Goal: Task Accomplishment & Management: Use online tool/utility

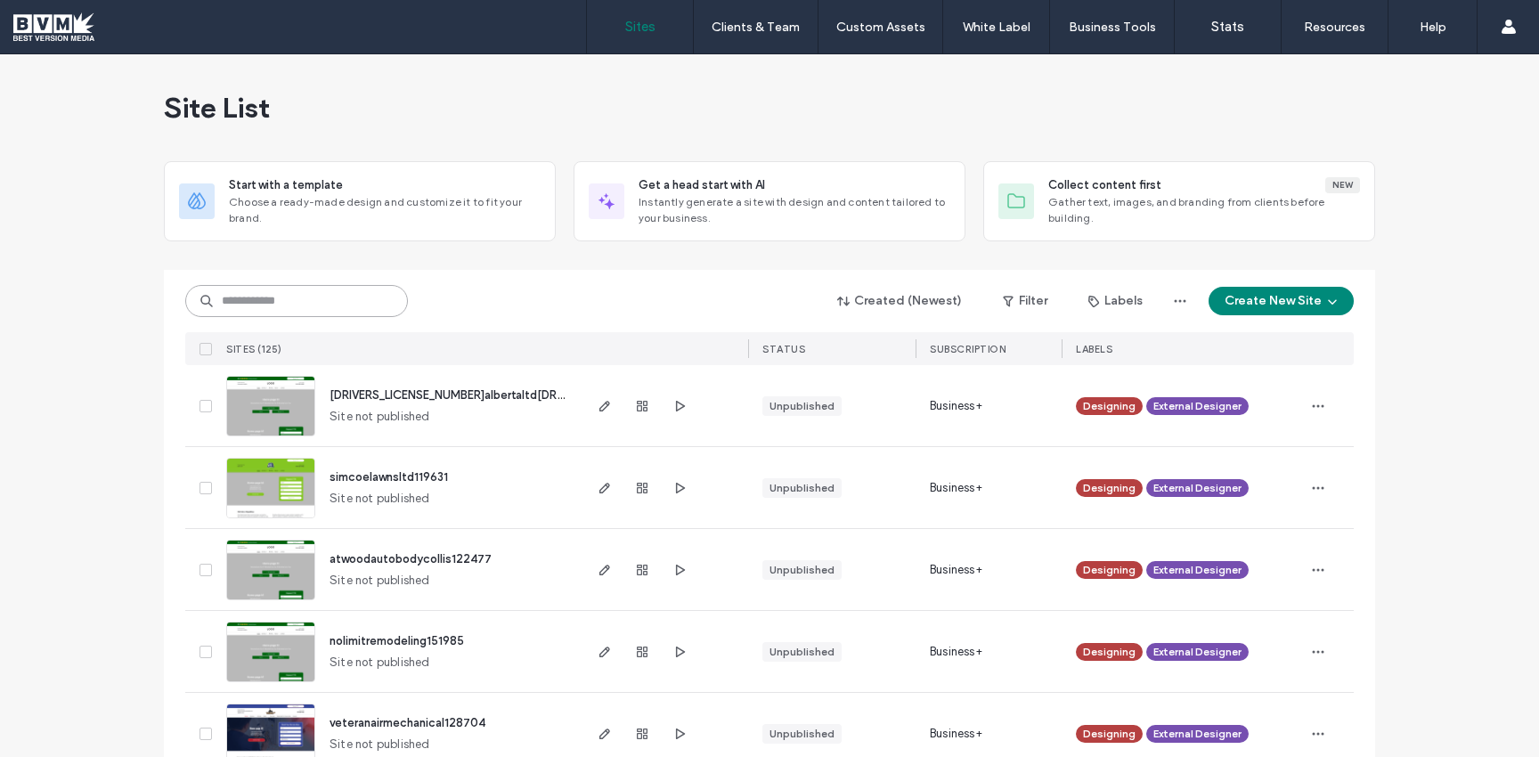
click at [236, 309] on input at bounding box center [296, 301] width 223 height 32
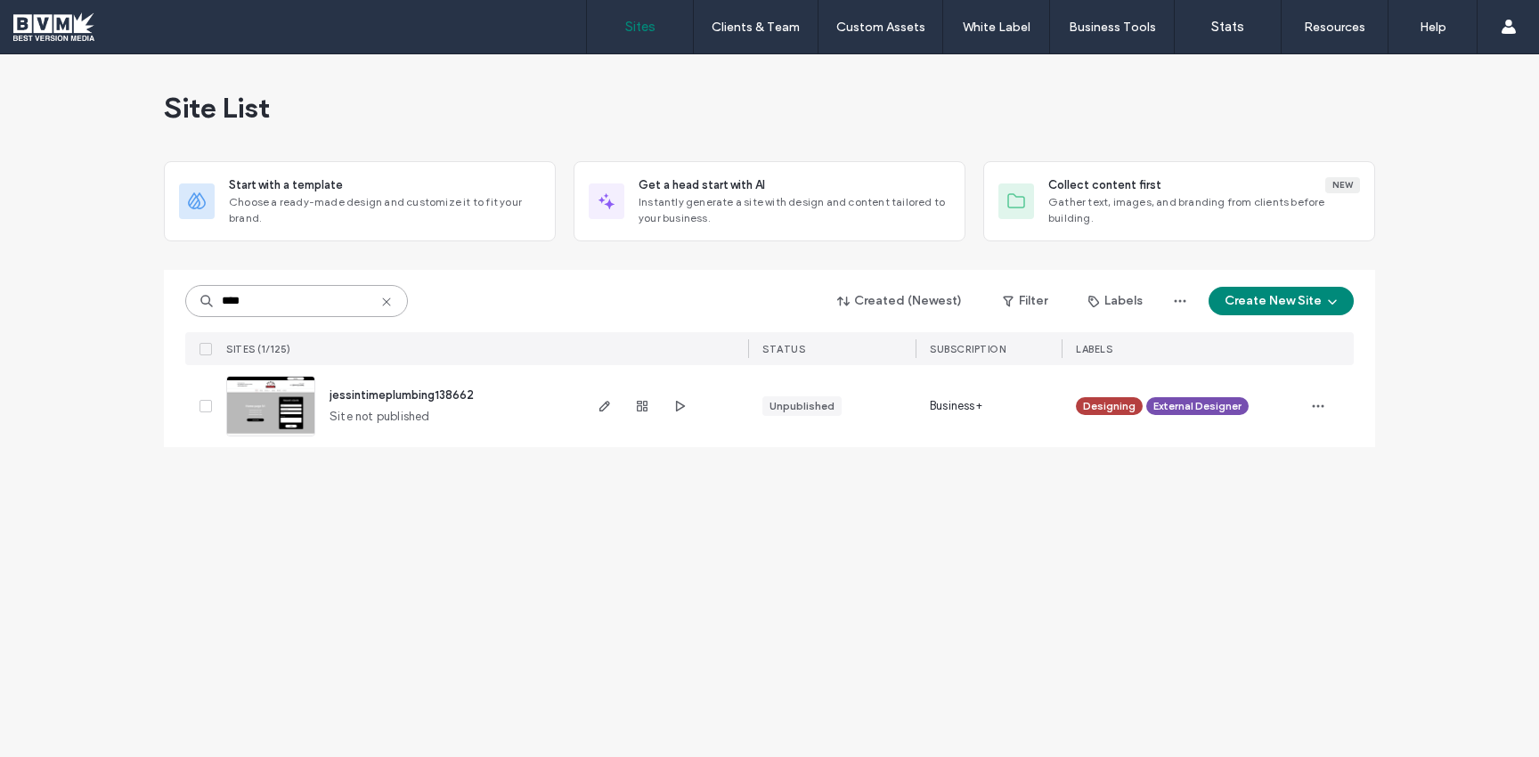
type input "****"
click at [251, 402] on img at bounding box center [270, 437] width 87 height 121
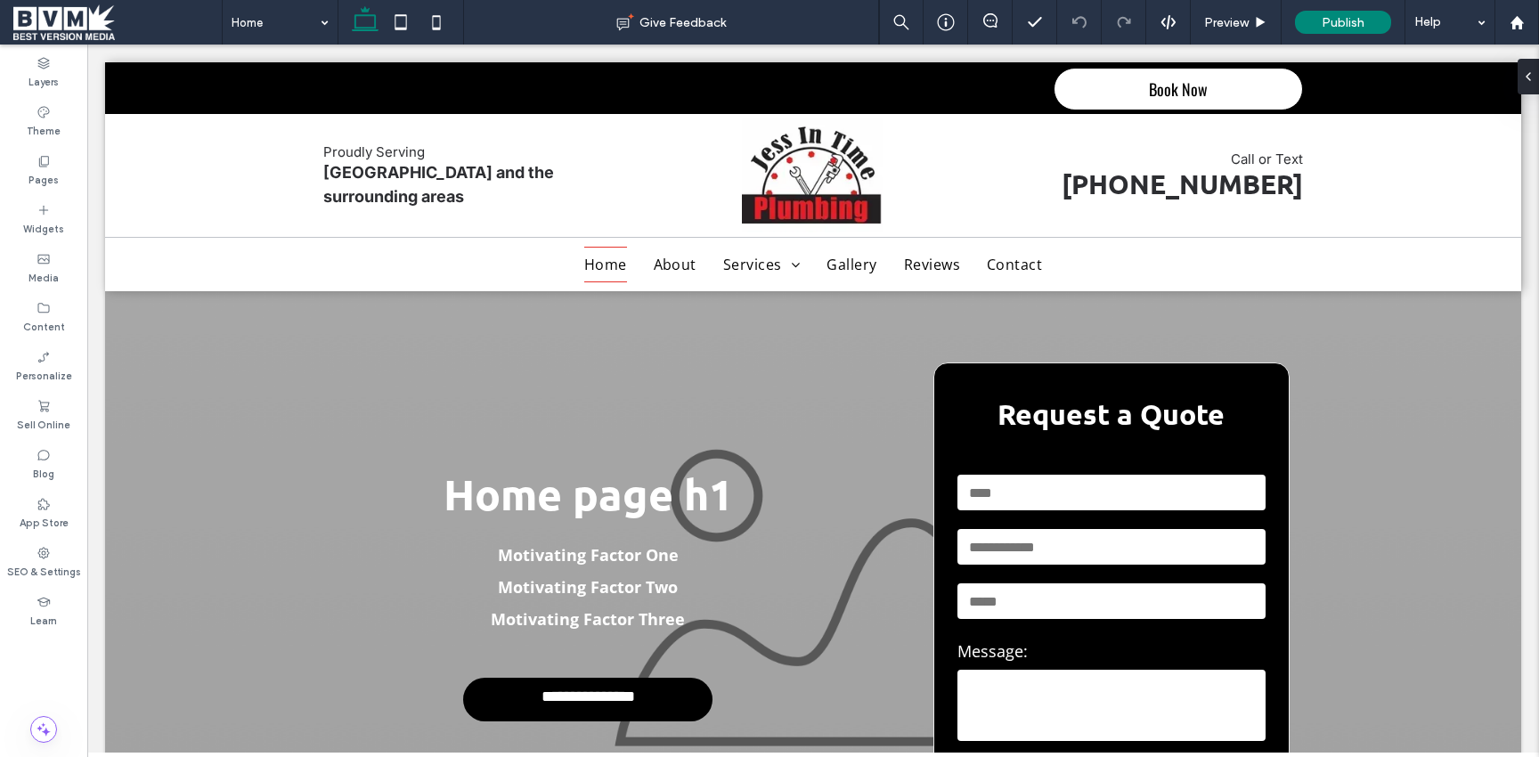
click at [57, 16] on span at bounding box center [117, 22] width 208 height 36
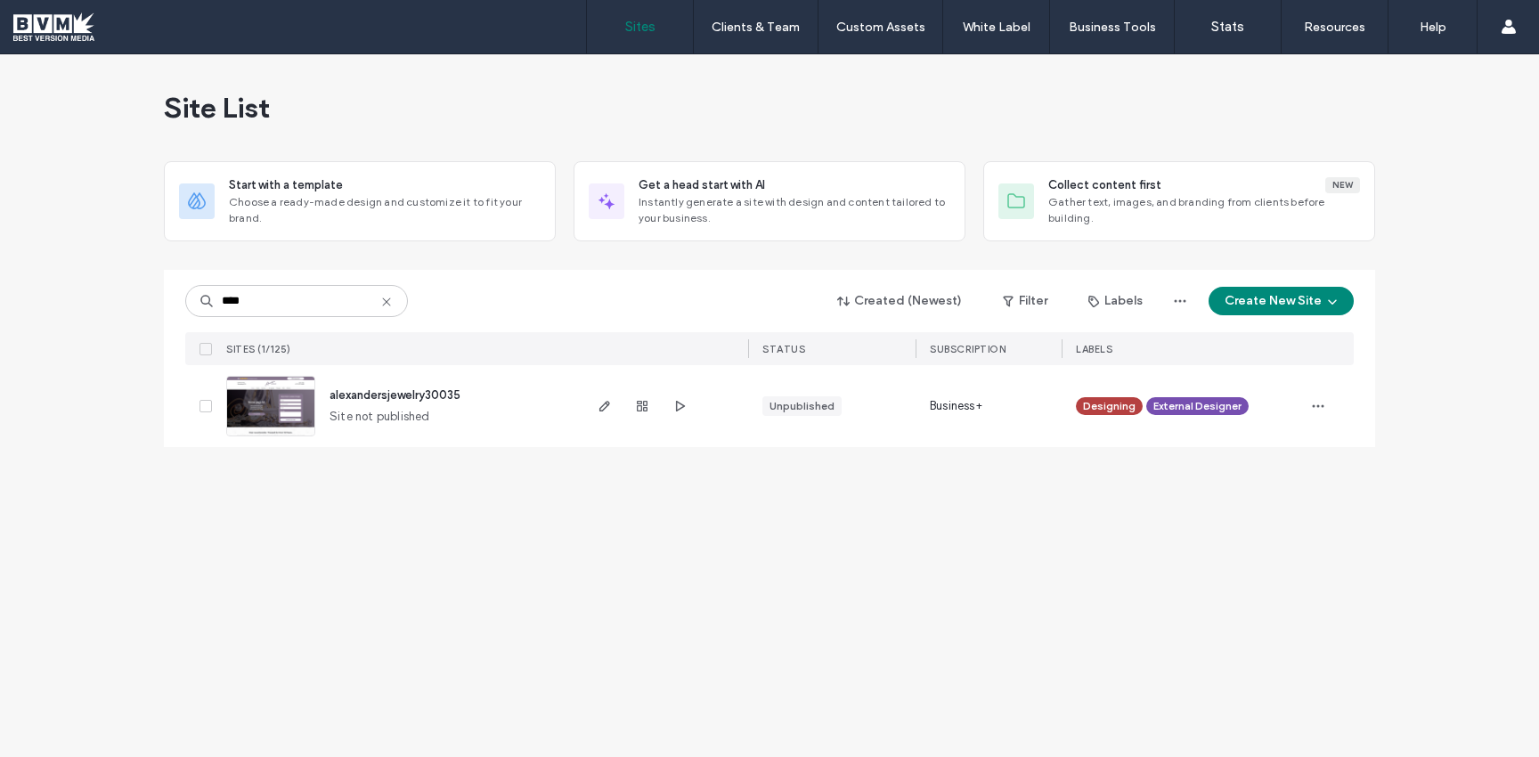
type input "****"
click at [248, 402] on img at bounding box center [270, 437] width 87 height 121
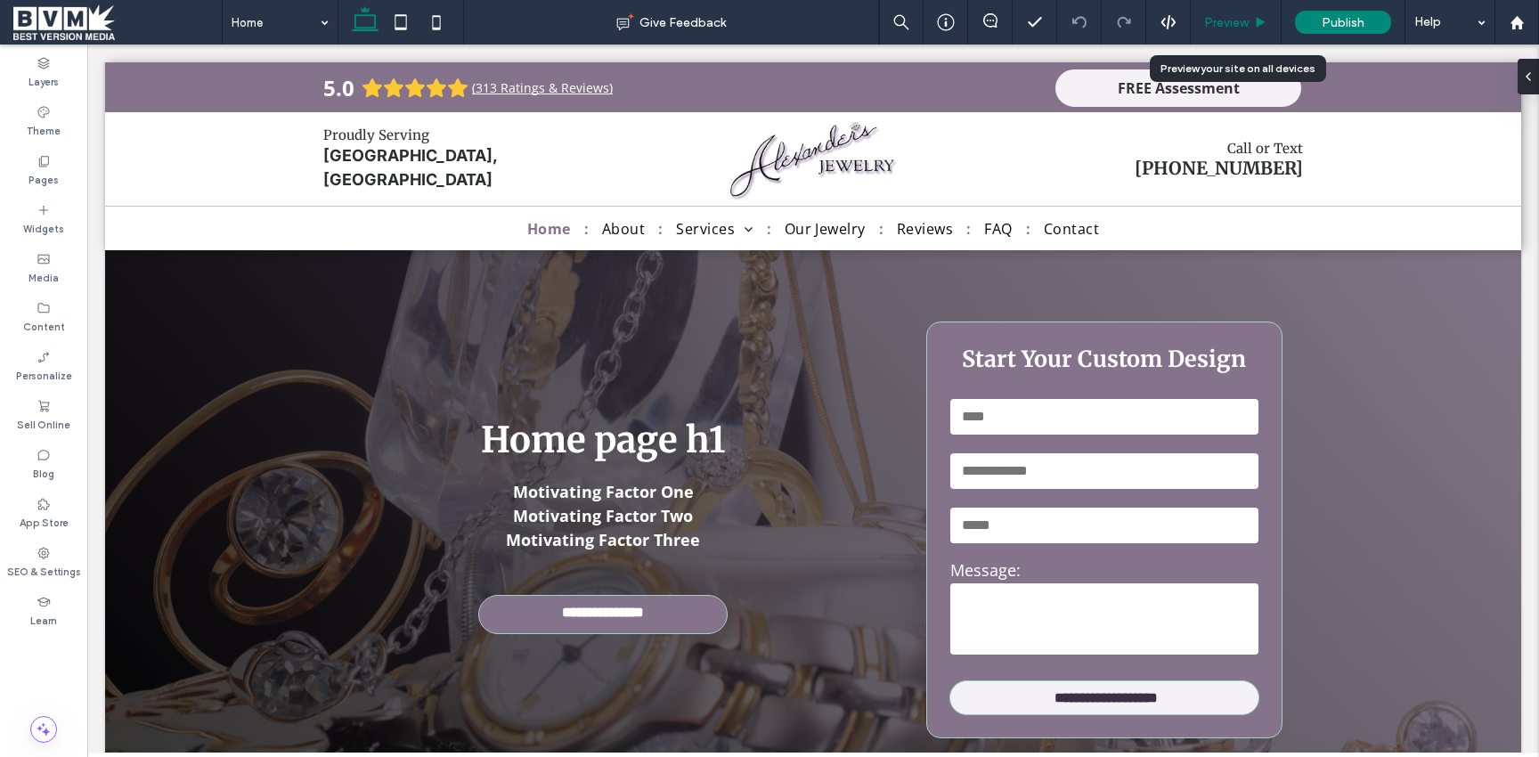
click at [1228, 30] on div "Preview" at bounding box center [1235, 22] width 91 height 45
click at [1224, 26] on span "Preview" at bounding box center [1226, 22] width 45 height 15
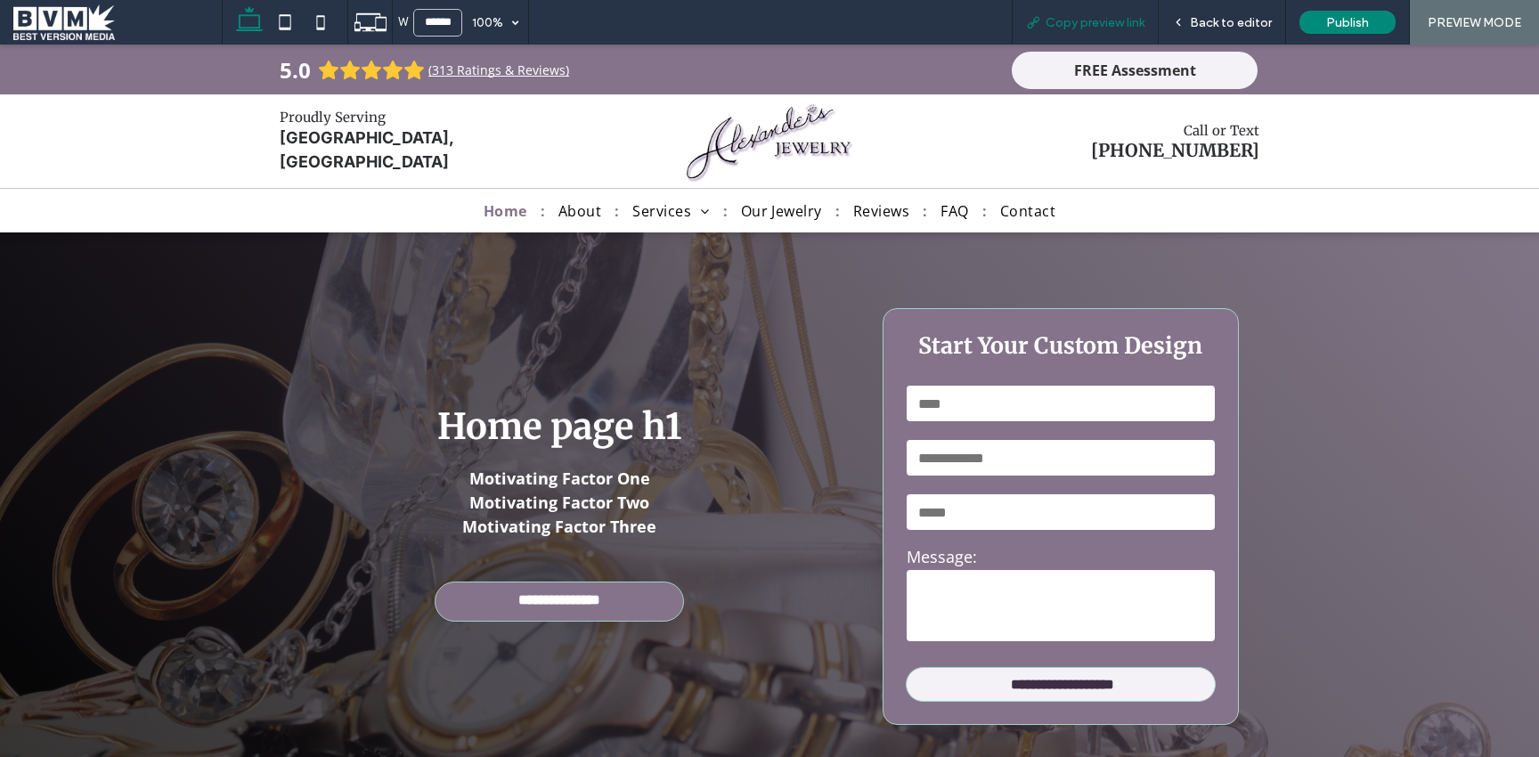
click at [1100, 28] on span "Copy preview link" at bounding box center [1094, 22] width 99 height 15
click at [32, 12] on span at bounding box center [117, 22] width 208 height 36
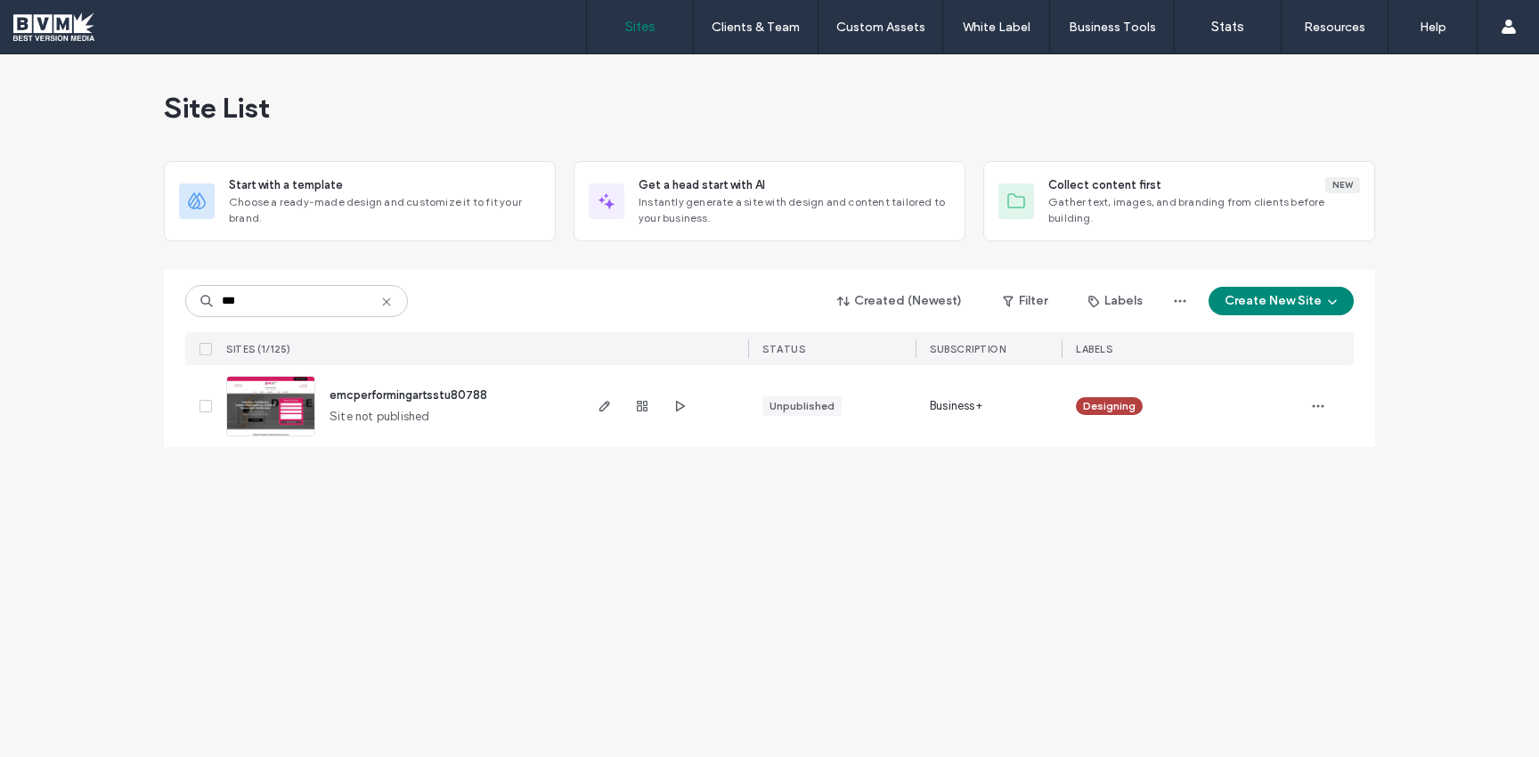
type input "***"
click at [264, 391] on img at bounding box center [270, 437] width 87 height 121
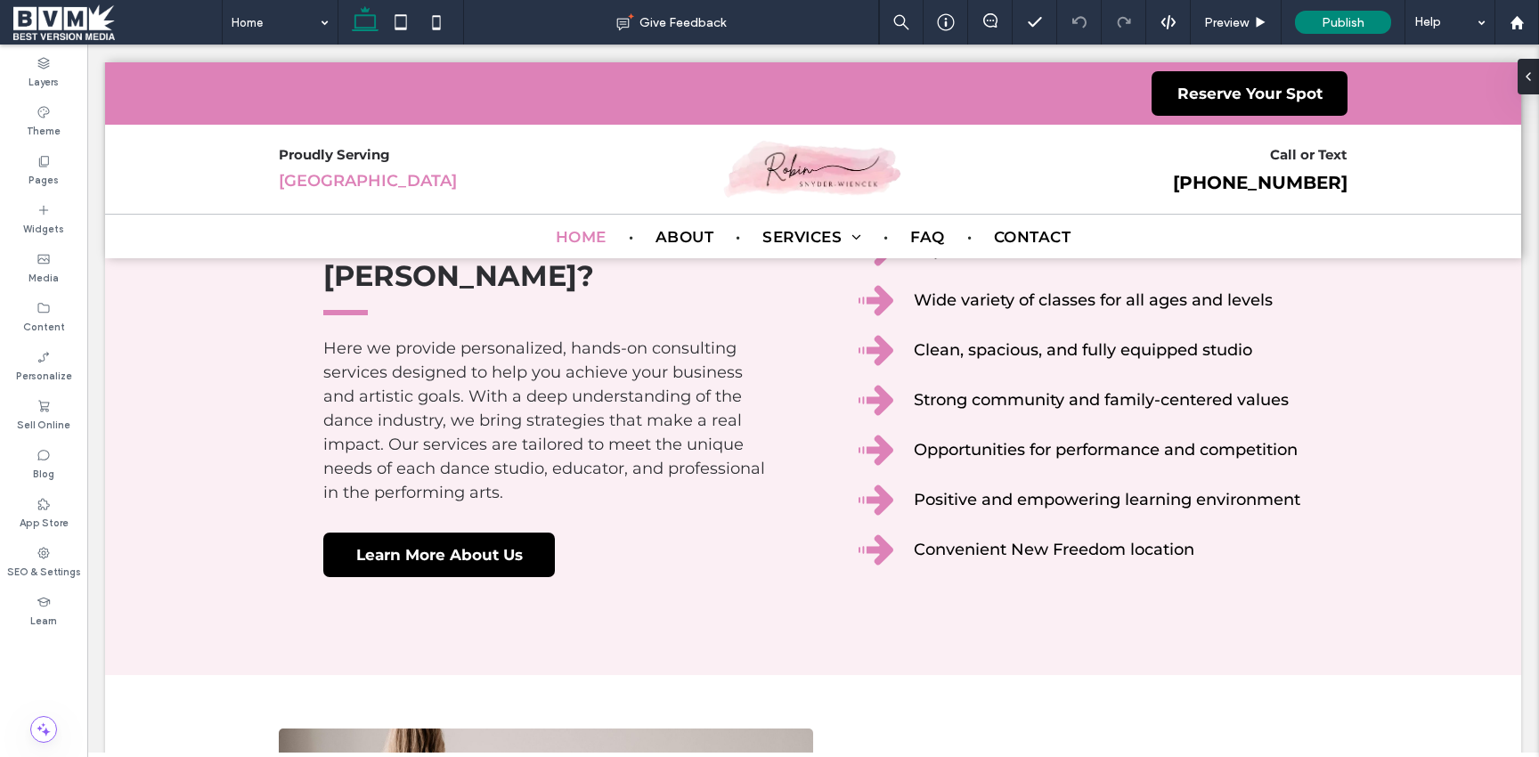
scroll to position [852, 0]
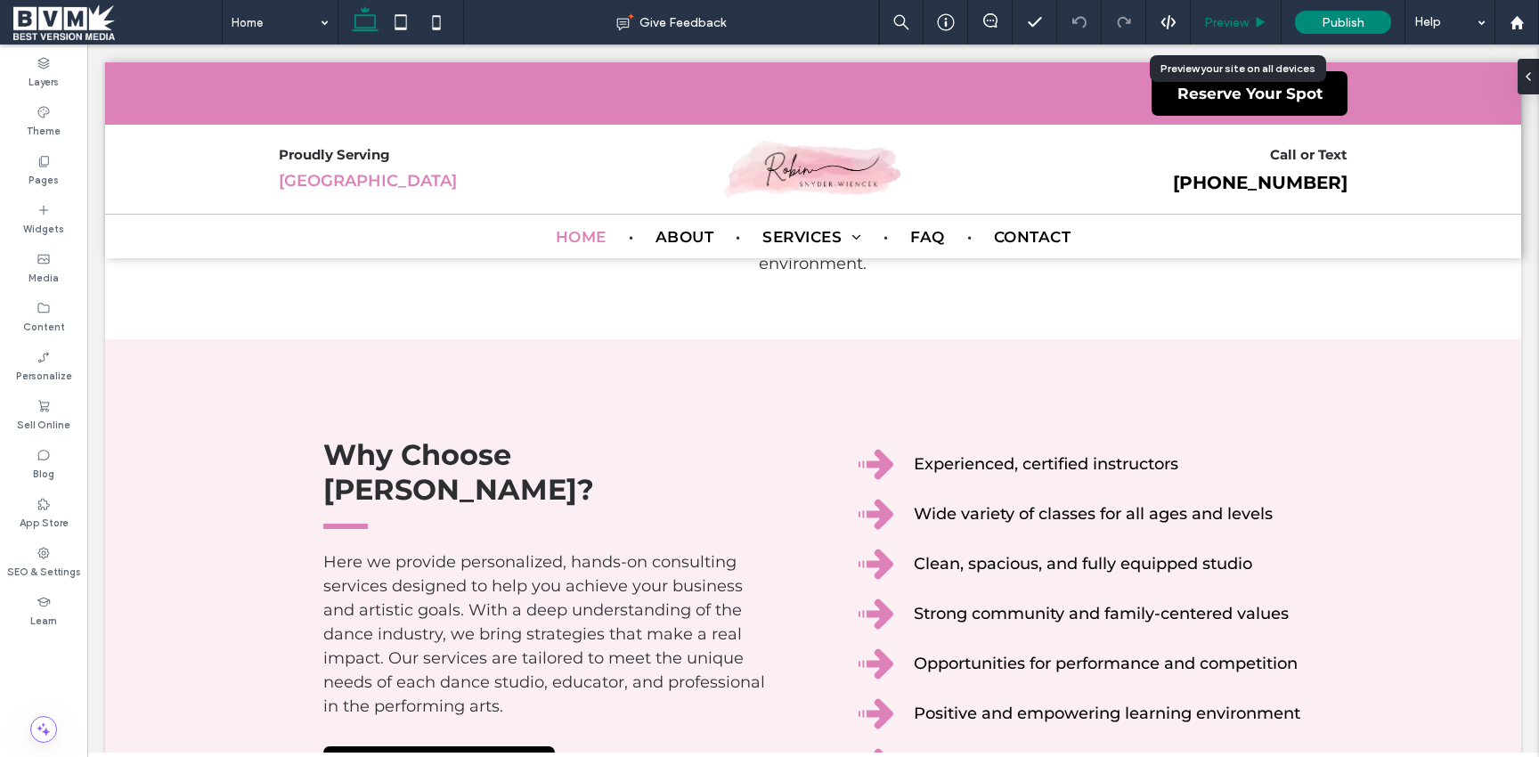
click at [1222, 19] on span "Preview" at bounding box center [1226, 22] width 45 height 15
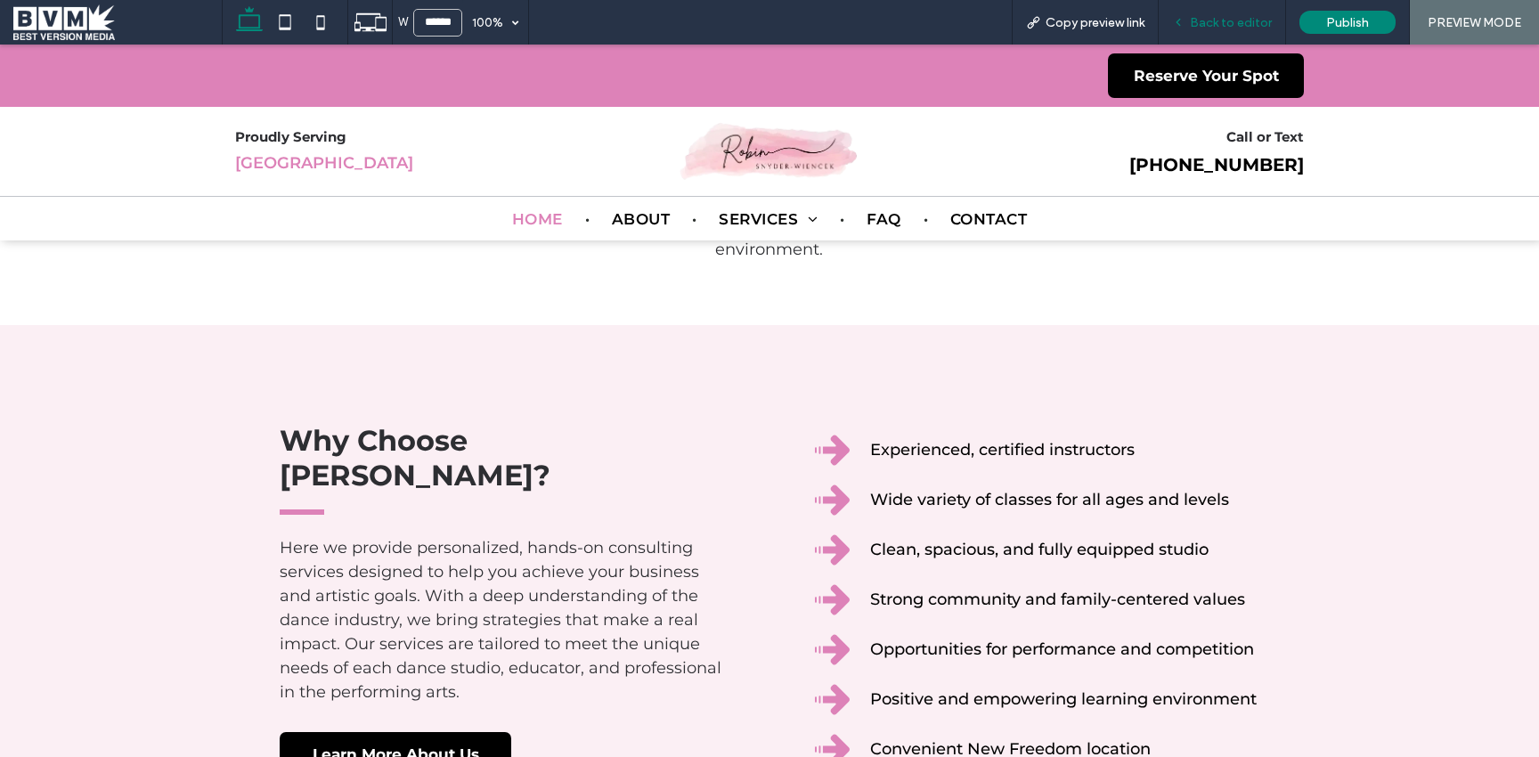
scroll to position [859, 0]
click at [1101, 22] on span "Copy preview link" at bounding box center [1094, 22] width 99 height 15
click at [32, 17] on span at bounding box center [117, 22] width 208 height 36
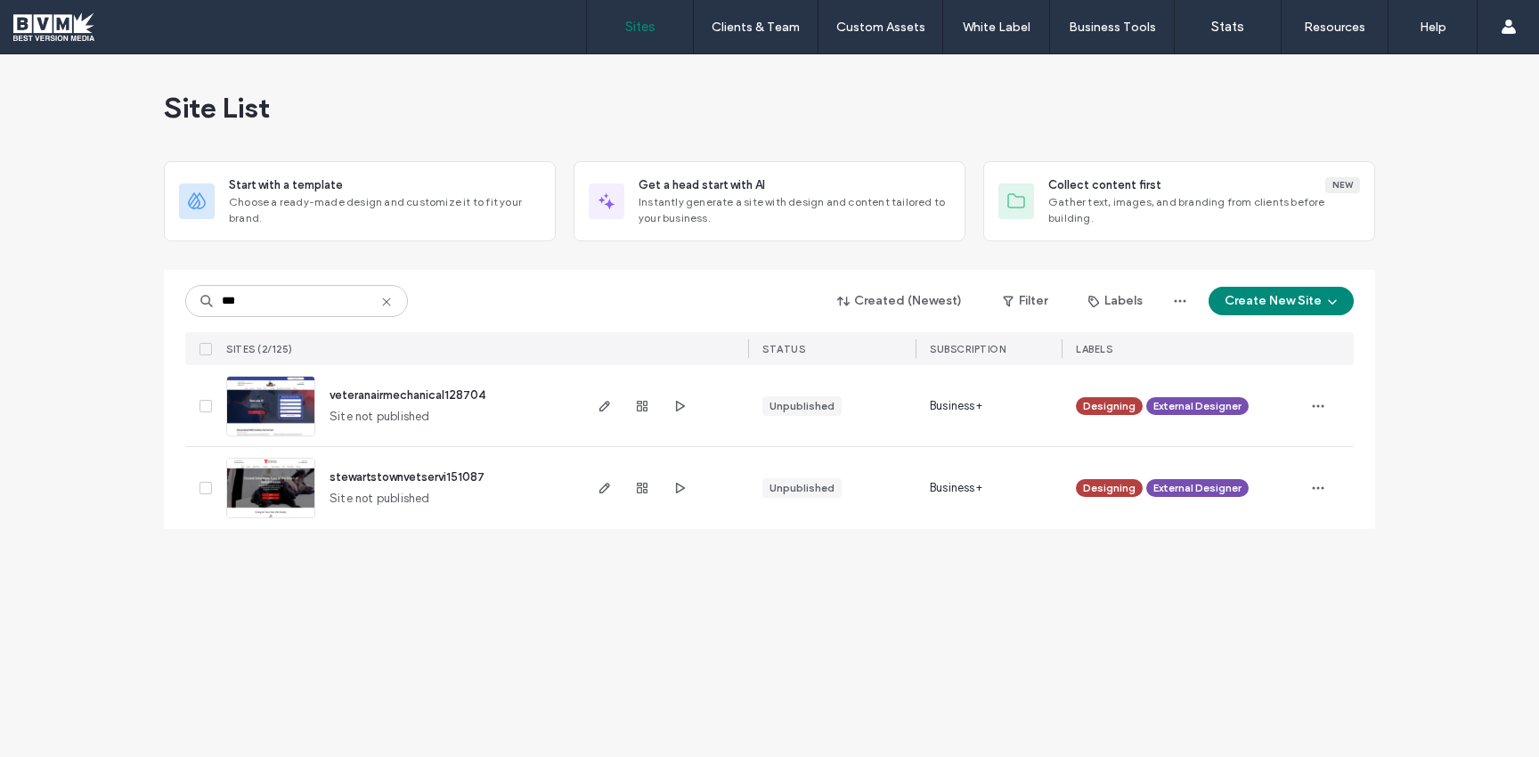
type input "***"
click at [244, 483] on img at bounding box center [270, 519] width 87 height 121
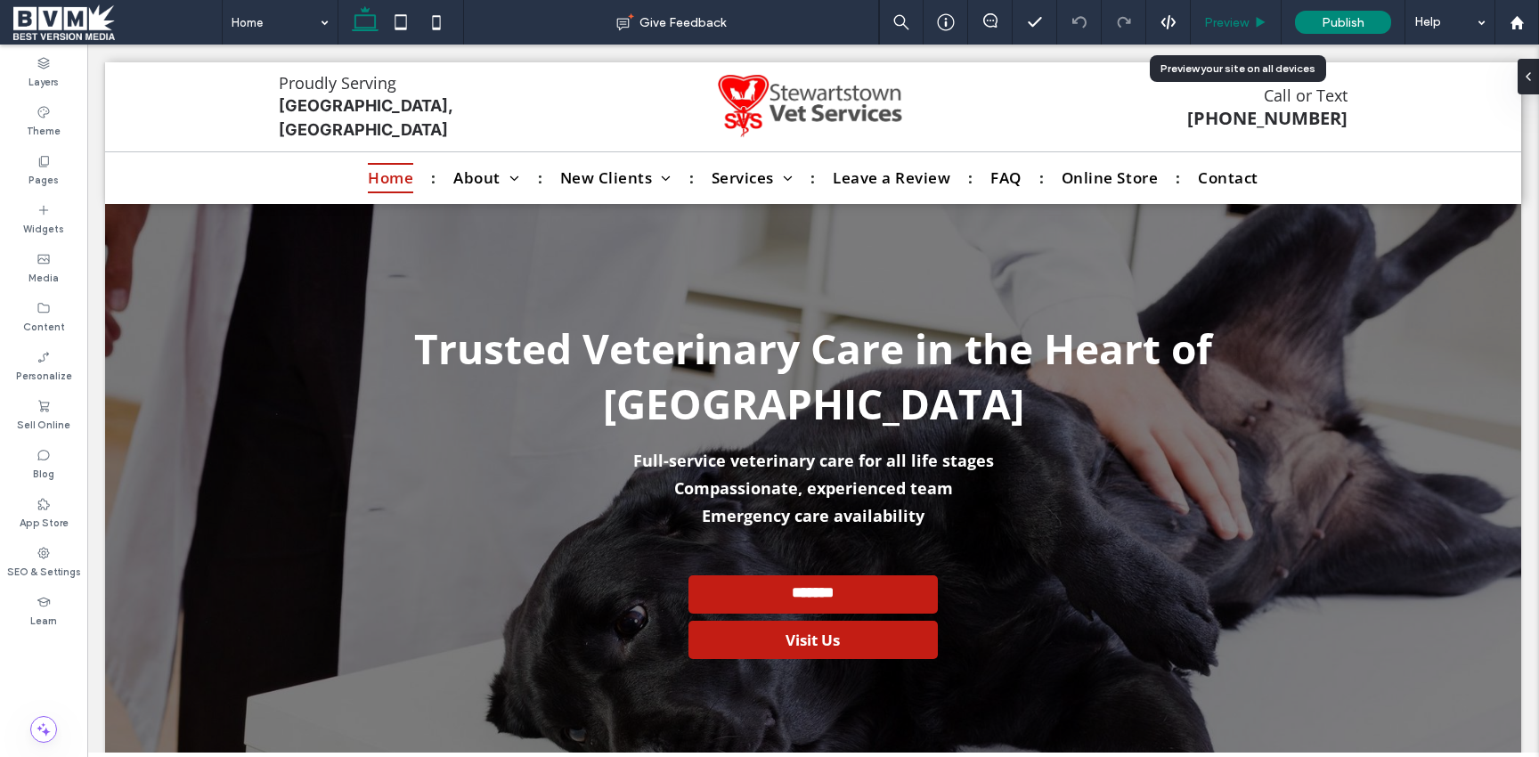
click at [1216, 32] on div "Preview" at bounding box center [1235, 22] width 91 height 45
click at [1239, 27] on span "Preview" at bounding box center [1226, 22] width 45 height 15
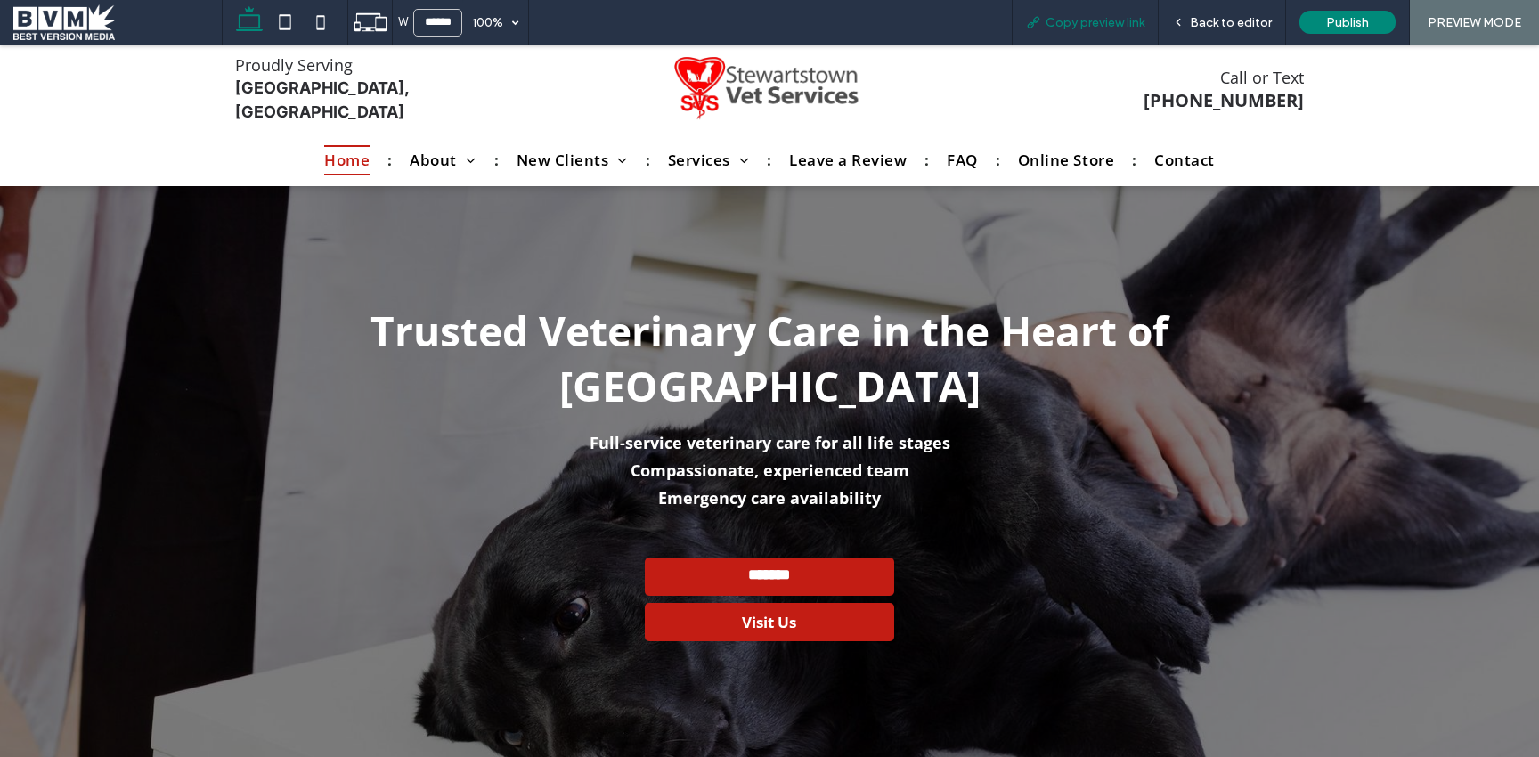
click at [1108, 22] on span "Copy preview link" at bounding box center [1094, 22] width 99 height 15
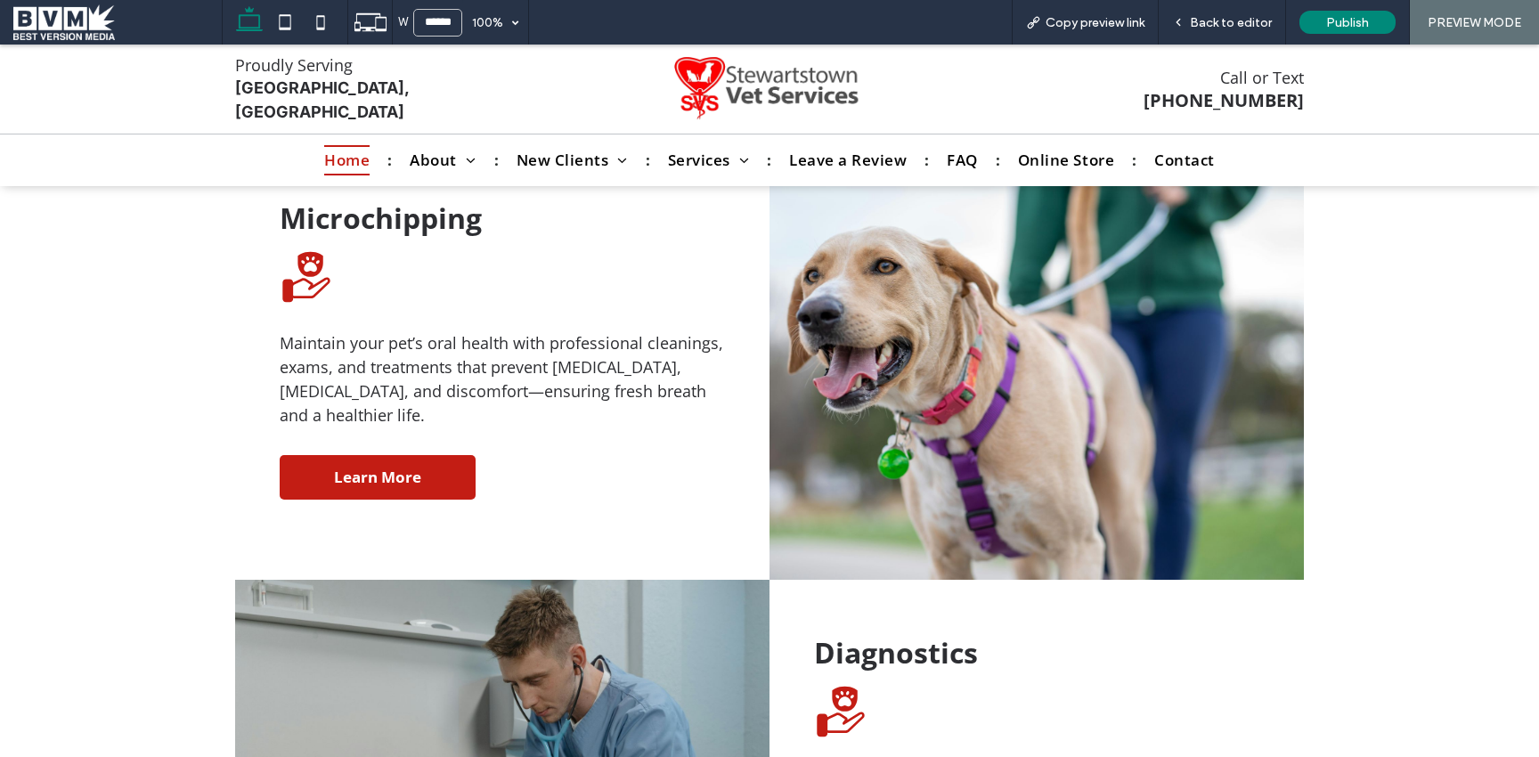
scroll to position [2772, 0]
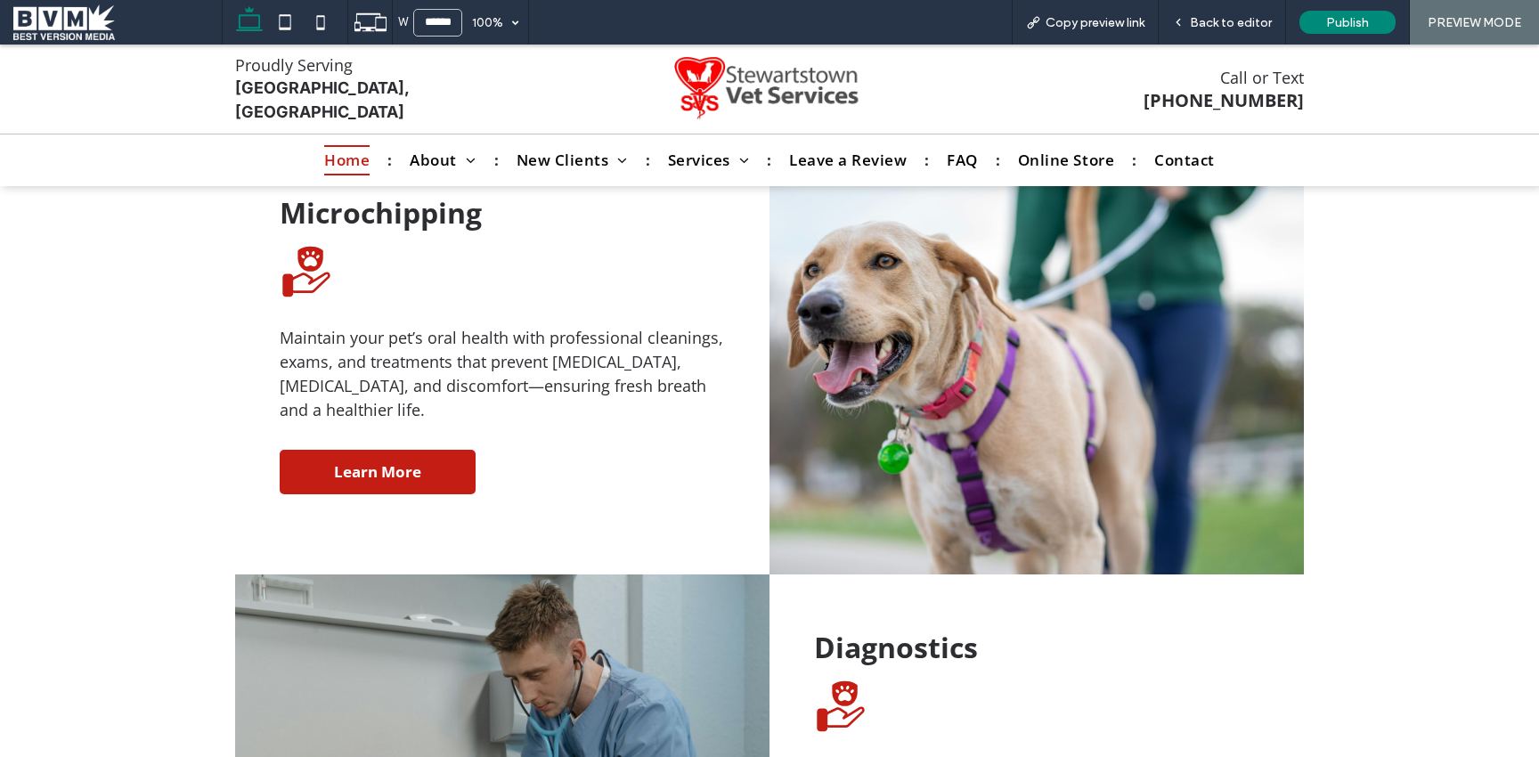
click at [56, 12] on span at bounding box center [117, 22] width 208 height 36
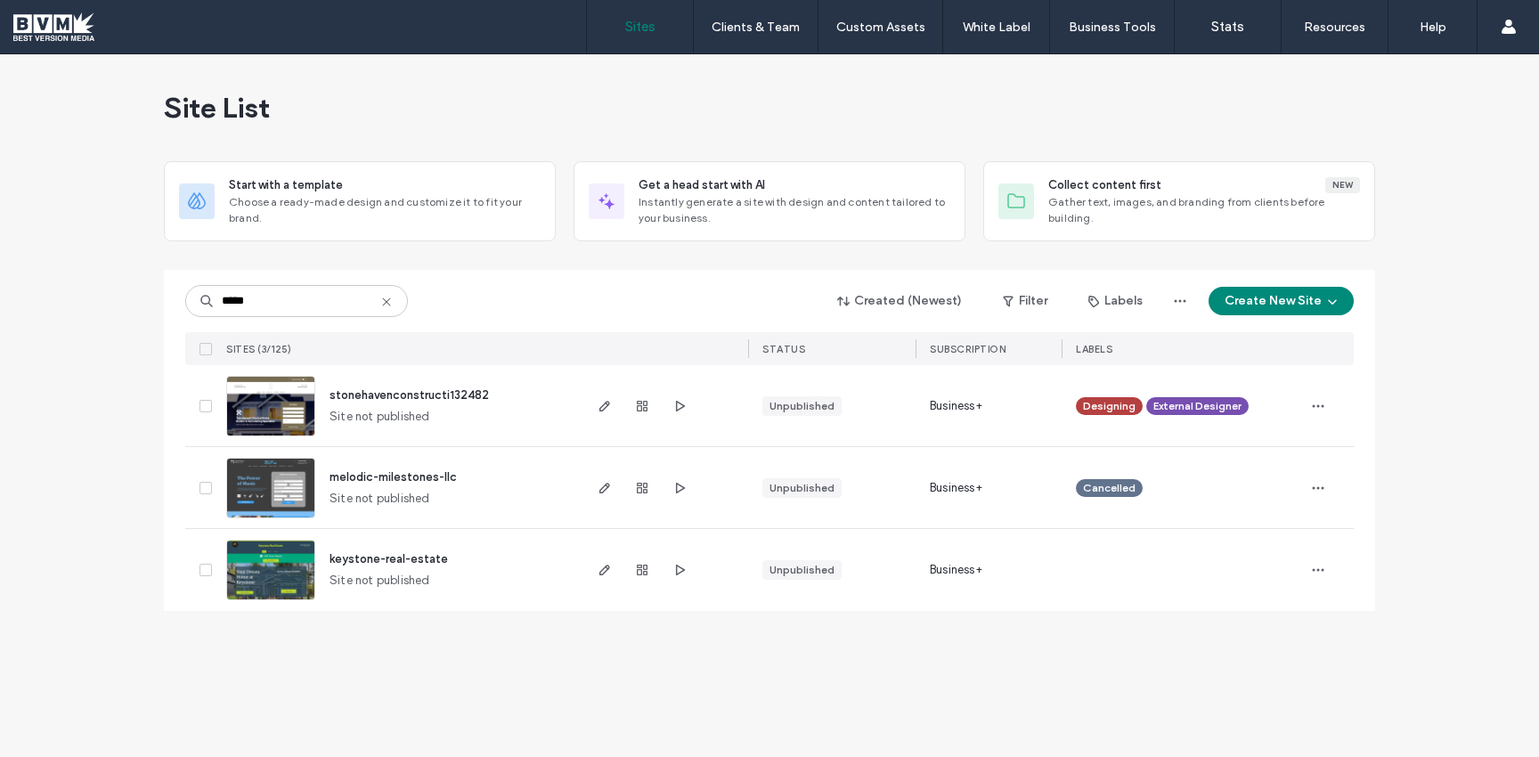
type input "*****"
click at [245, 400] on img at bounding box center [270, 437] width 87 height 121
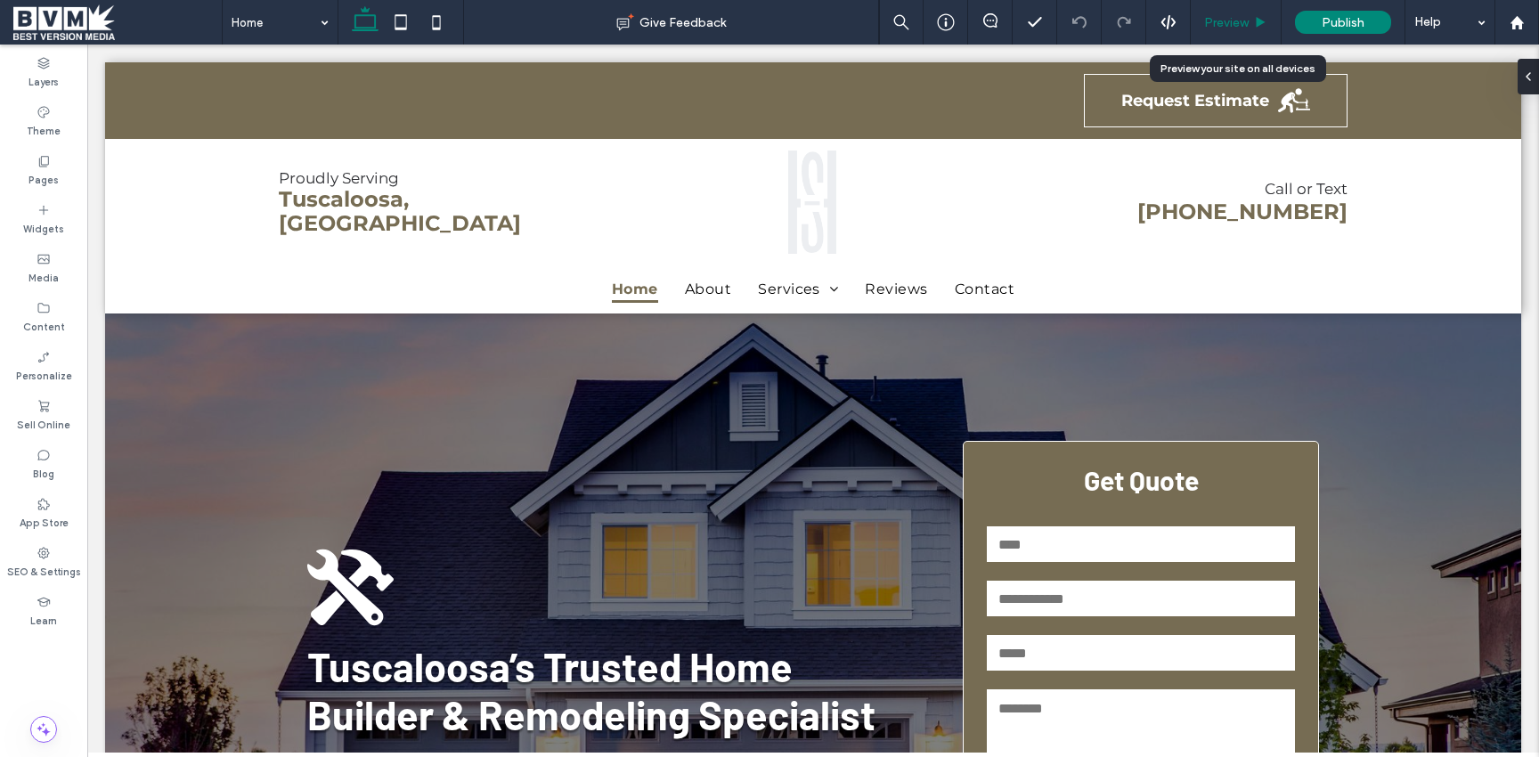
click at [1239, 24] on span "Preview" at bounding box center [1226, 22] width 45 height 15
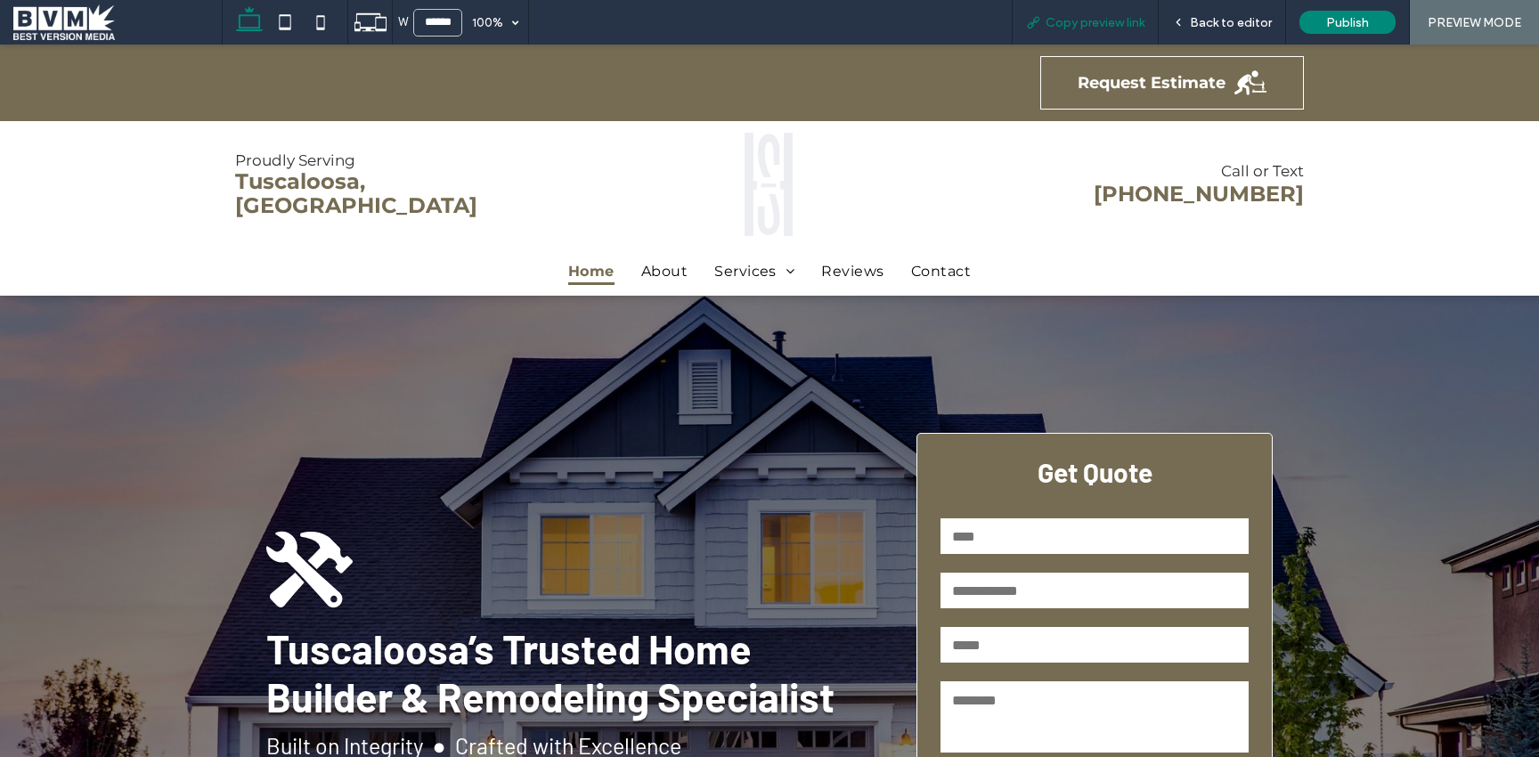
click at [1077, 27] on span "Copy preview link" at bounding box center [1094, 22] width 99 height 15
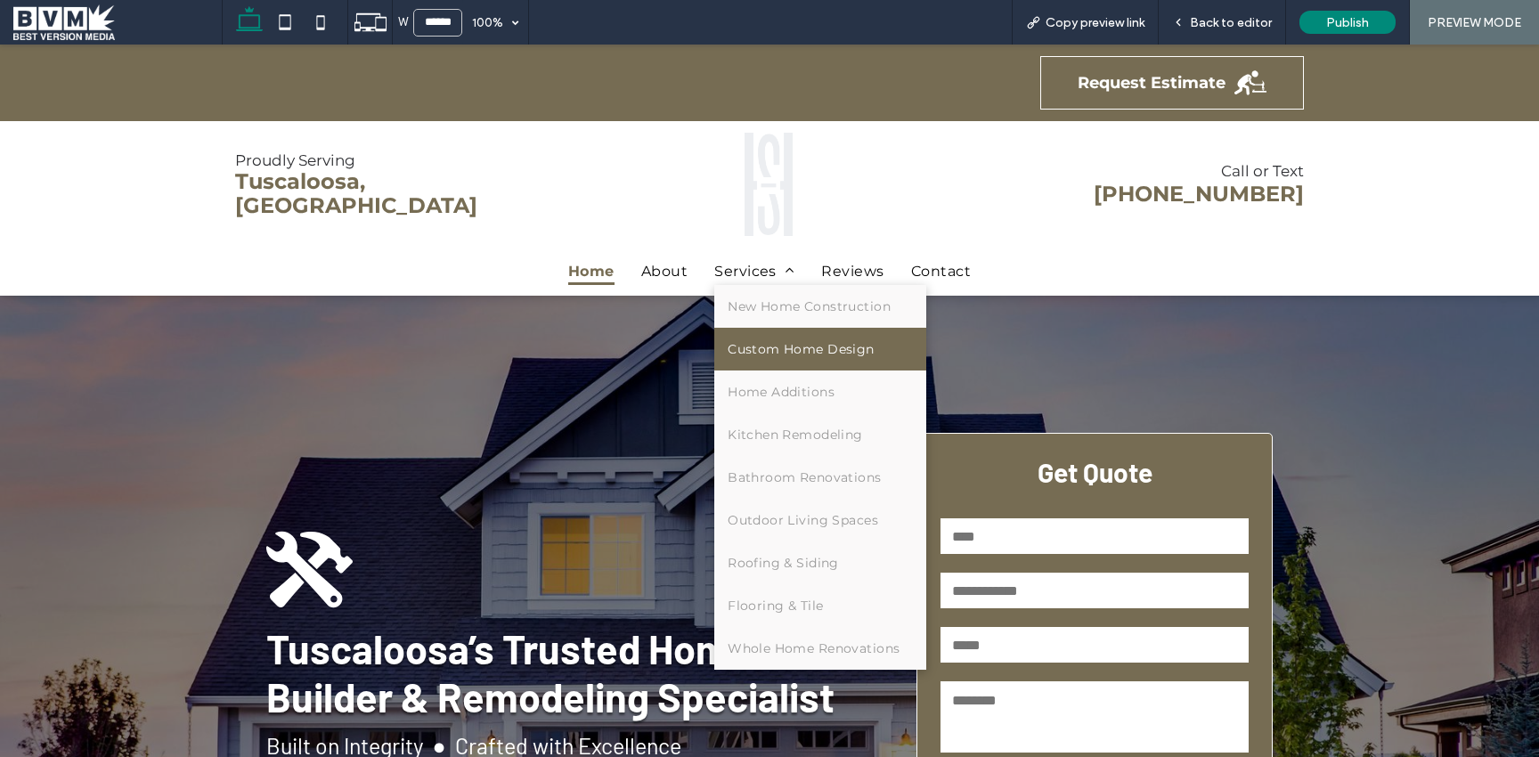
click at [749, 341] on span "Custom Home Design" at bounding box center [800, 349] width 147 height 16
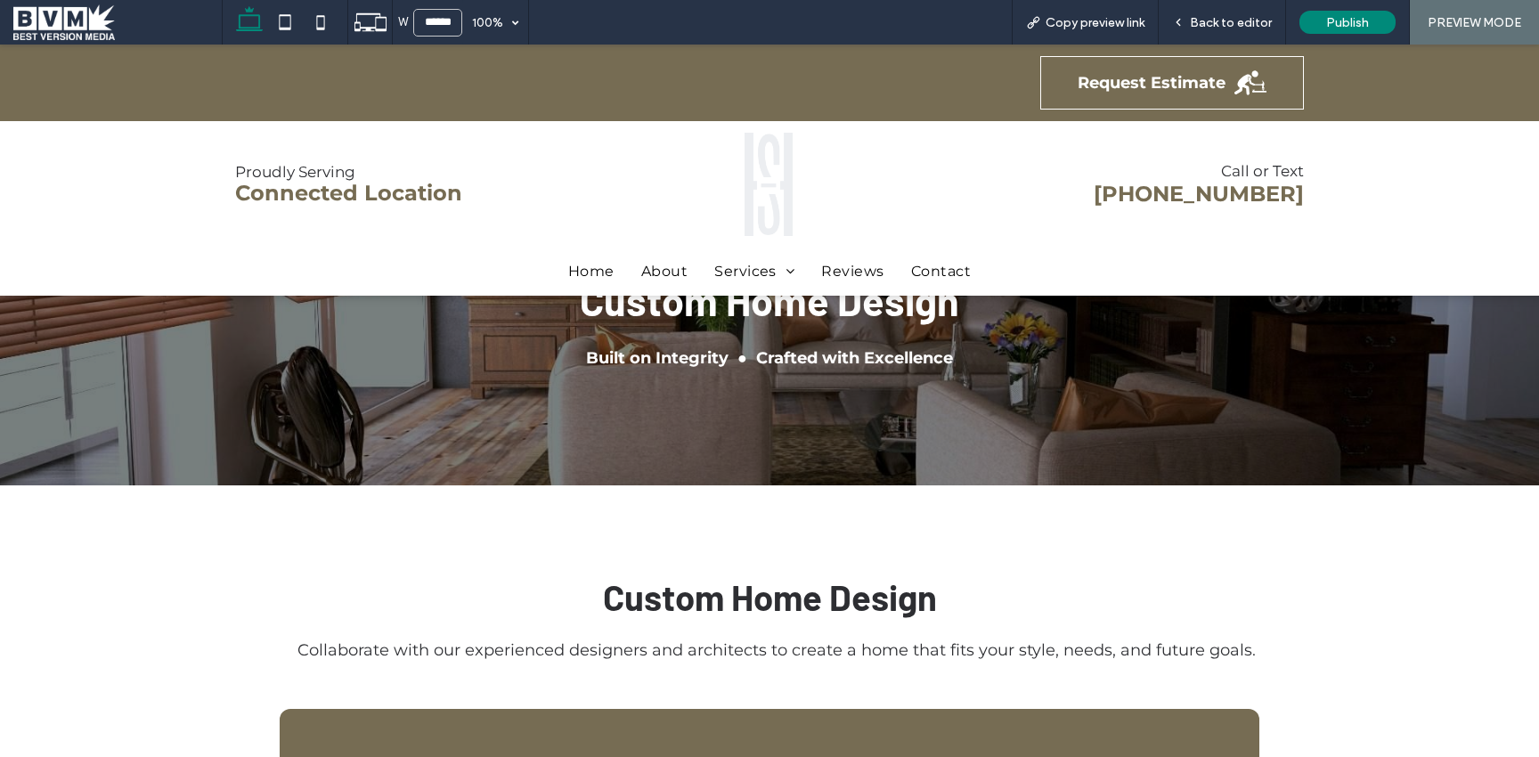
scroll to position [47, 0]
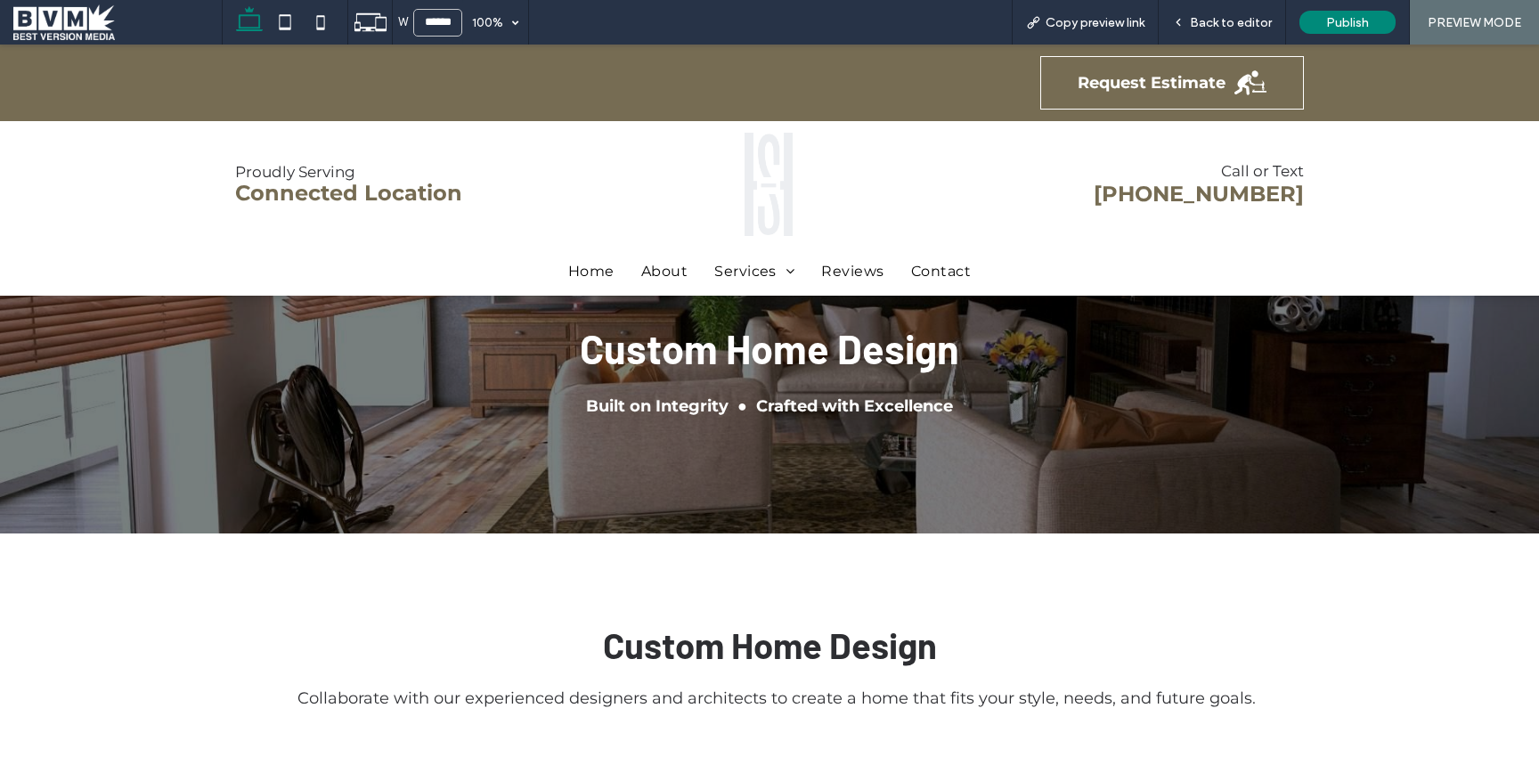
click at [58, 26] on span at bounding box center [117, 22] width 208 height 36
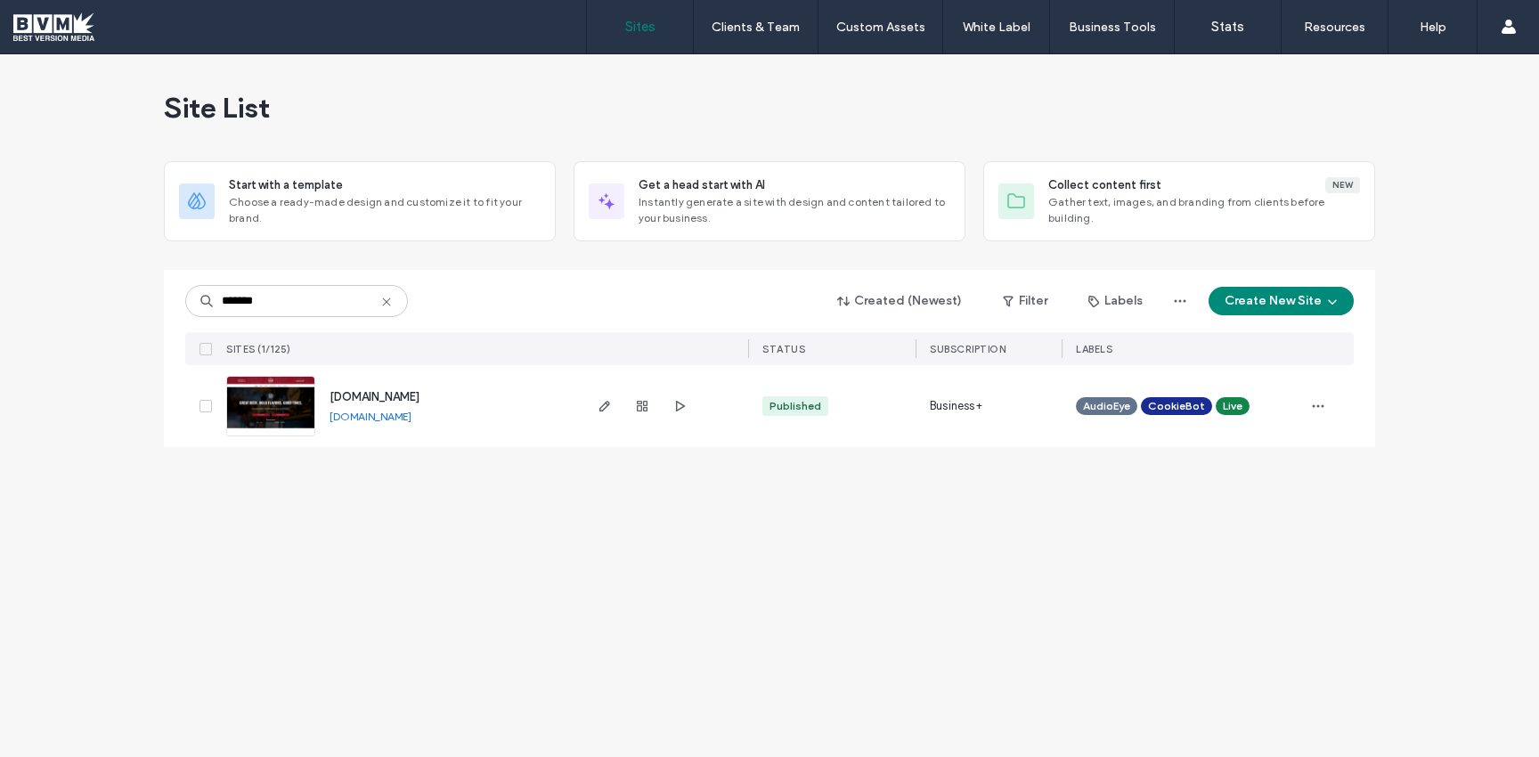
type input "*******"
drag, startPoint x: 475, startPoint y: 418, endPoint x: 333, endPoint y: 412, distance: 141.7
click at [333, 412] on div "www.crimsontaphouse.com www.crimsontaphouse.com" at bounding box center [447, 406] width 264 height 82
copy link "[DOMAIN_NAME]"
click at [44, 28] on div at bounding box center [114, 26] width 202 height 28
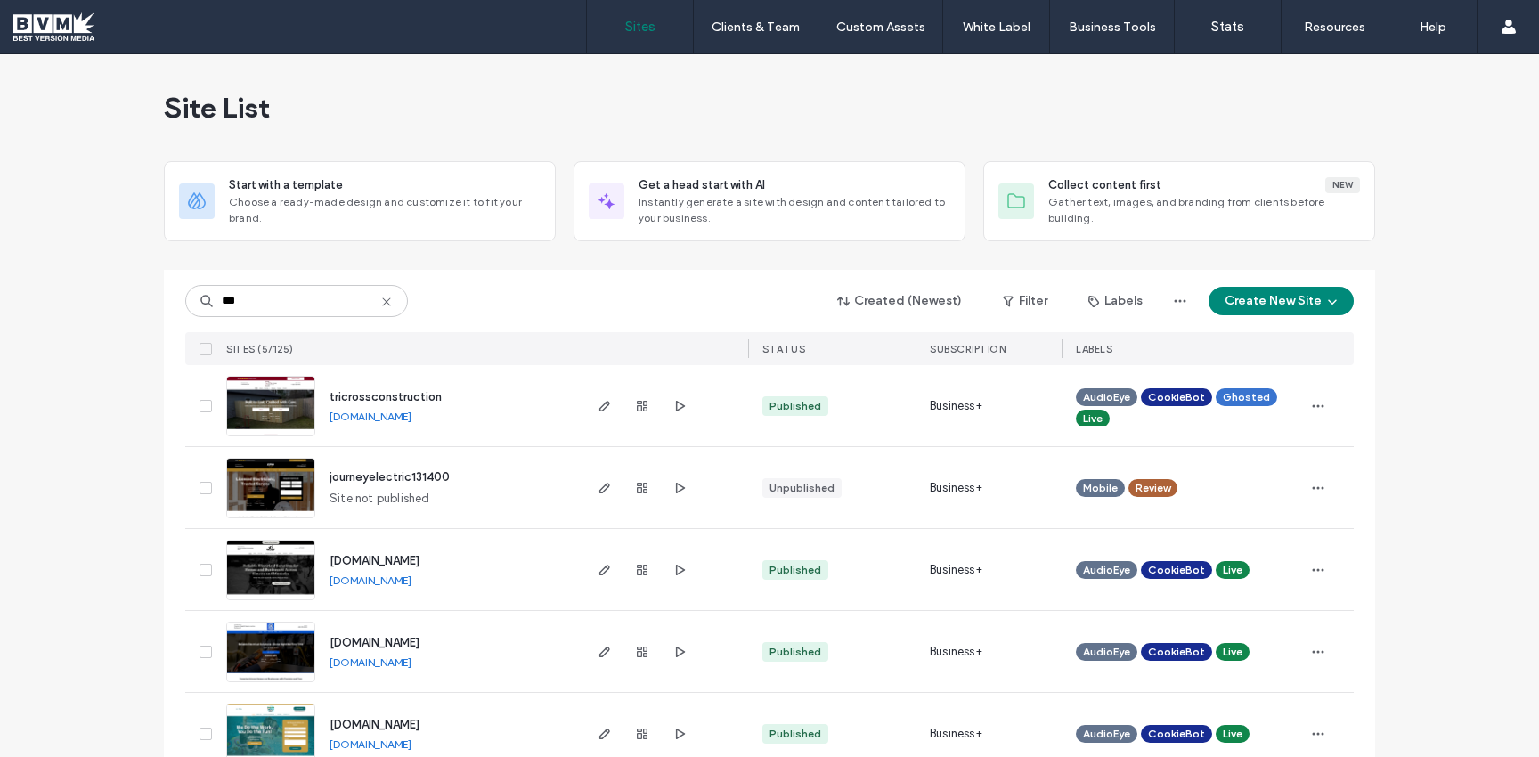
drag, startPoint x: 506, startPoint y: 418, endPoint x: 322, endPoint y: 414, distance: 183.5
click at [322, 414] on div "tricrossconstruction tricrossconstruction.bvmlocal.com" at bounding box center [447, 405] width 264 height 81
copy link "[DOMAIN_NAME]"
drag, startPoint x: 244, startPoint y: 297, endPoint x: 188, endPoint y: 293, distance: 56.2
click at [188, 293] on input "***" at bounding box center [296, 301] width 223 height 32
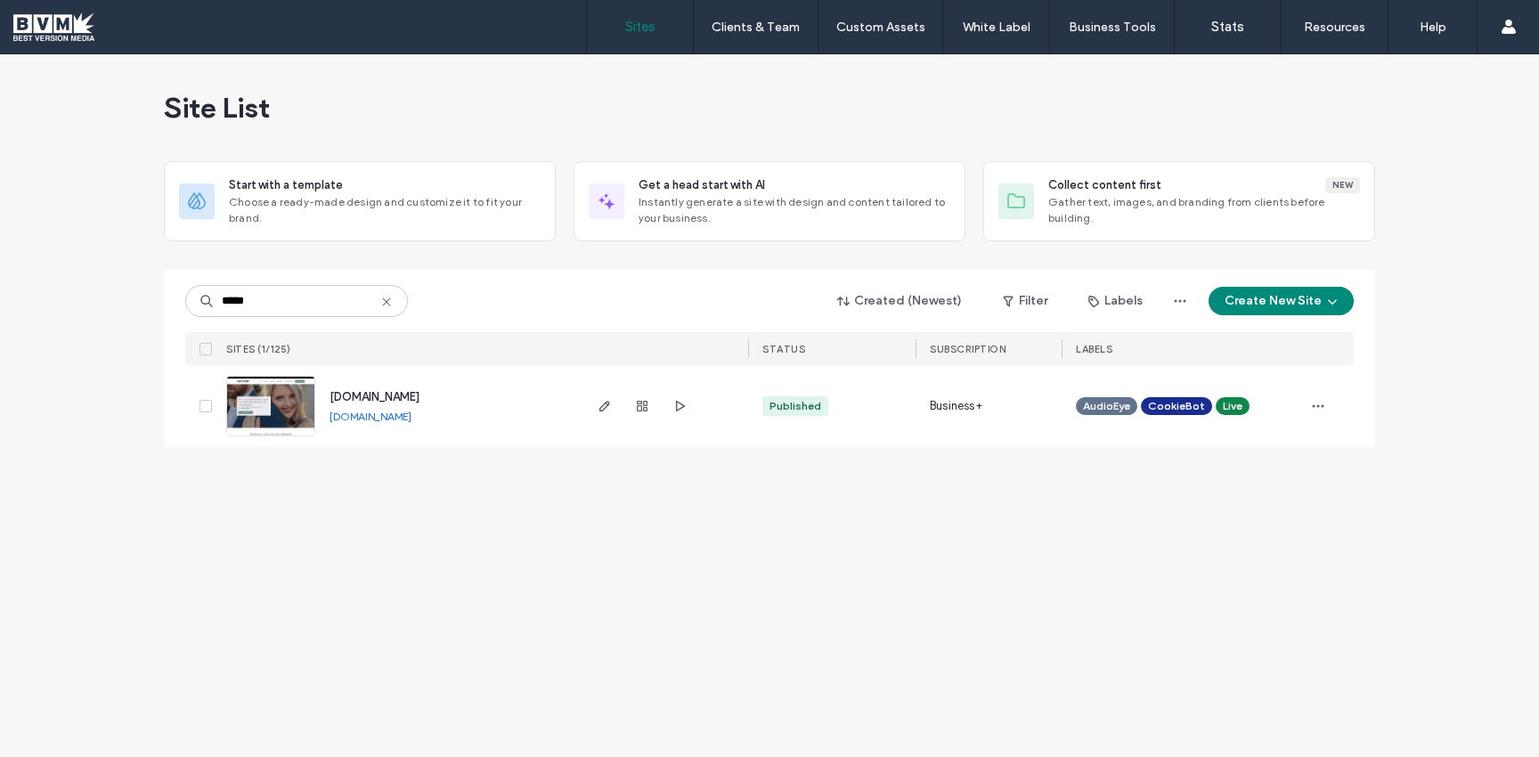
drag, startPoint x: 512, startPoint y: 422, endPoint x: 332, endPoint y: 420, distance: 179.9
click at [332, 420] on div "www.sarahpenningtoncreative.com www.sarahpenningtoncreative.com" at bounding box center [447, 406] width 264 height 82
copy link "www.sarahpenningtoncreative.com"
drag, startPoint x: 280, startPoint y: 296, endPoint x: 153, endPoint y: 294, distance: 126.5
click at [153, 294] on div "Site List Start with a template Choose a ready-made design and customize it to …" at bounding box center [769, 405] width 1539 height 703
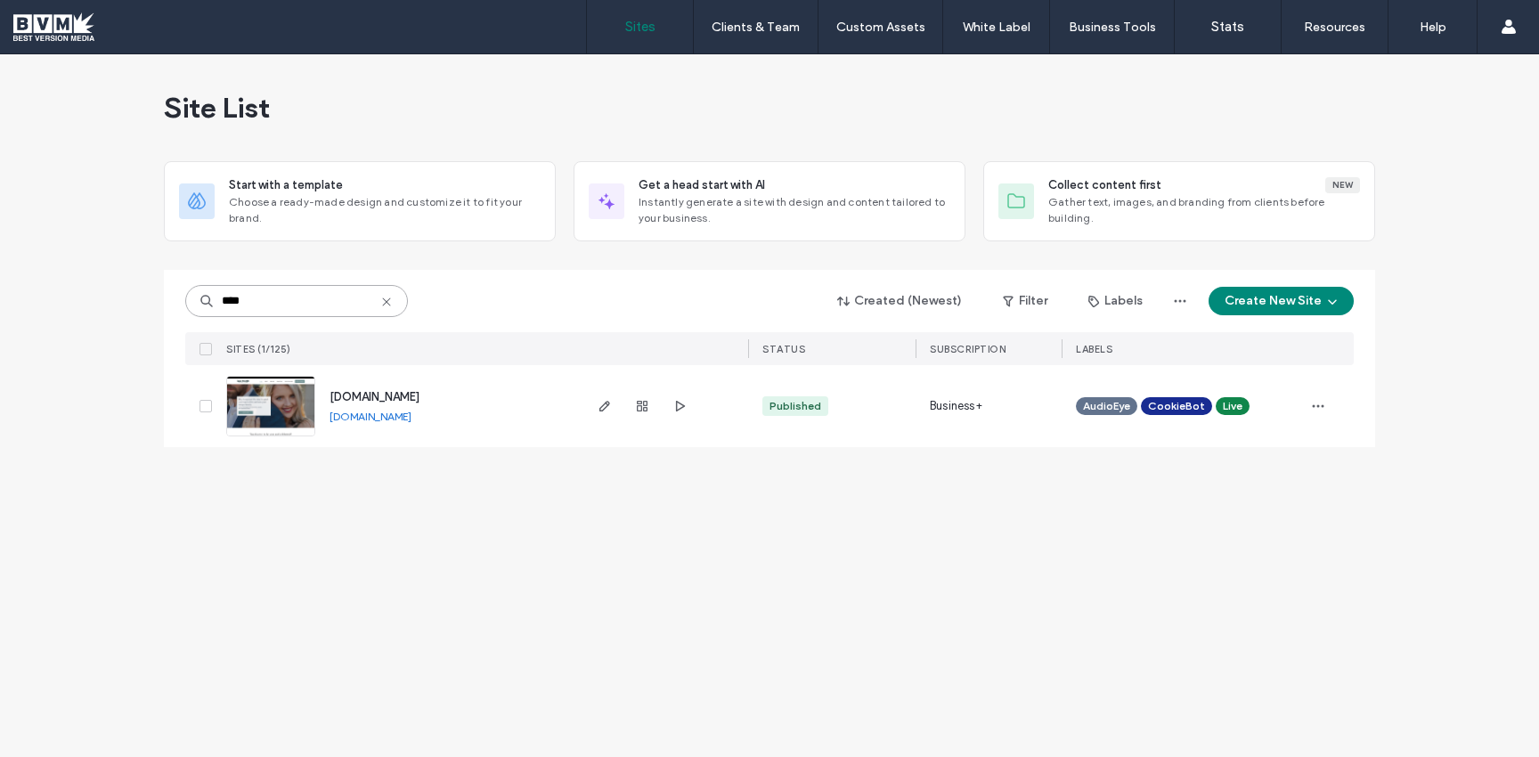
type input "****"
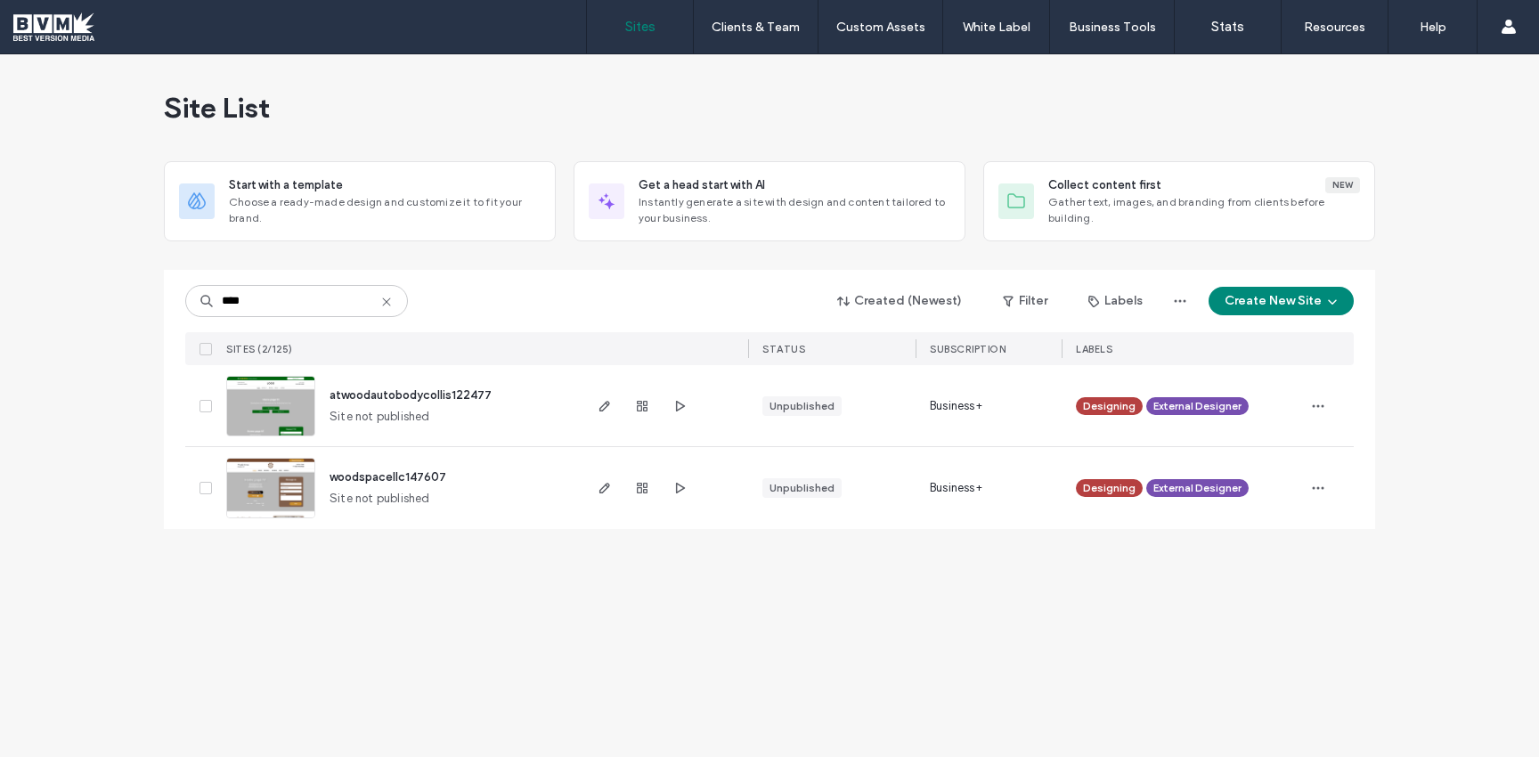
click at [244, 483] on img at bounding box center [270, 519] width 87 height 121
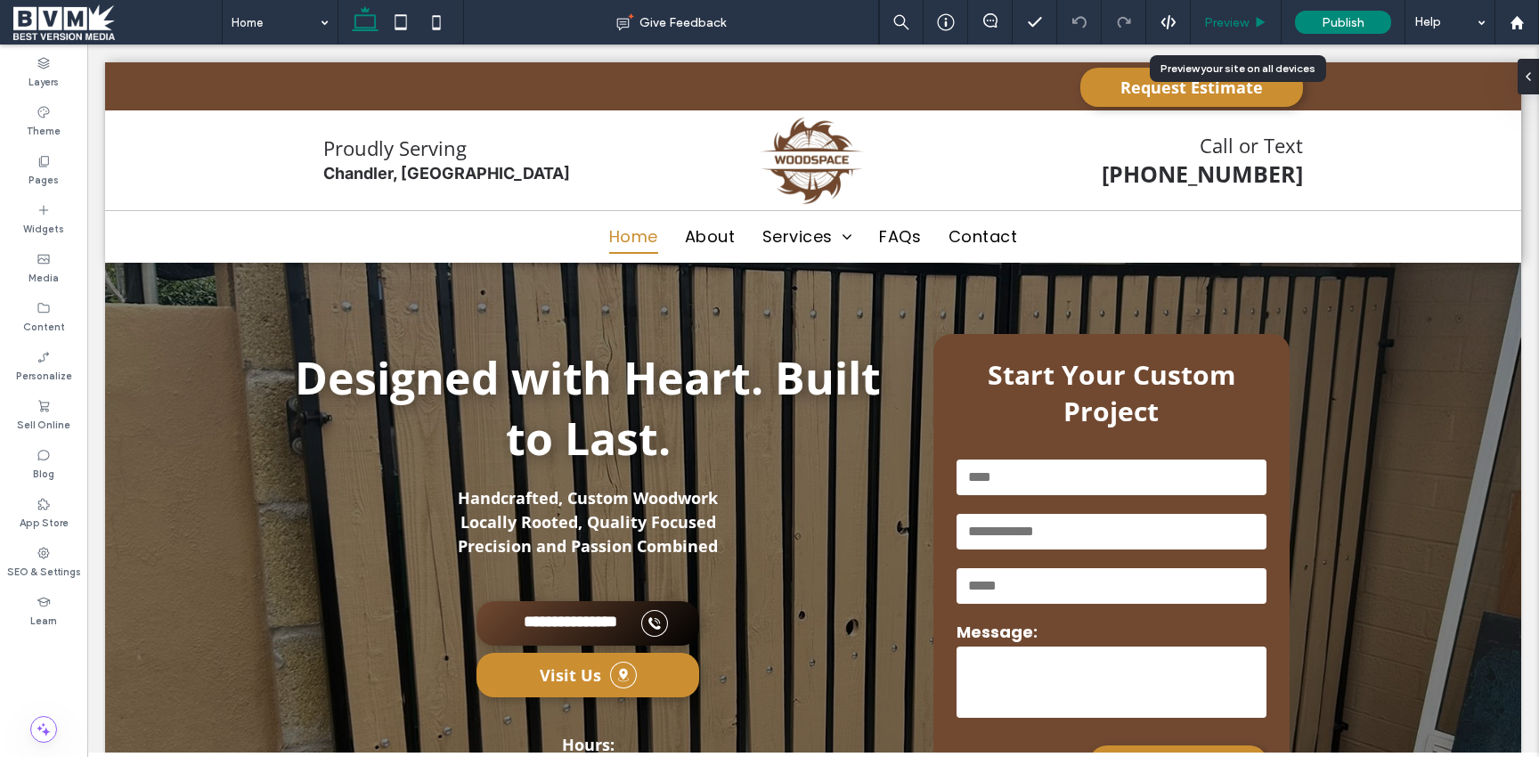
click at [1234, 20] on span "Preview" at bounding box center [1226, 22] width 45 height 15
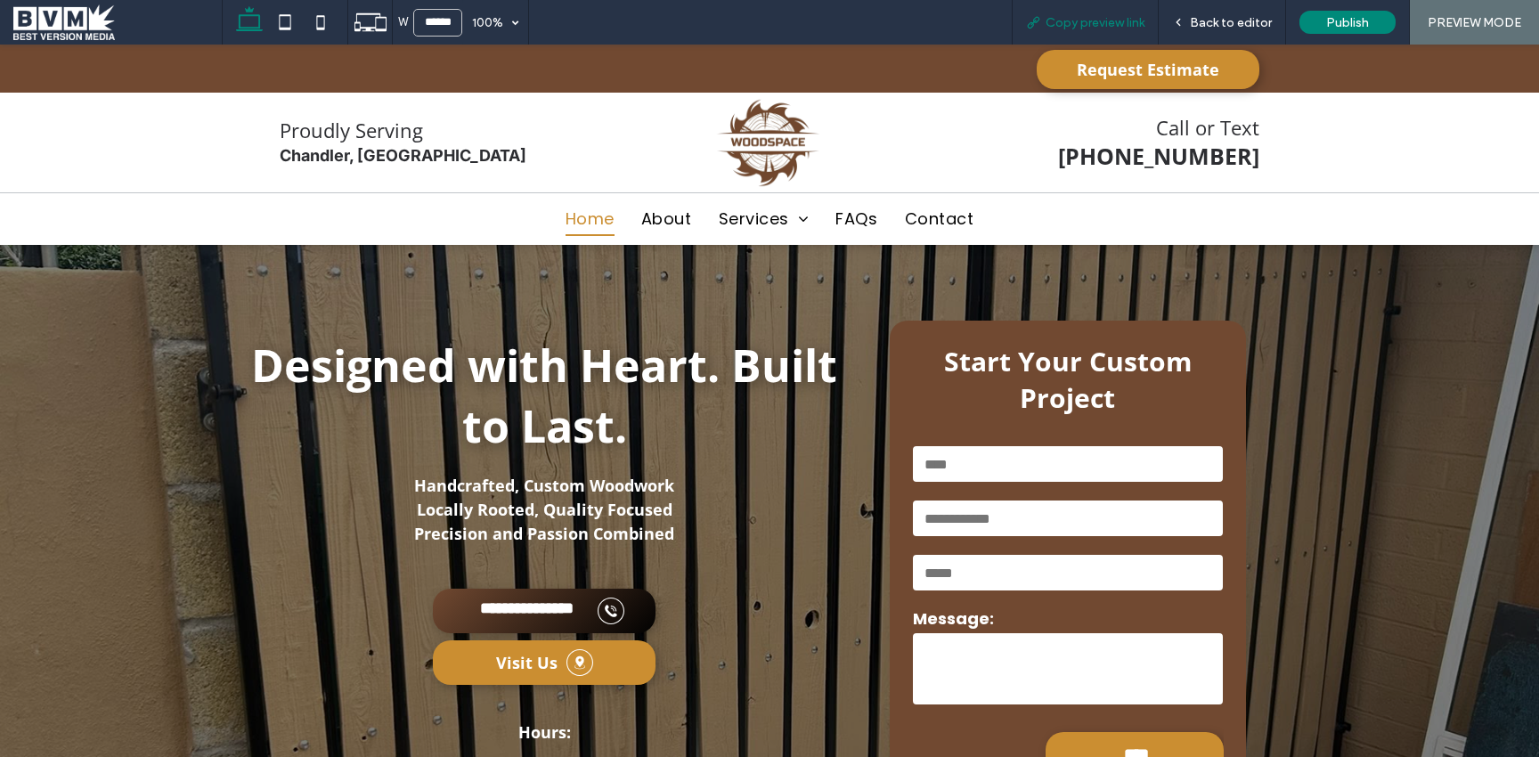
click at [1103, 32] on div "Copy preview link" at bounding box center [1085, 22] width 147 height 45
click at [1074, 18] on span "Copy preview link" at bounding box center [1094, 22] width 99 height 15
click at [1082, 21] on span "Copy preview link" at bounding box center [1094, 22] width 99 height 15
click at [54, 31] on span at bounding box center [117, 22] width 208 height 36
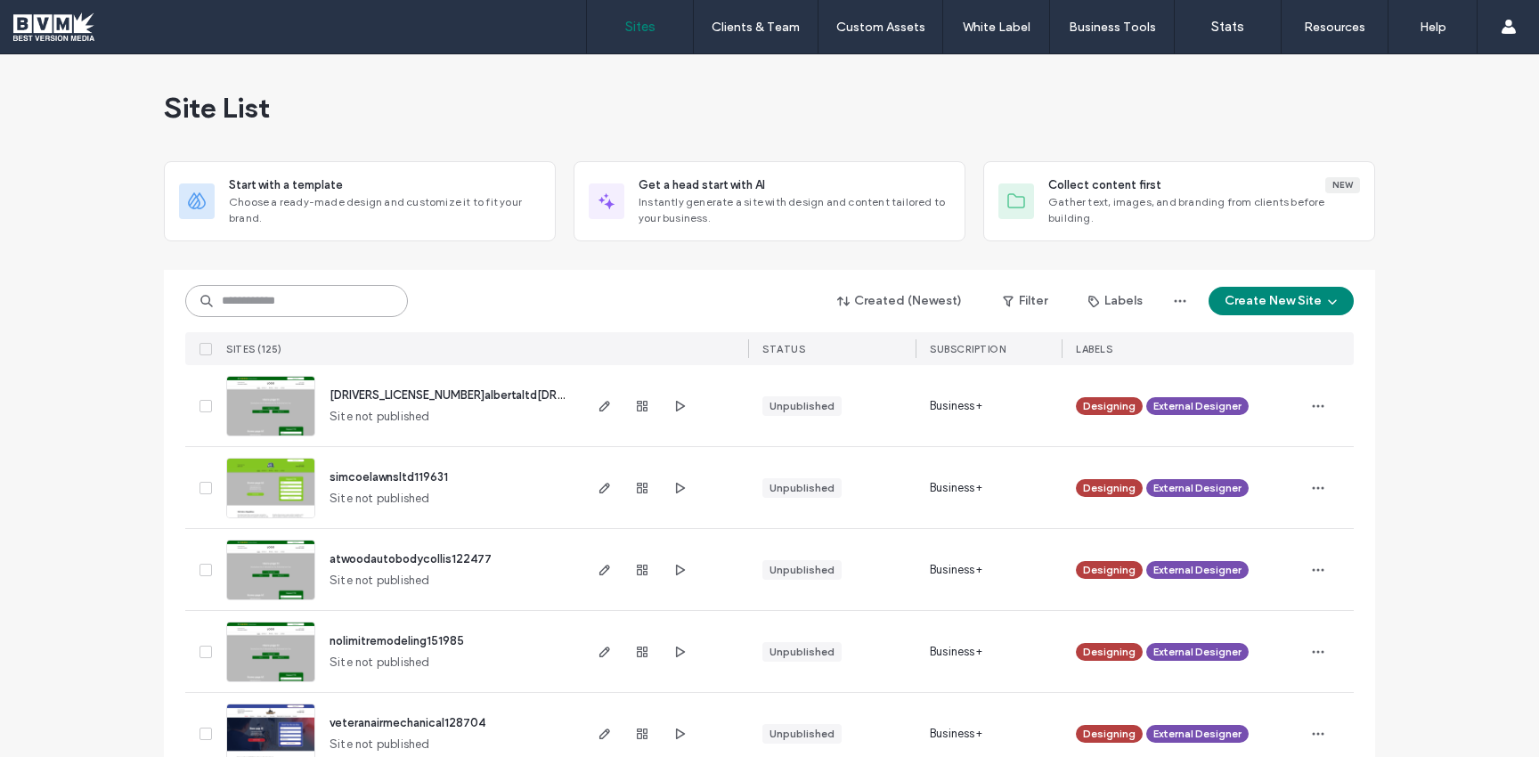
click at [268, 307] on input at bounding box center [296, 301] width 223 height 32
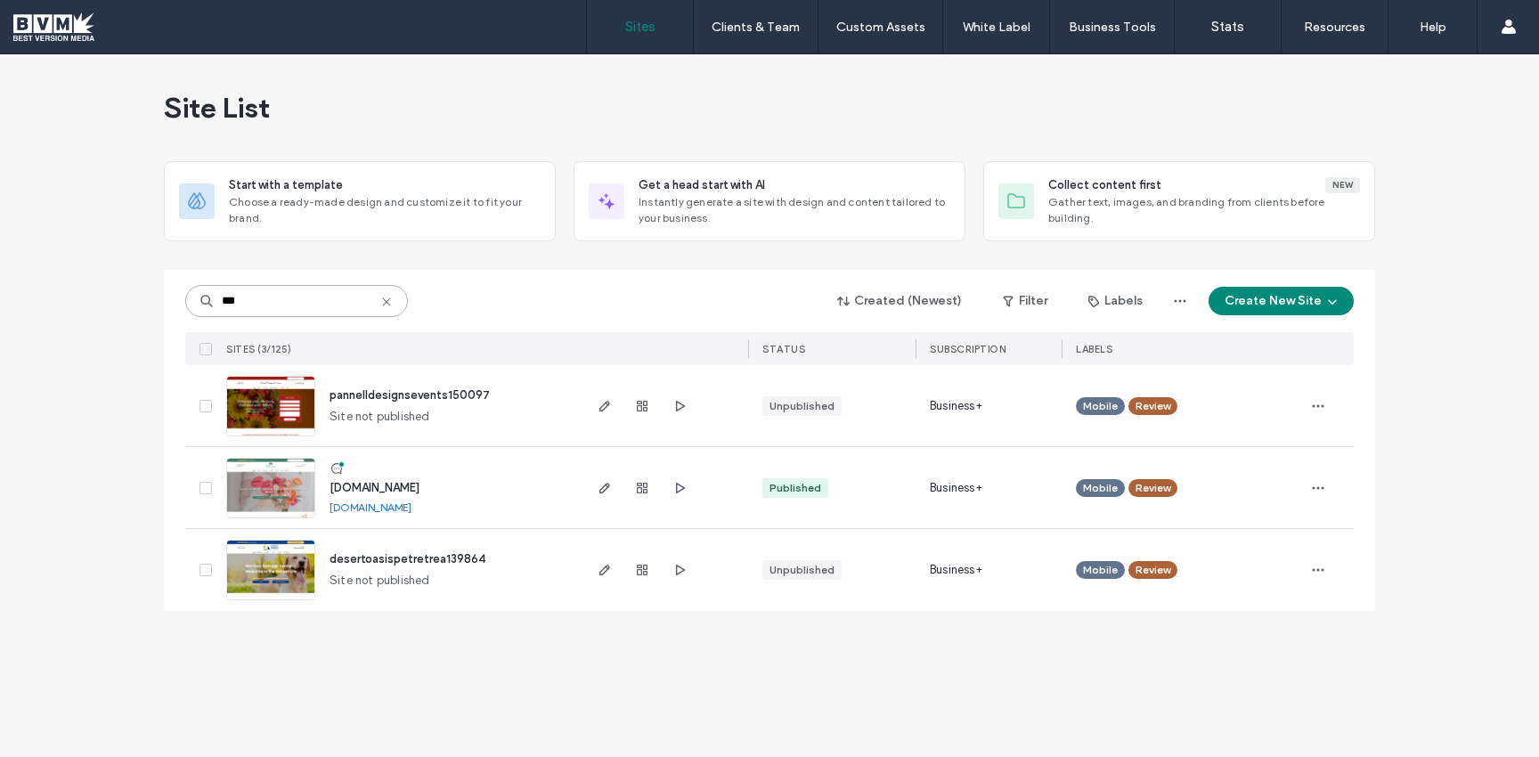
type input "***"
click at [277, 565] on img at bounding box center [270, 600] width 87 height 121
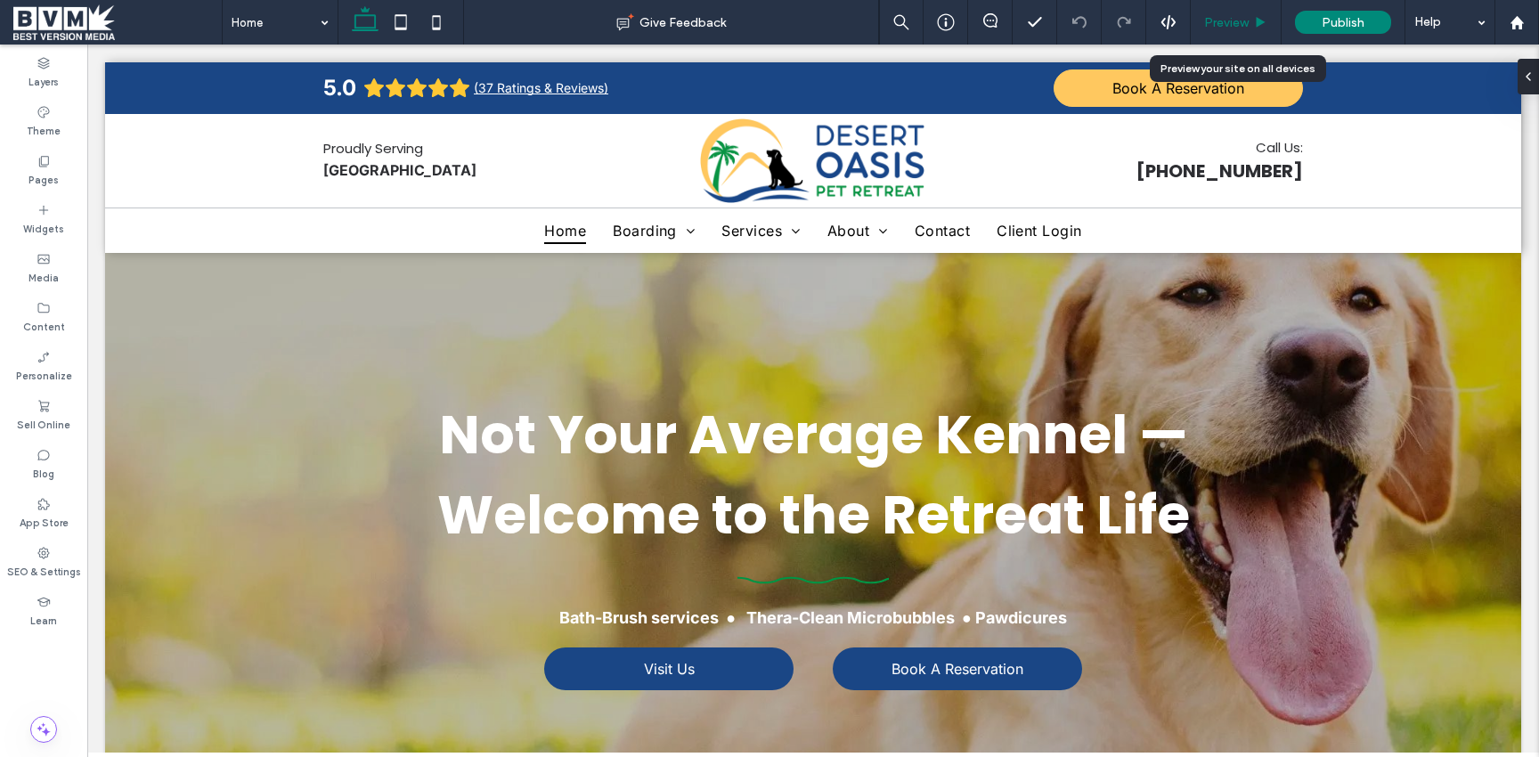
click at [1222, 30] on div "Preview" at bounding box center [1235, 22] width 91 height 45
click at [1220, 13] on div "Preview" at bounding box center [1235, 22] width 91 height 45
click at [1220, 22] on span "Preview" at bounding box center [1226, 22] width 45 height 15
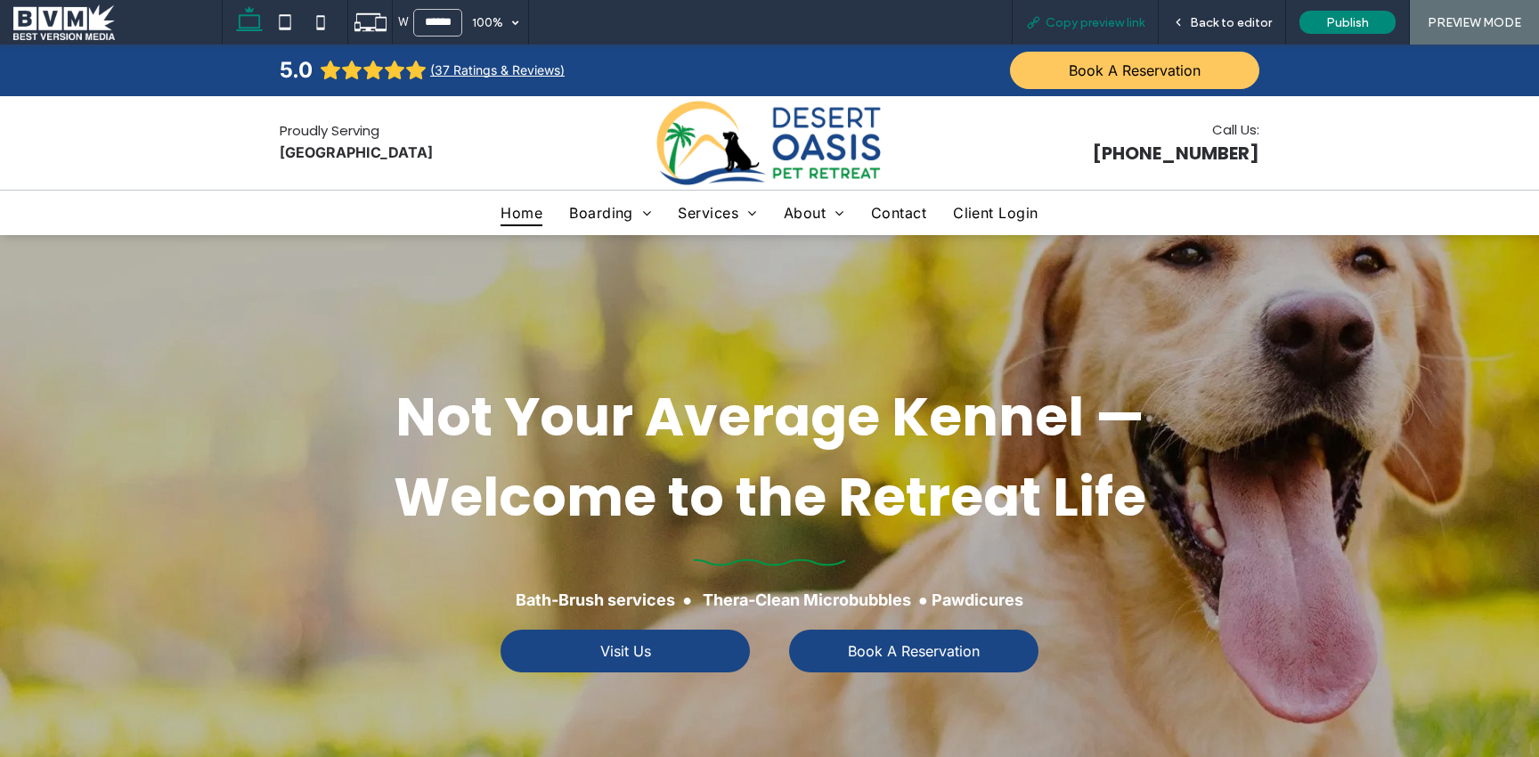
click at [1093, 15] on span "Copy preview link" at bounding box center [1094, 22] width 99 height 15
click at [50, 33] on span at bounding box center [117, 22] width 208 height 36
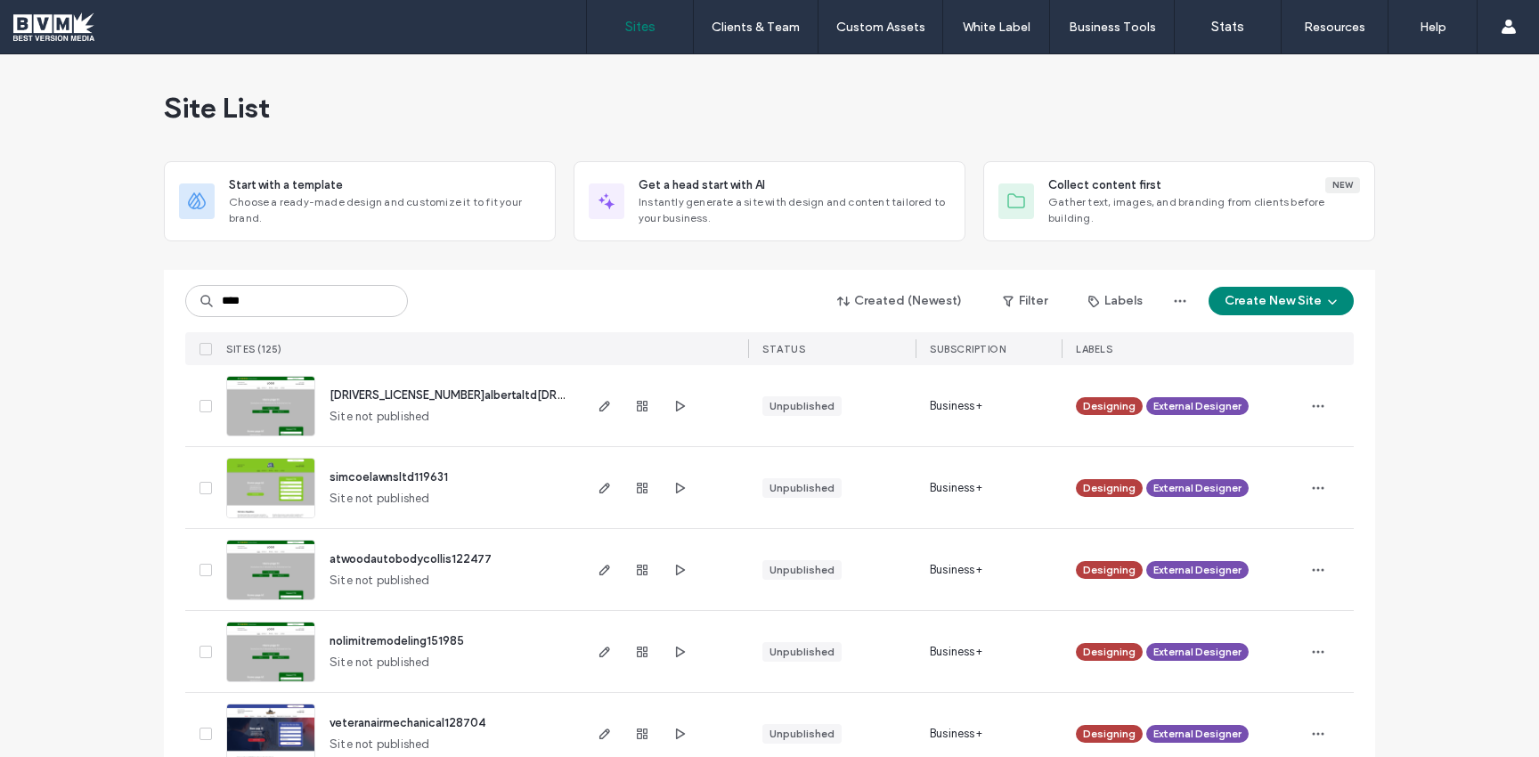
type input "****"
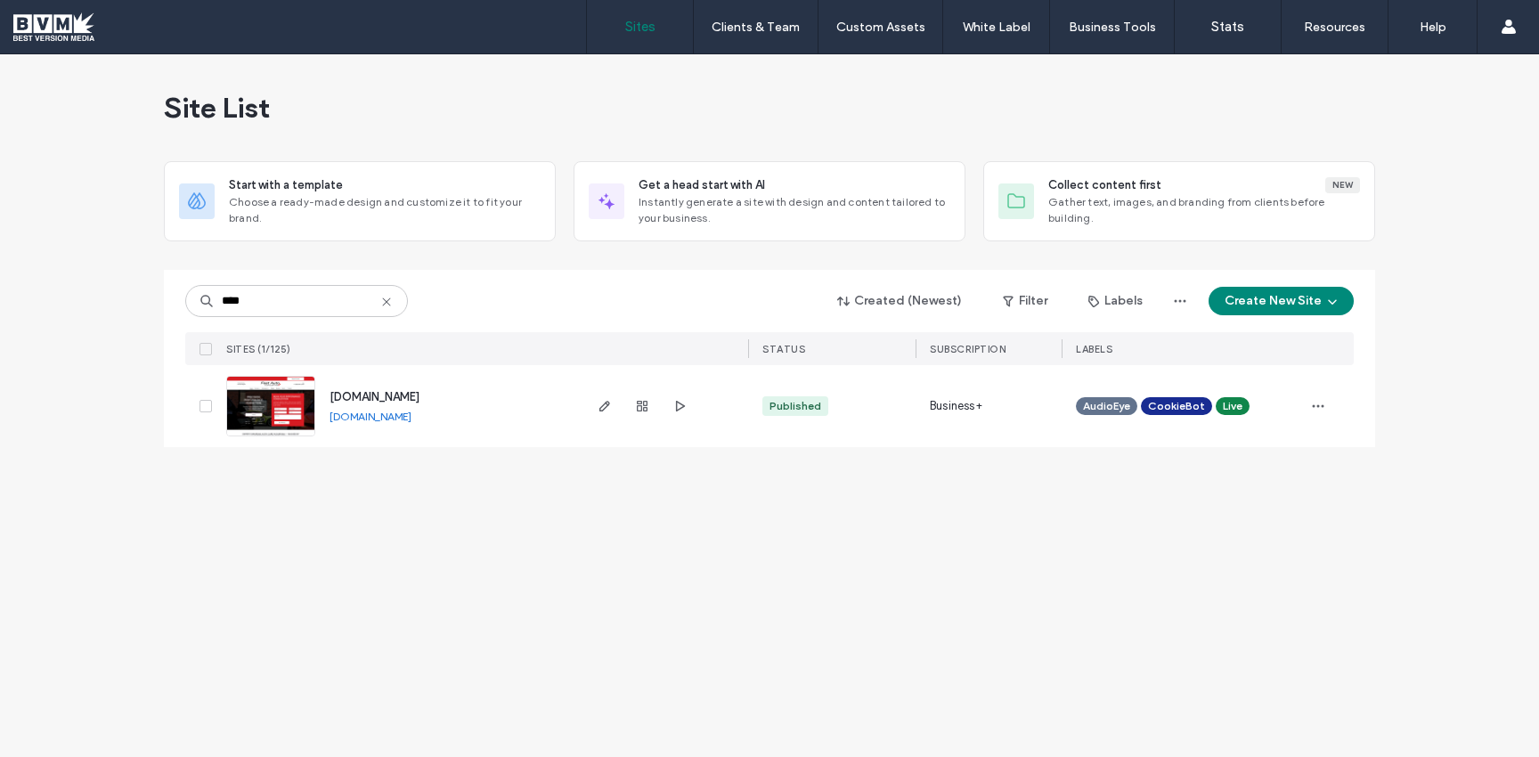
drag, startPoint x: 475, startPoint y: 420, endPoint x: 322, endPoint y: 420, distance: 153.2
click at [322, 420] on div "www.fastautoconcepts.com www.fastautoconcepts.com" at bounding box center [447, 406] width 264 height 82
copy link "[DOMAIN_NAME]"
click at [386, 297] on icon at bounding box center [386, 302] width 14 height 14
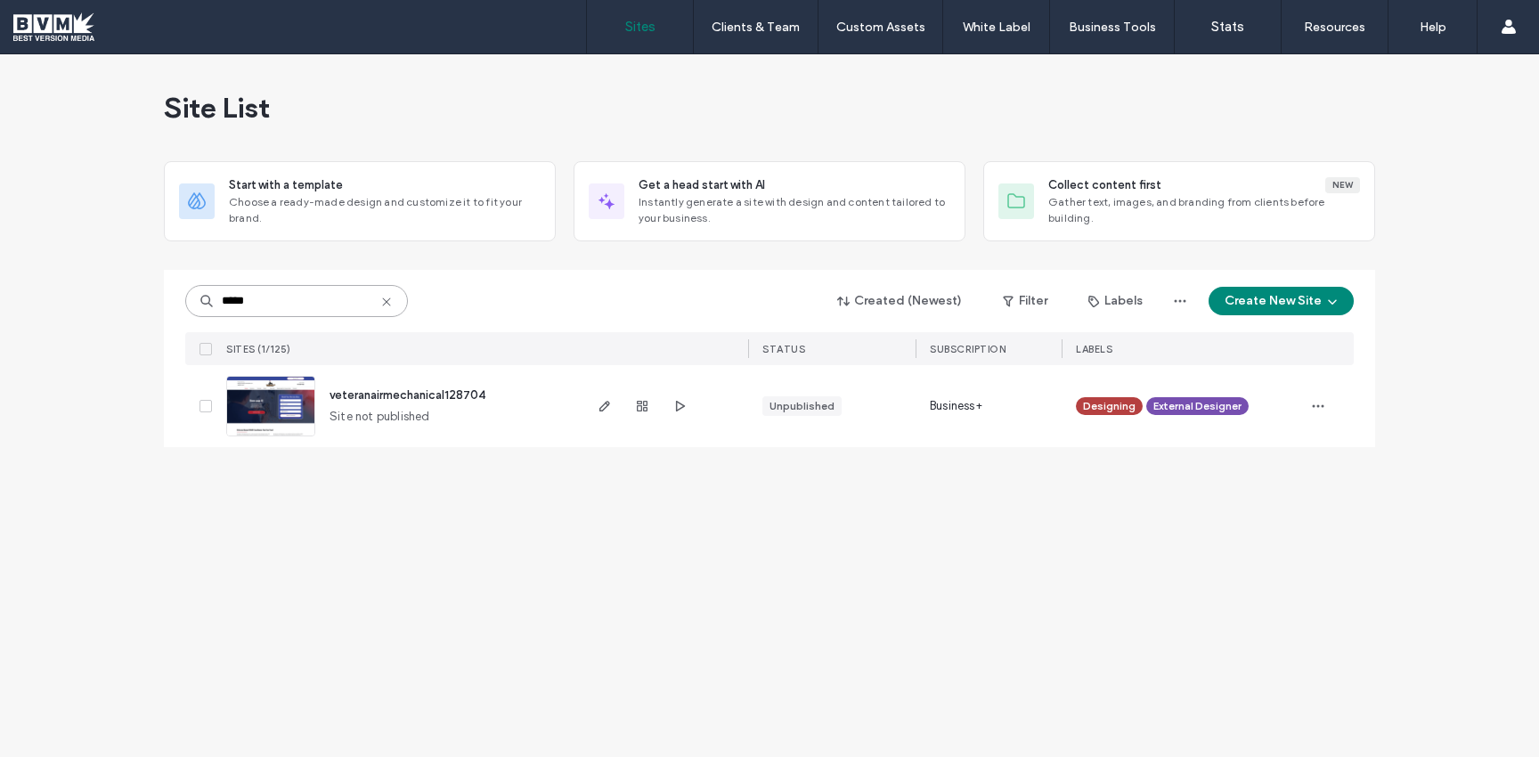
type input "*****"
click at [247, 401] on img at bounding box center [270, 437] width 87 height 121
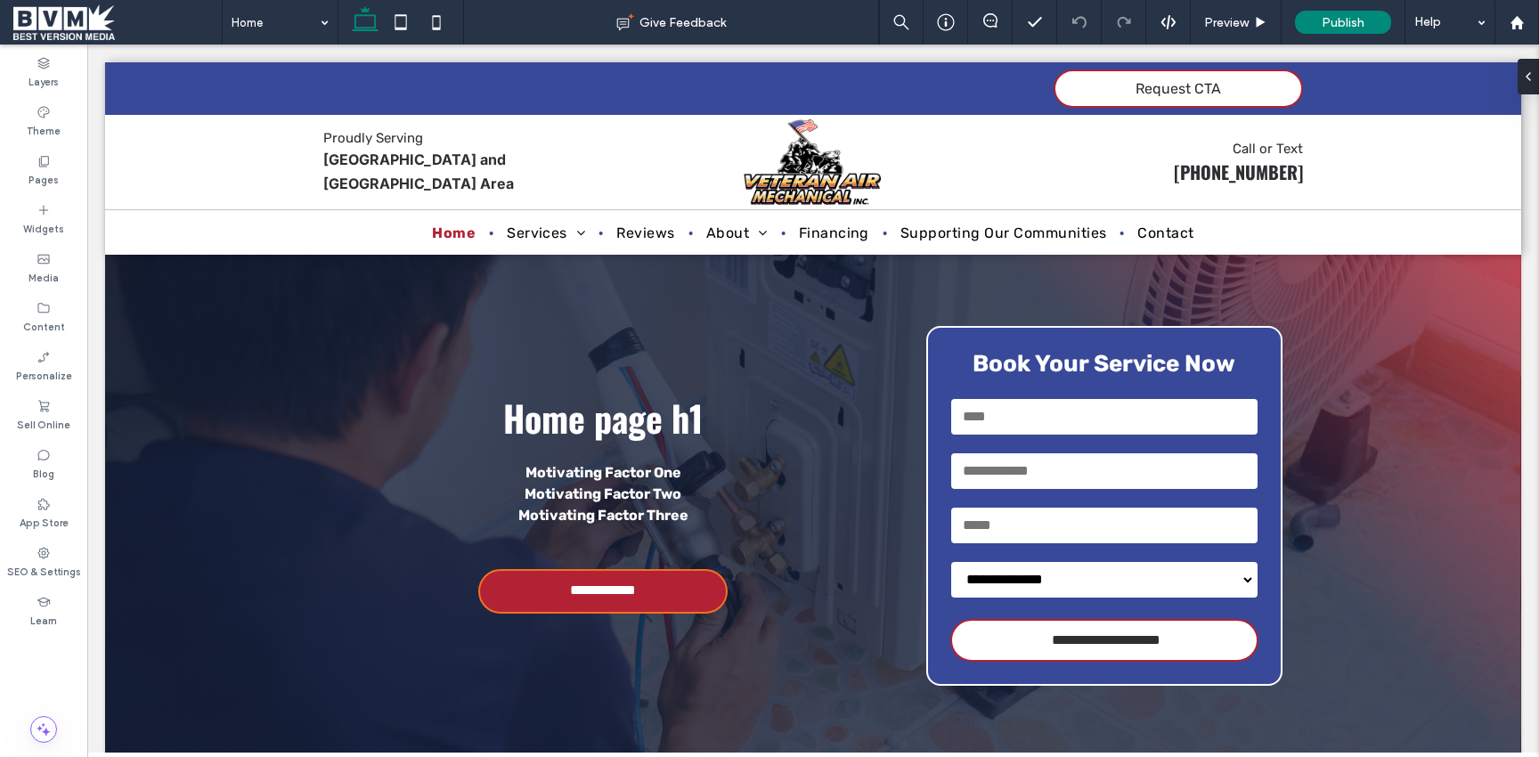
click at [61, 20] on span at bounding box center [117, 22] width 208 height 36
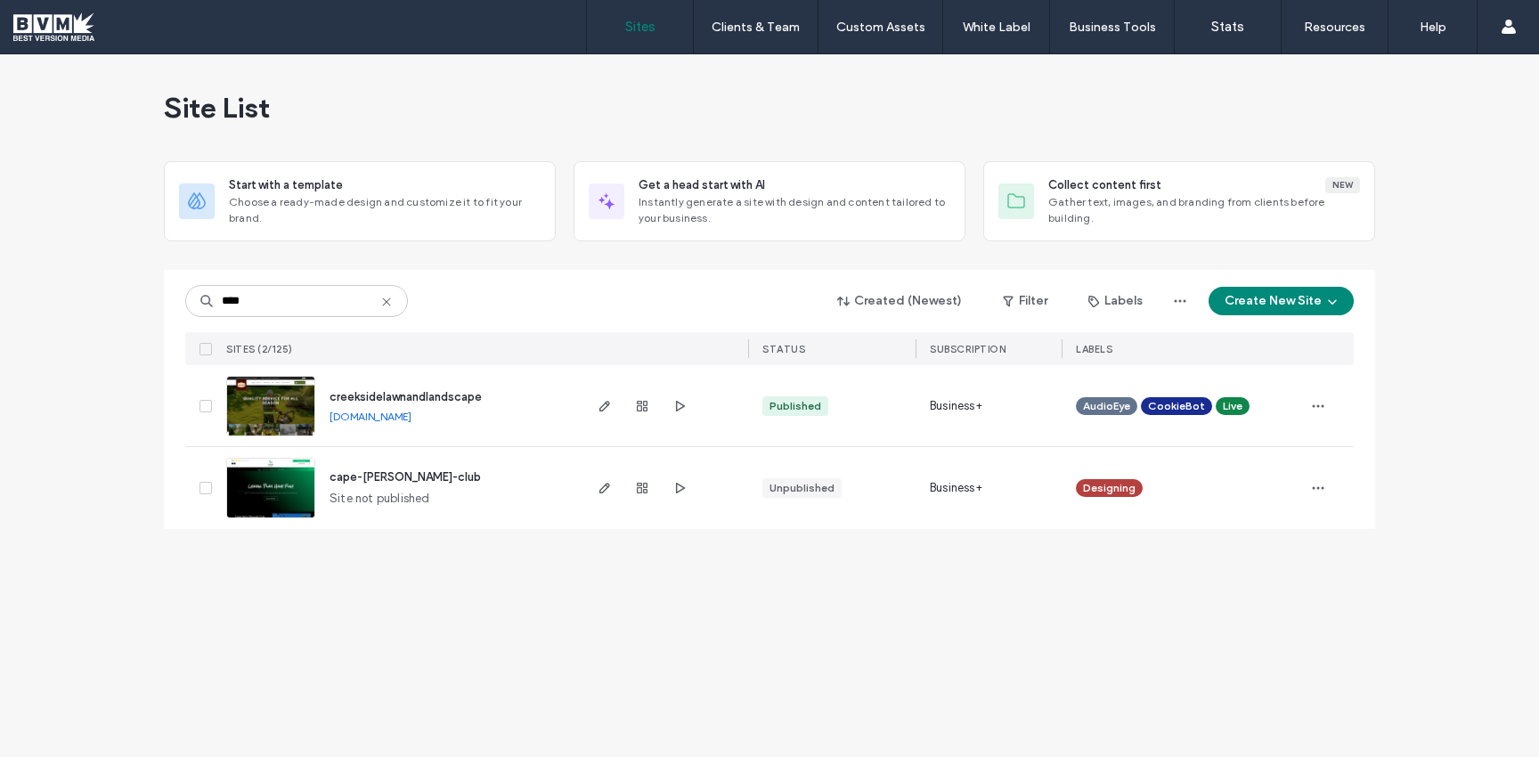
type input "****"
click at [284, 492] on img at bounding box center [270, 519] width 87 height 121
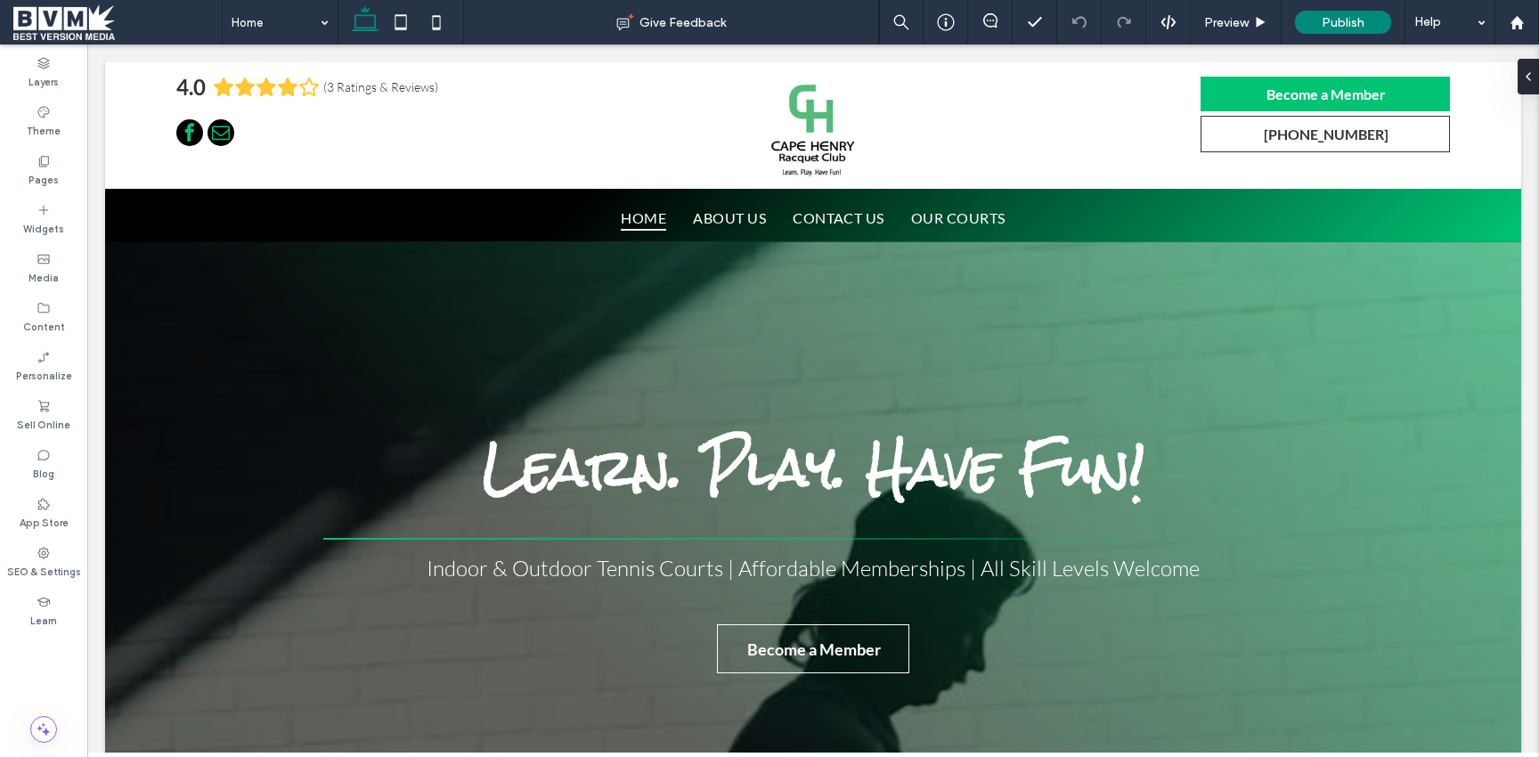
click at [44, 20] on span at bounding box center [117, 22] width 208 height 36
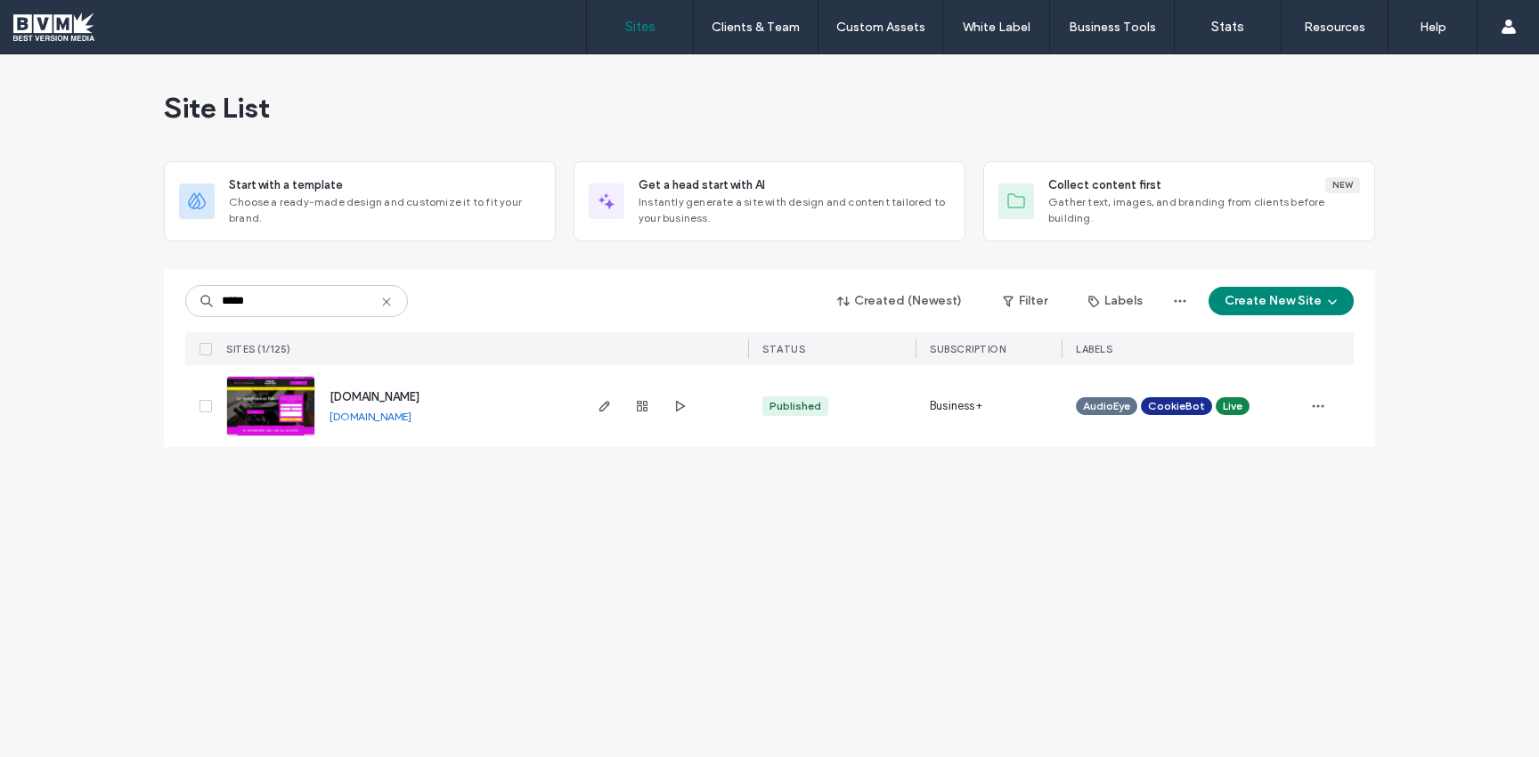
drag, startPoint x: 500, startPoint y: 420, endPoint x: 319, endPoint y: 422, distance: 180.8
click at [319, 422] on div "[DOMAIN_NAME] [DOMAIN_NAME]" at bounding box center [447, 406] width 264 height 82
copy link "[DOMAIN_NAME]"
drag, startPoint x: 278, startPoint y: 312, endPoint x: 110, endPoint y: 311, distance: 167.4
click at [111, 311] on div "Site List Start with a template Choose a ready-made design and customize it to …" at bounding box center [769, 405] width 1539 height 703
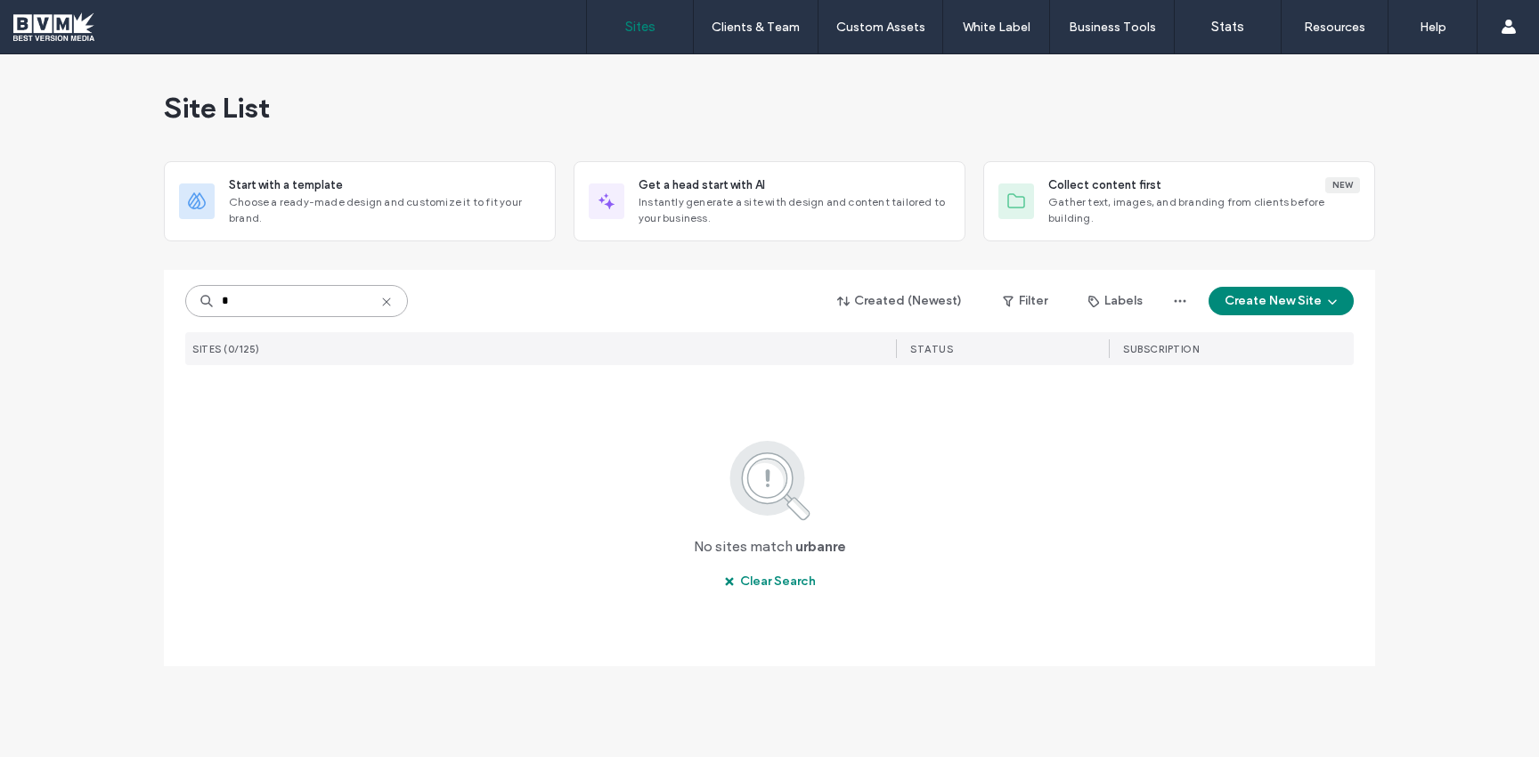
type input "*"
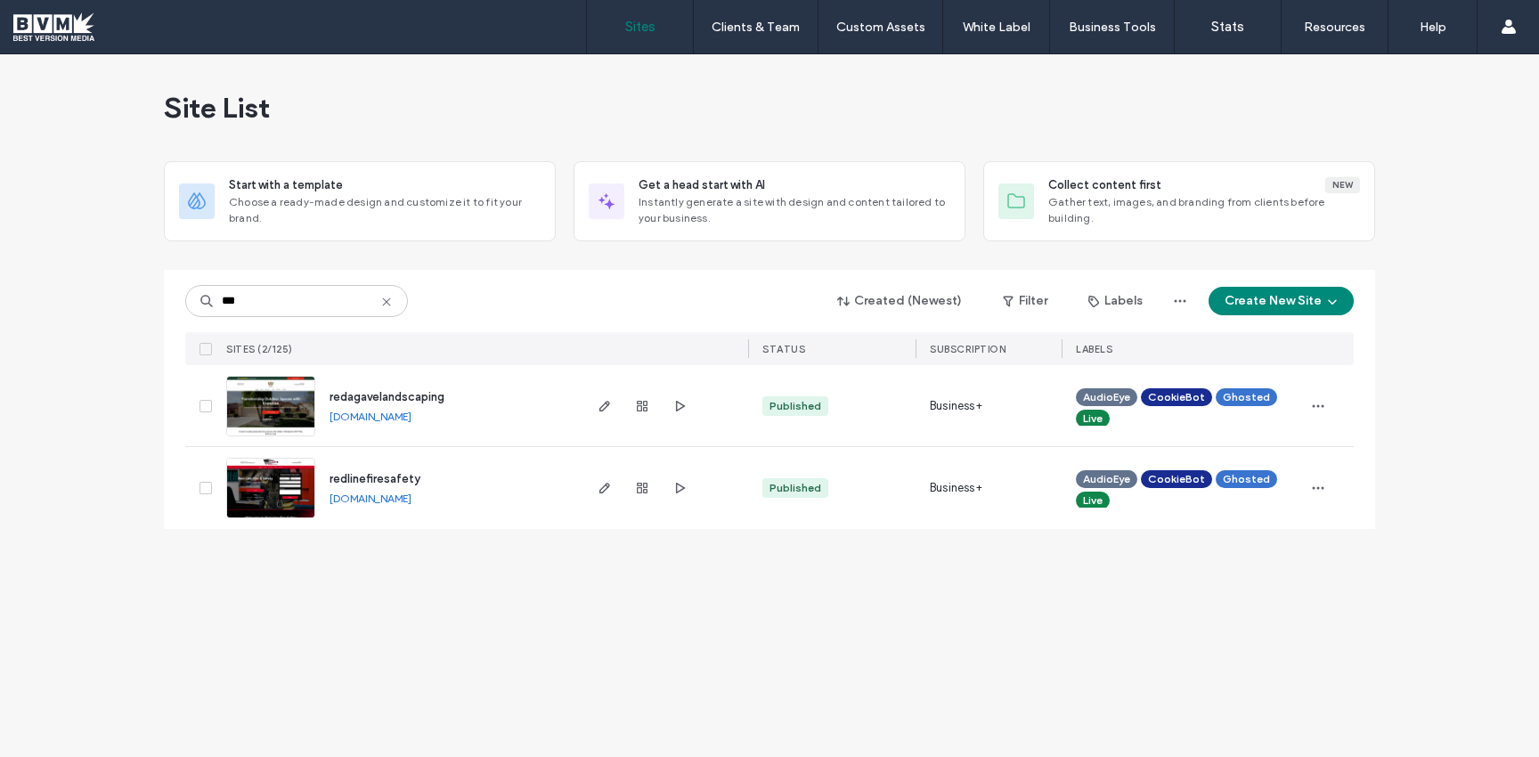
drag, startPoint x: 505, startPoint y: 508, endPoint x: 310, endPoint y: 503, distance: 195.1
click at [310, 503] on div "redlinefiresafety redlinefiresafety.bvmlocal.com" at bounding box center [399, 488] width 361 height 82
click at [352, 567] on div "Site List Start with a template Choose a ready-made design and customize it to …" at bounding box center [769, 405] width 1539 height 703
drag, startPoint x: 506, startPoint y: 494, endPoint x: 327, endPoint y: 498, distance: 179.0
click at [327, 498] on div "redlinefiresafety redlinefiresafety.bvmlocal.com" at bounding box center [447, 488] width 264 height 82
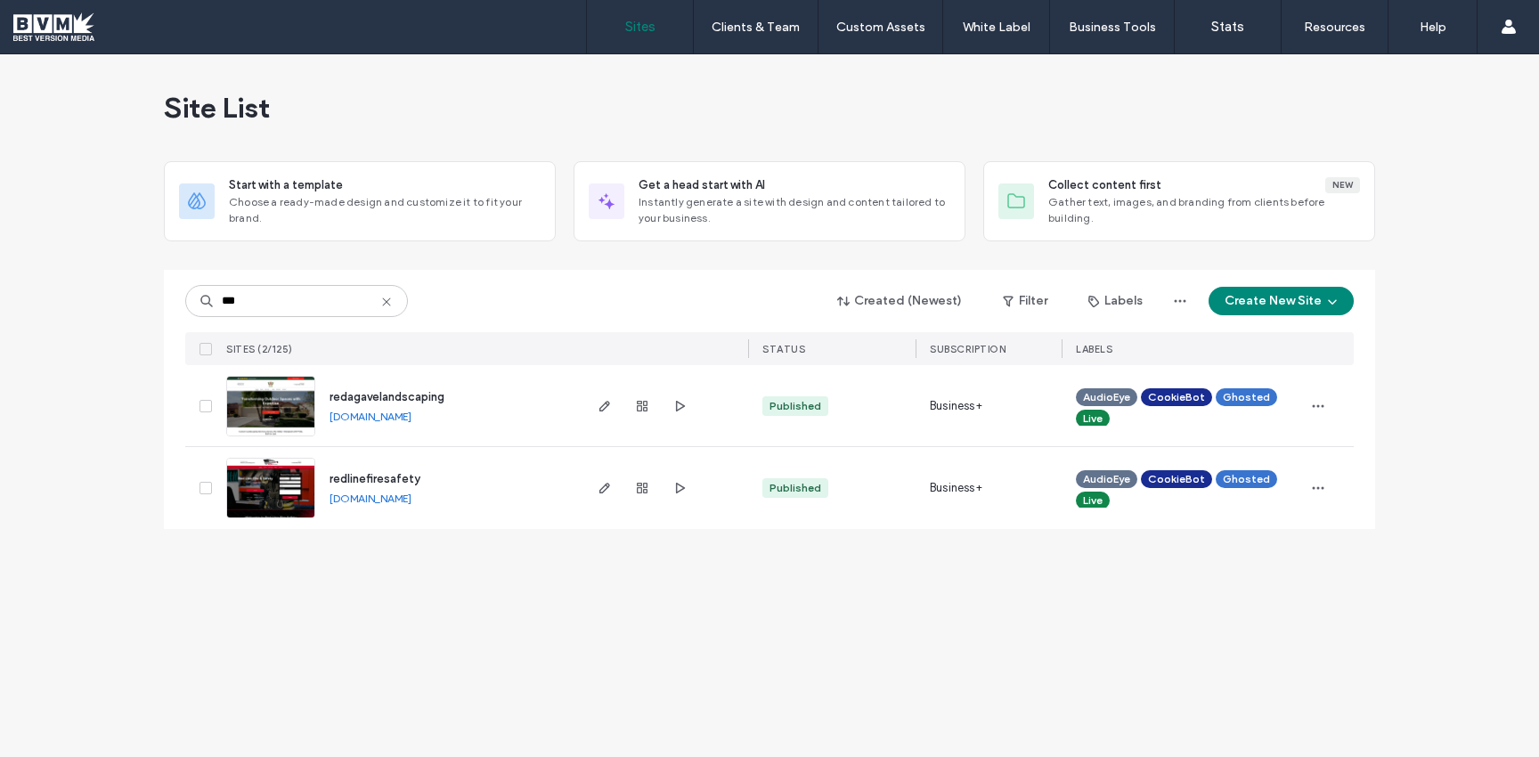
copy link "redlinefiresafety.bvmlocal.com"
drag, startPoint x: 264, startPoint y: 297, endPoint x: 214, endPoint y: 297, distance: 49.9
click at [214, 297] on input "***" at bounding box center [296, 301] width 223 height 32
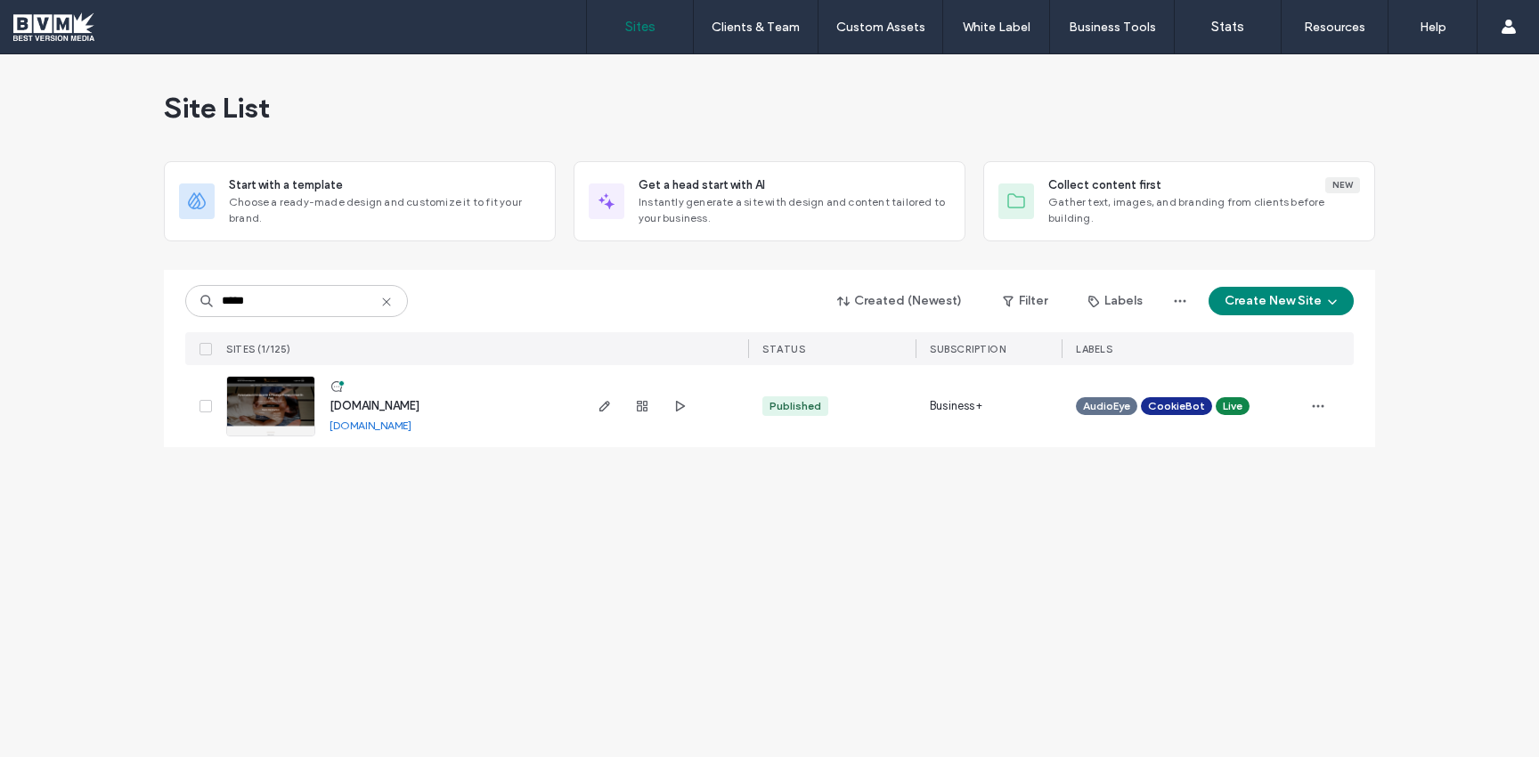
click at [476, 438] on div "www.espfamilychiro.com www.espfamilychiro.com" at bounding box center [447, 406] width 264 height 82
copy div "www.espfamilychiro.com"
drag, startPoint x: 261, startPoint y: 303, endPoint x: 89, endPoint y: 286, distance: 172.7
click at [93, 287] on div "Site List Start with a template Choose a ready-made design and customize it to …" at bounding box center [769, 405] width 1539 height 703
type input "*********"
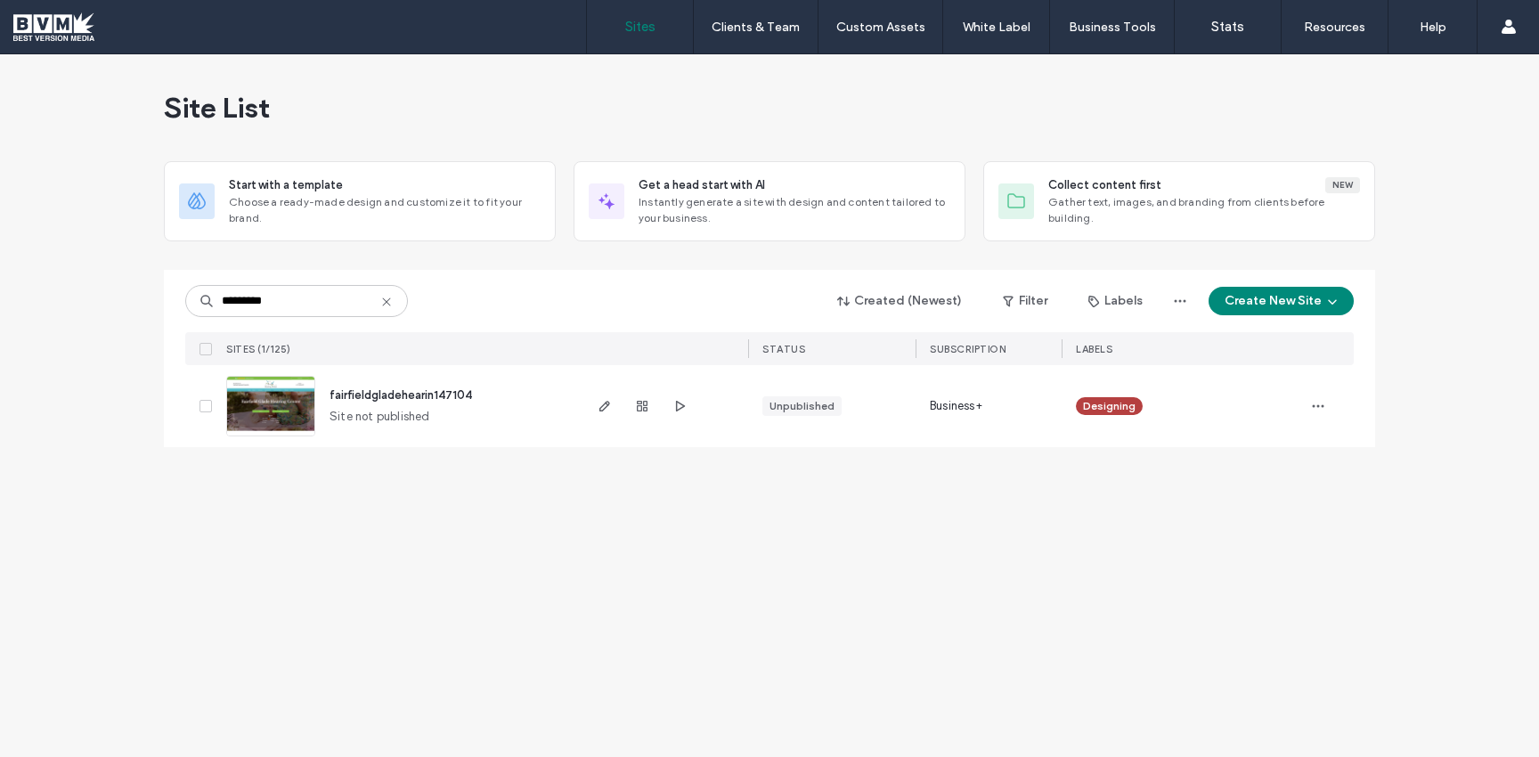
click at [240, 406] on img at bounding box center [270, 437] width 87 height 121
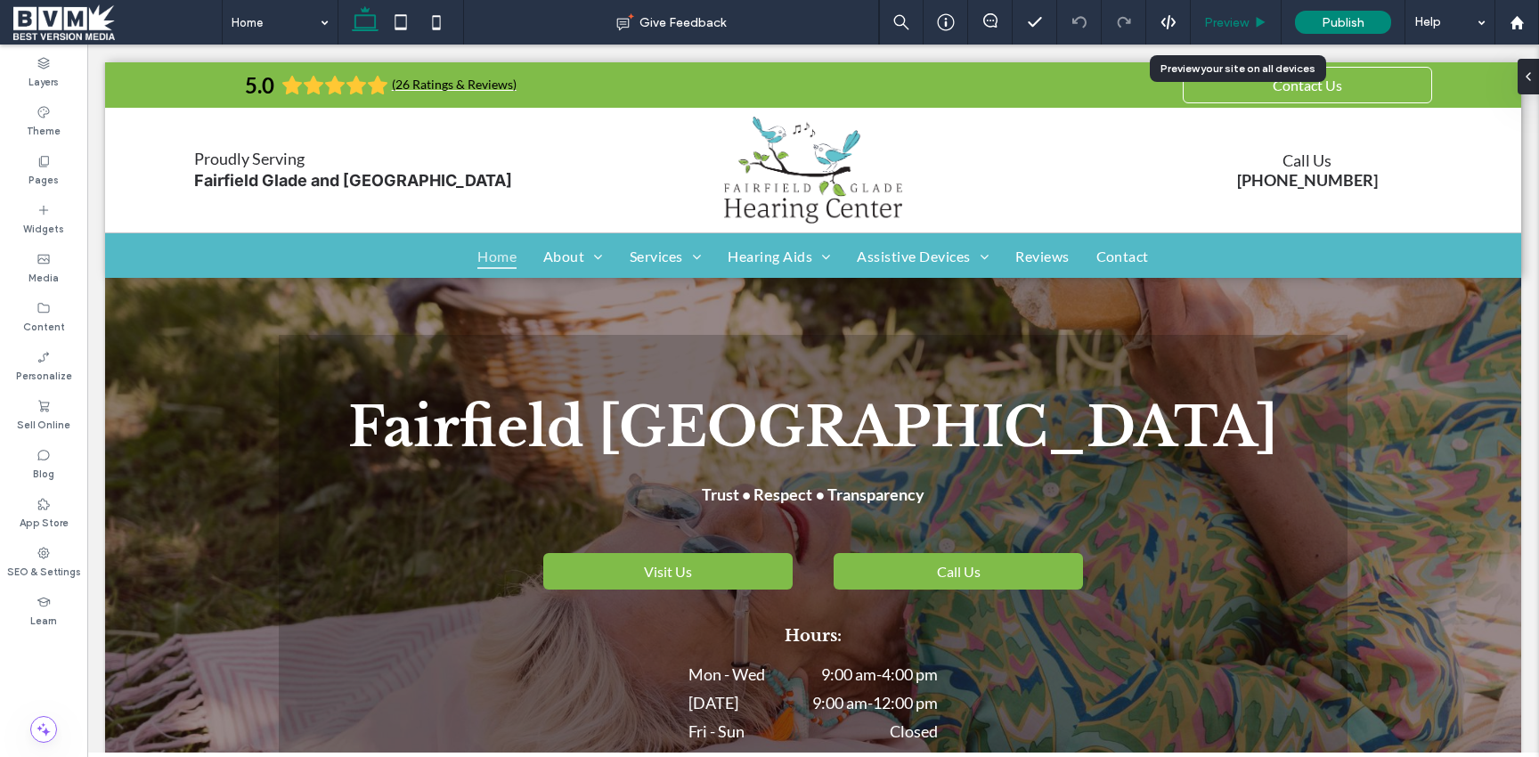
click at [1219, 15] on span "Preview" at bounding box center [1226, 22] width 45 height 15
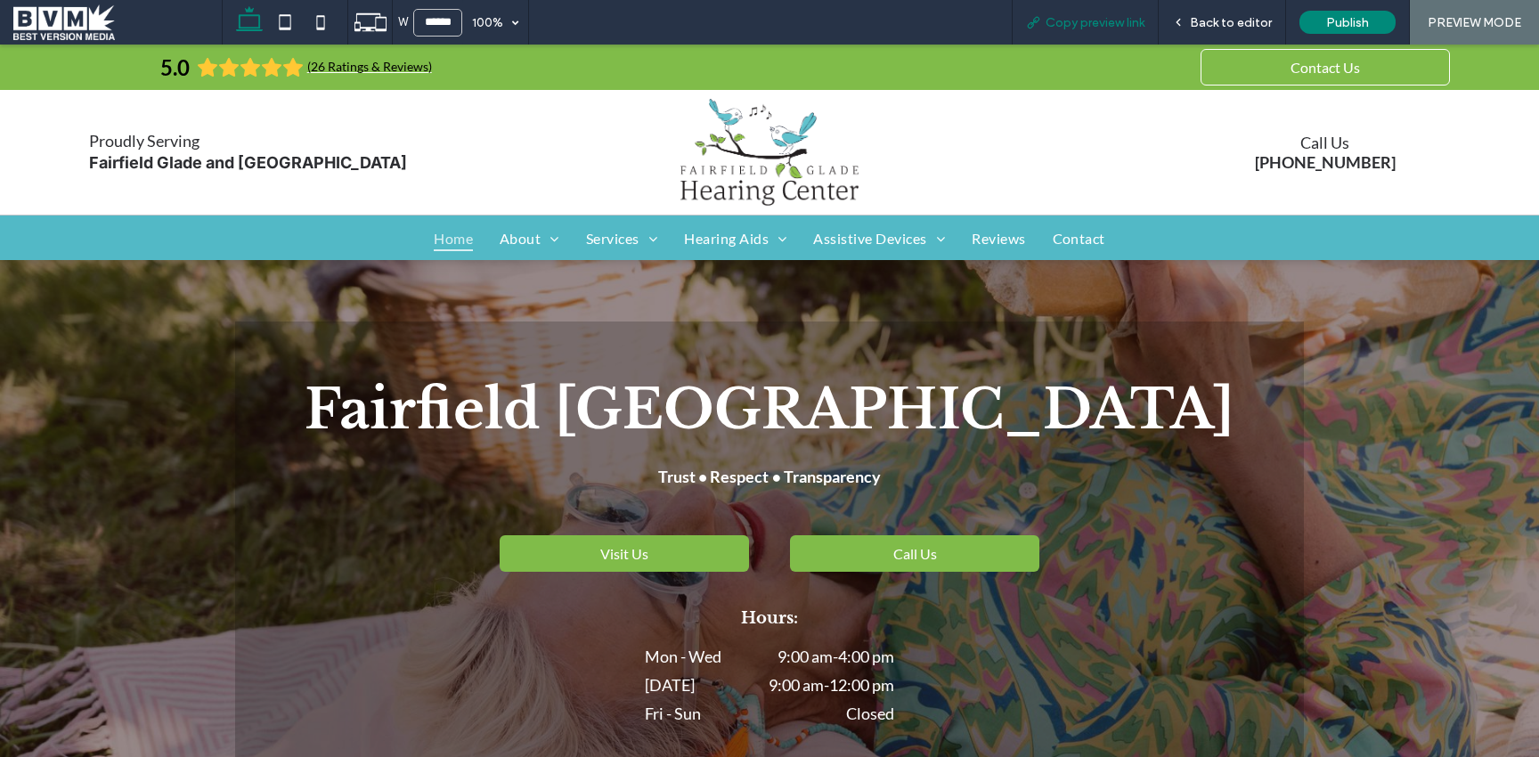
click at [1075, 23] on span "Copy preview link" at bounding box center [1094, 22] width 99 height 15
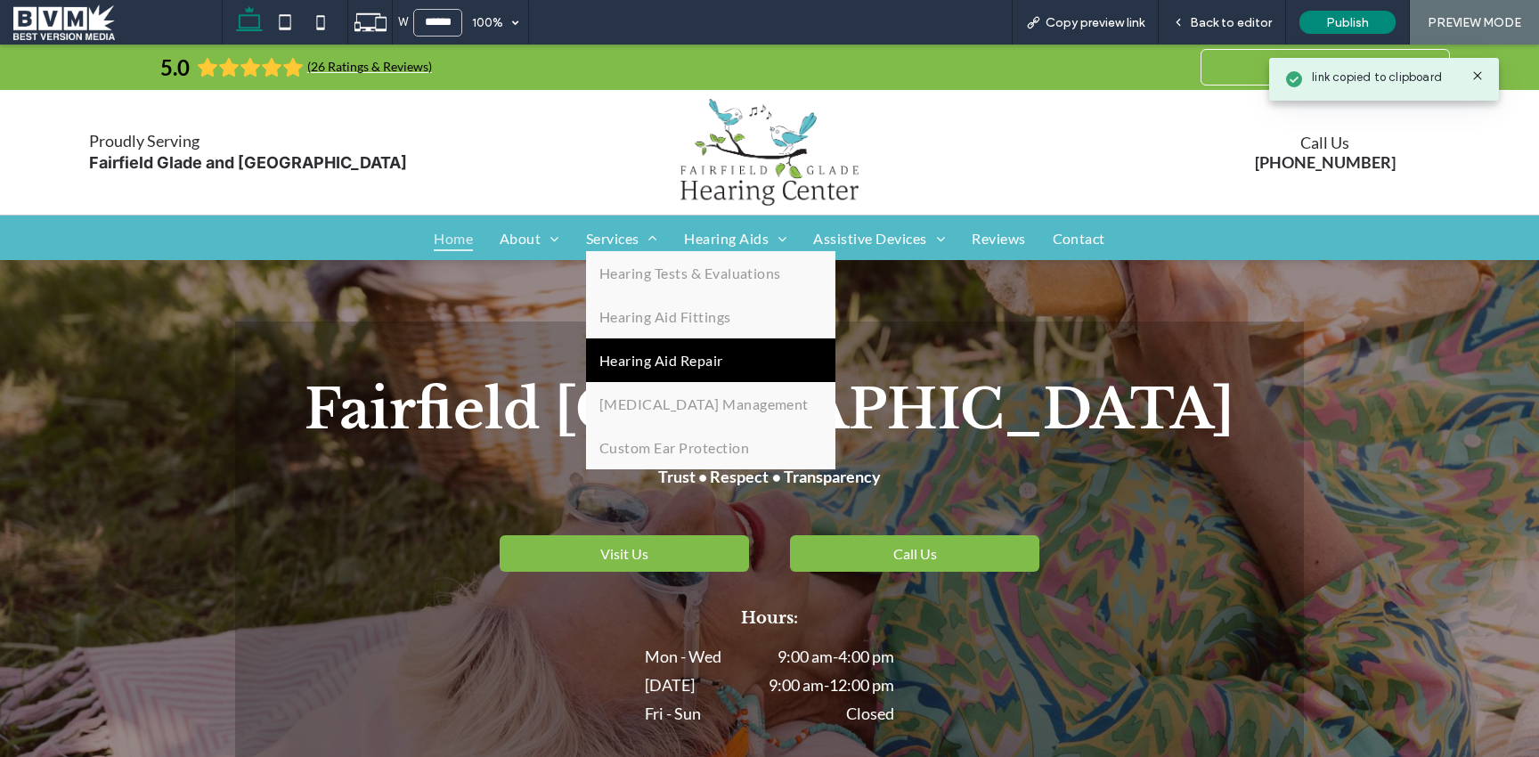
click at [622, 366] on span "Hearing Aid Repair" at bounding box center [661, 360] width 124 height 17
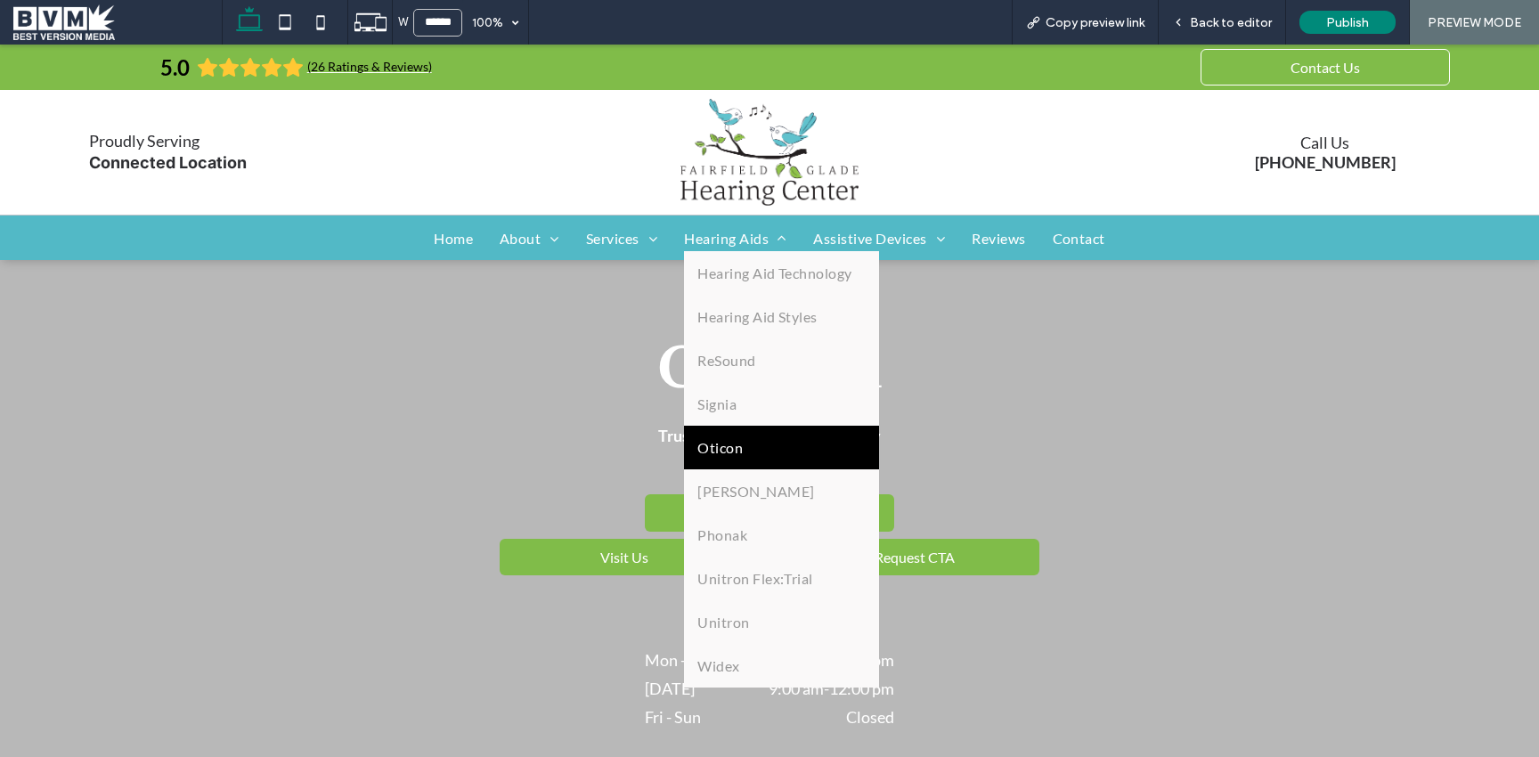
click at [707, 433] on link "Oticon" at bounding box center [781, 448] width 195 height 44
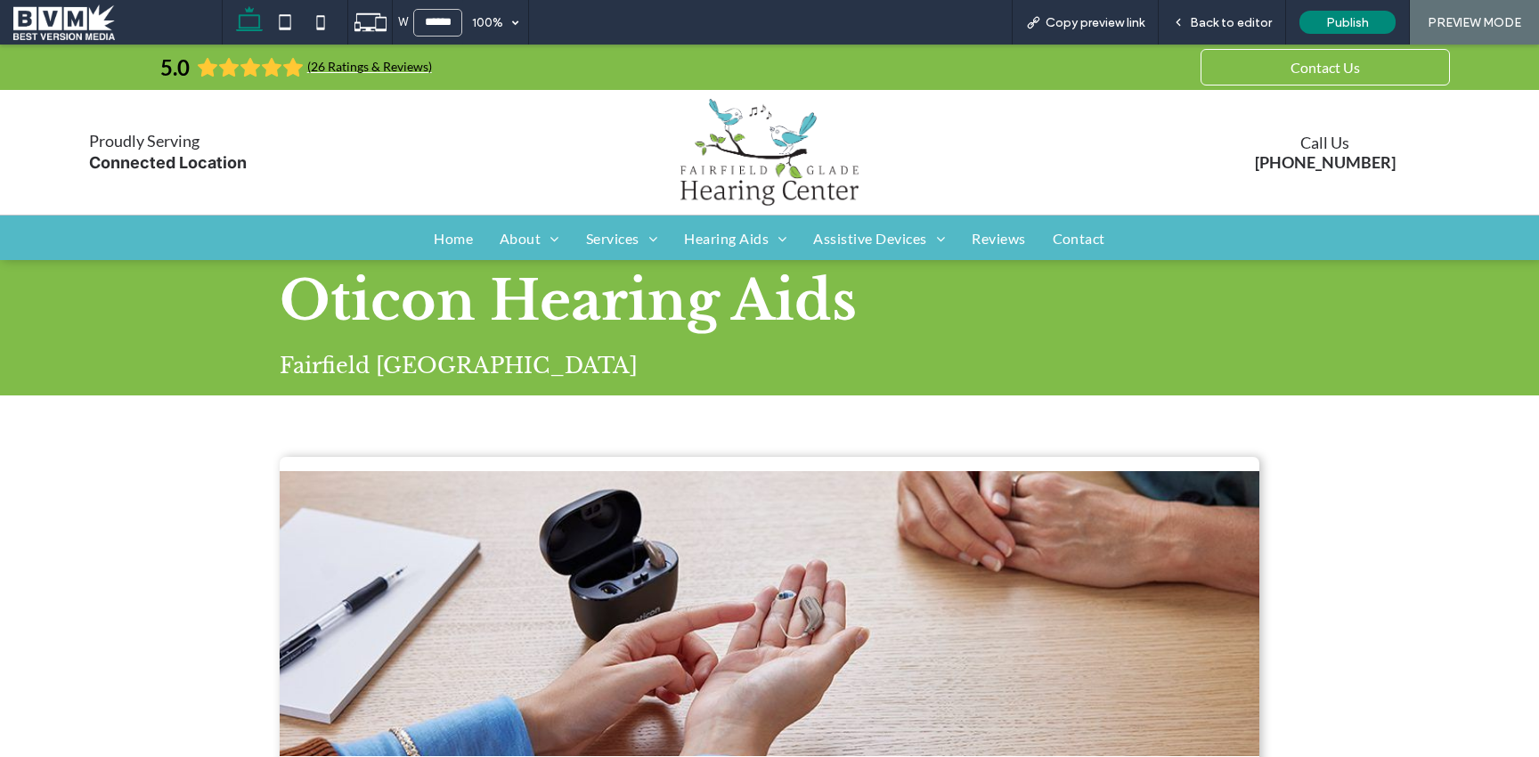
click at [82, 11] on span at bounding box center [117, 22] width 208 height 36
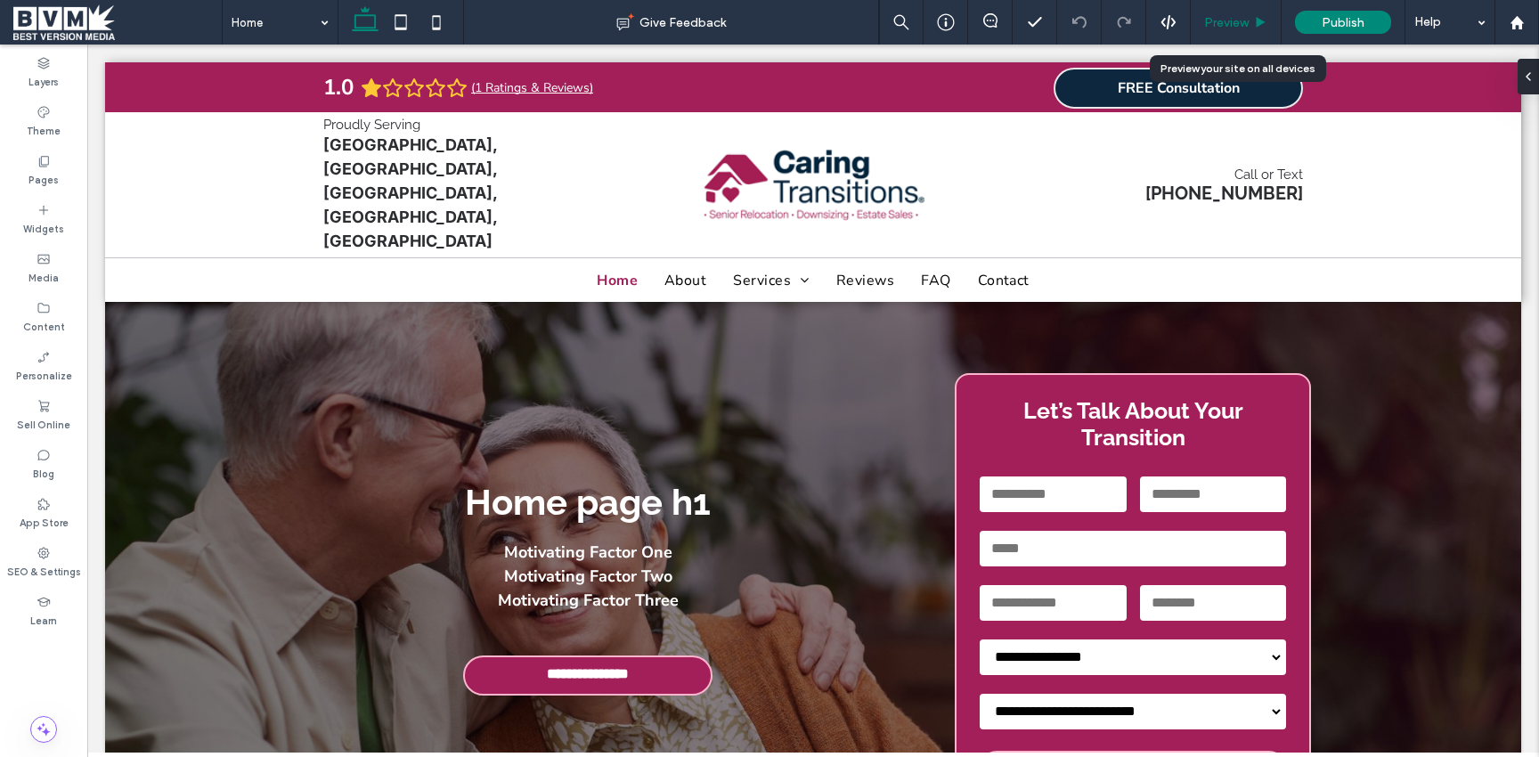
click at [1212, 27] on span "Preview" at bounding box center [1226, 22] width 45 height 15
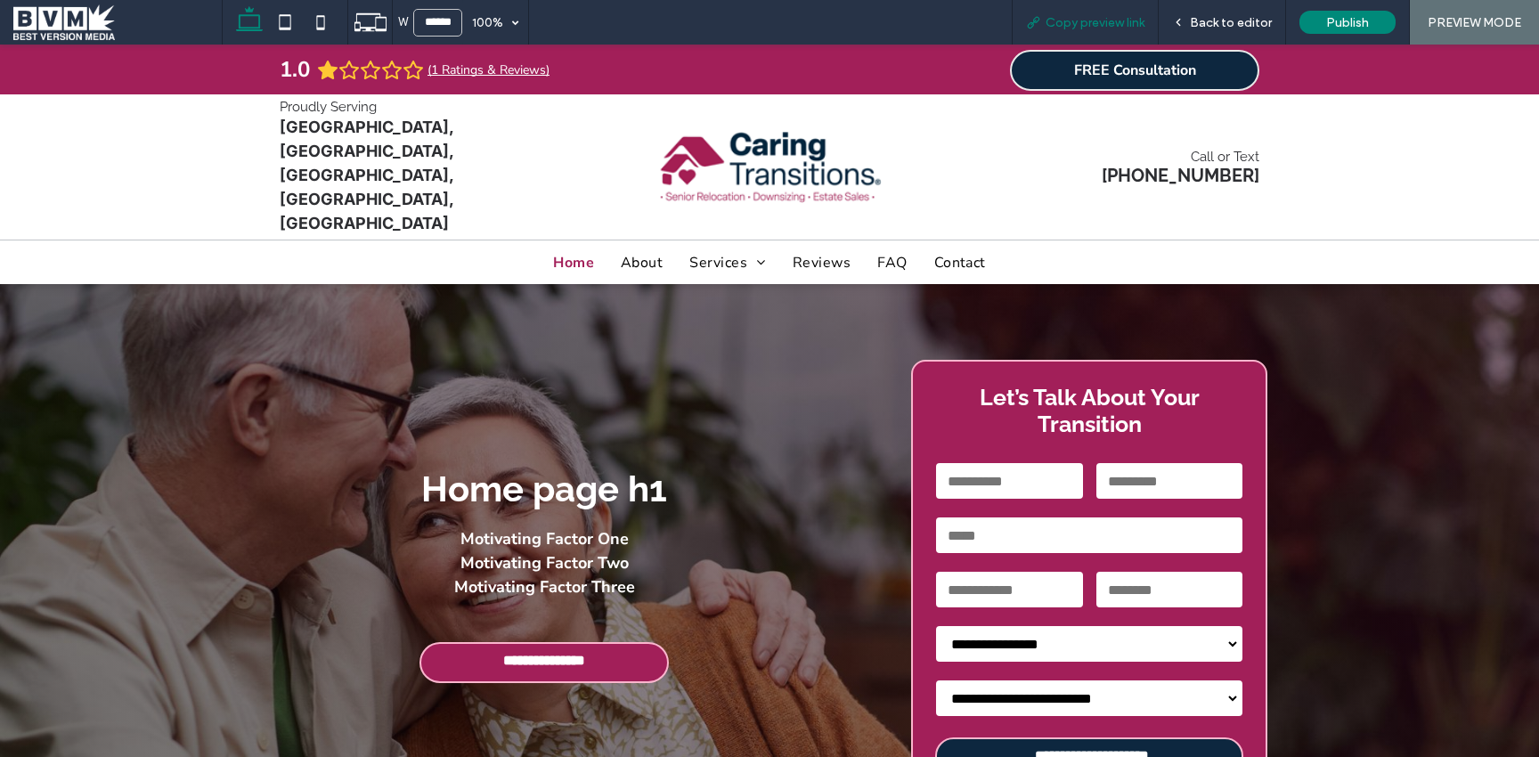
click at [1105, 26] on span "Copy preview link" at bounding box center [1094, 22] width 99 height 15
click at [74, 12] on span at bounding box center [117, 22] width 208 height 36
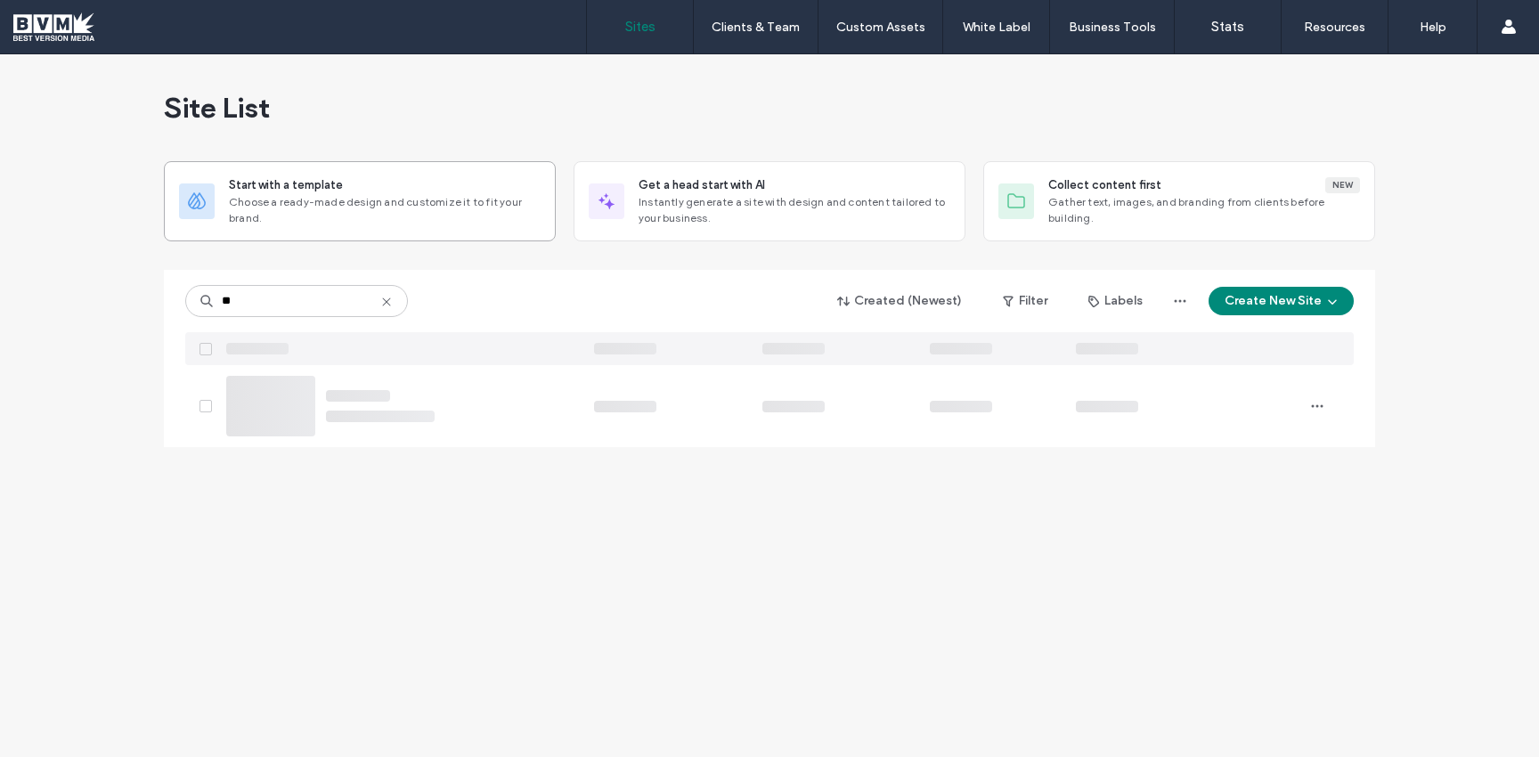
type input "*"
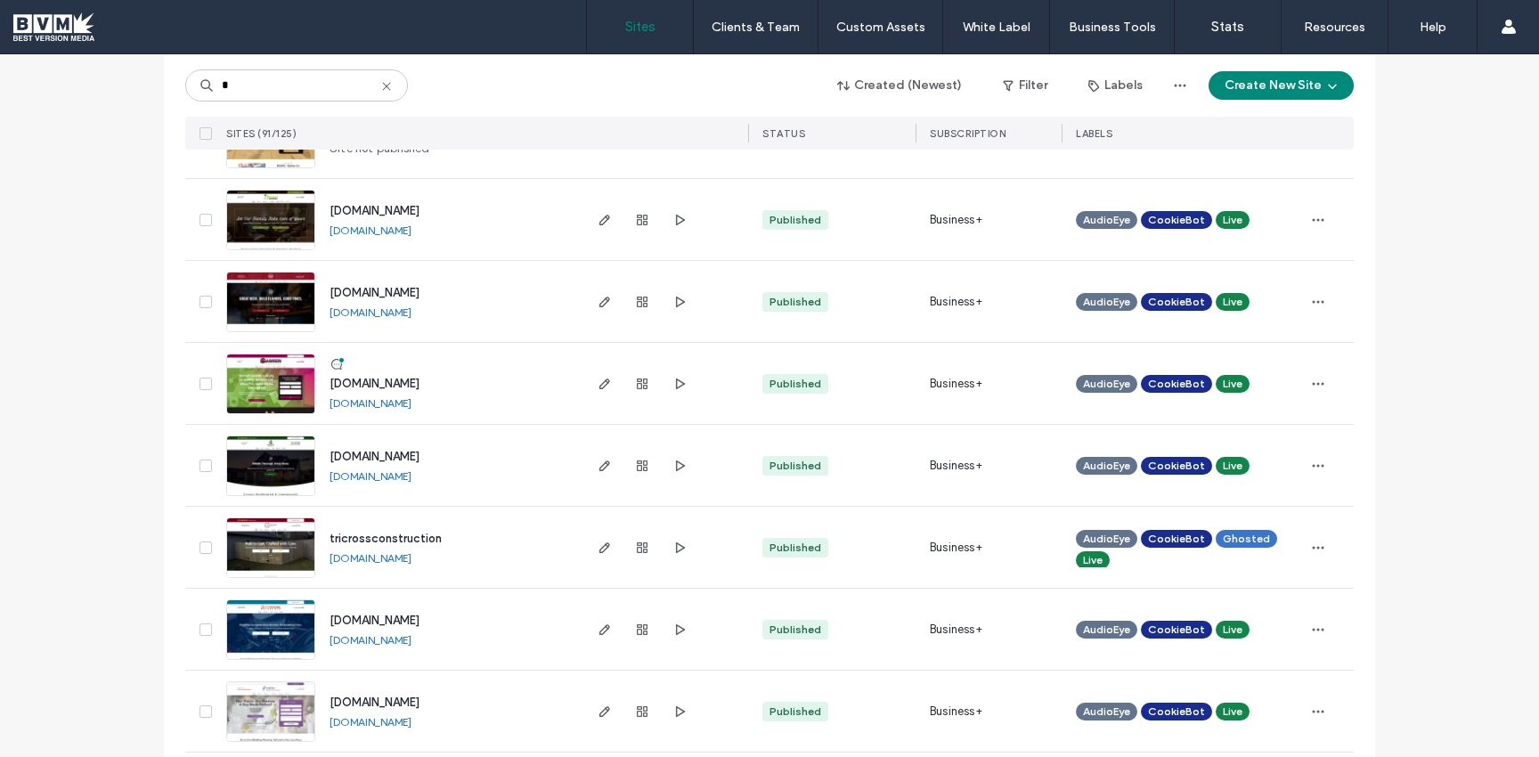
scroll to position [2239, 0]
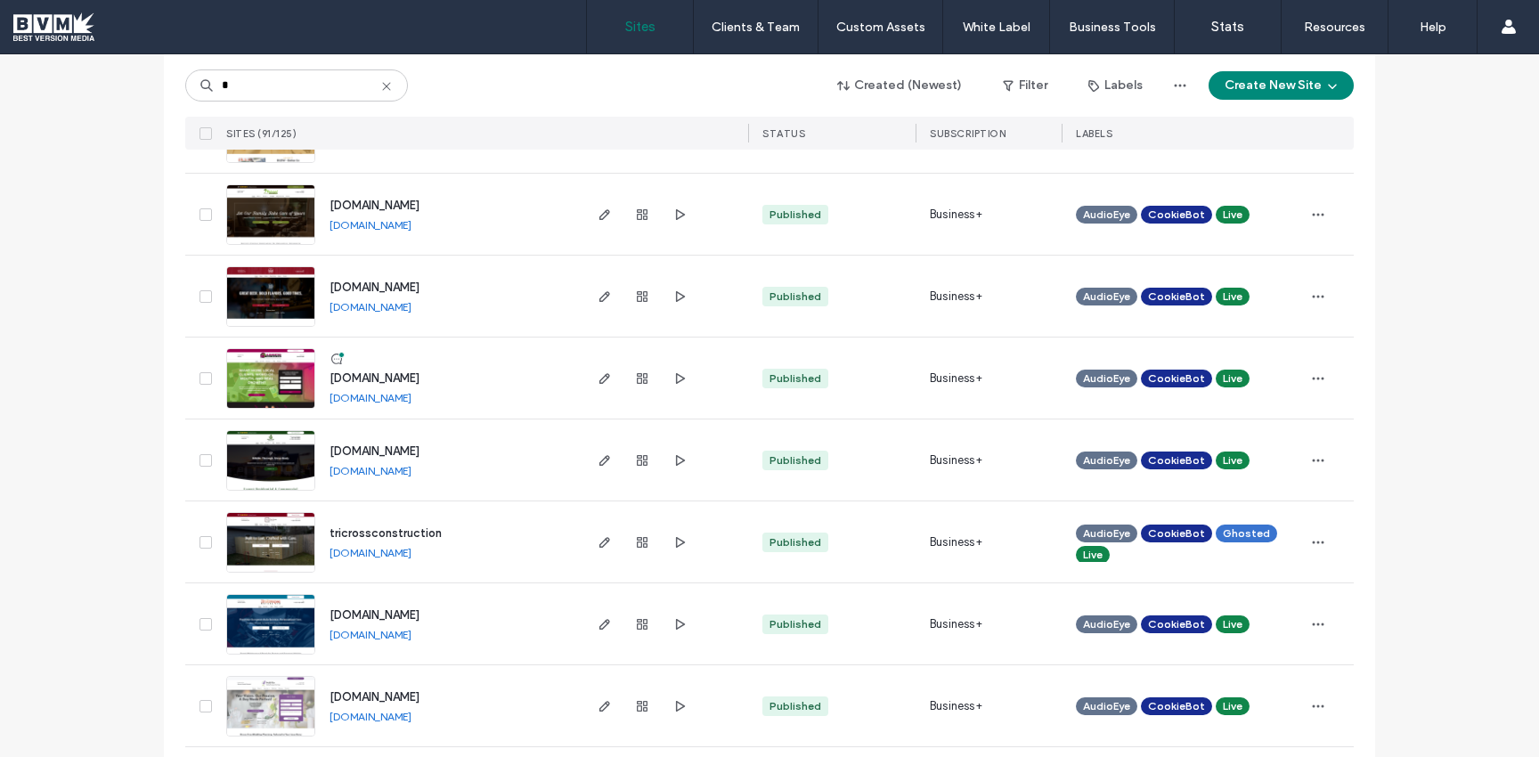
drag, startPoint x: 431, startPoint y: 473, endPoint x: 324, endPoint y: 474, distance: 106.9
click at [324, 474] on div "rosichcleaning.com rosichcleaning.com" at bounding box center [447, 459] width 264 height 81
copy link "[DOMAIN_NAME]"
drag, startPoint x: 228, startPoint y: 90, endPoint x: 187, endPoint y: 87, distance: 41.0
click at [194, 88] on div "*" at bounding box center [296, 85] width 223 height 32
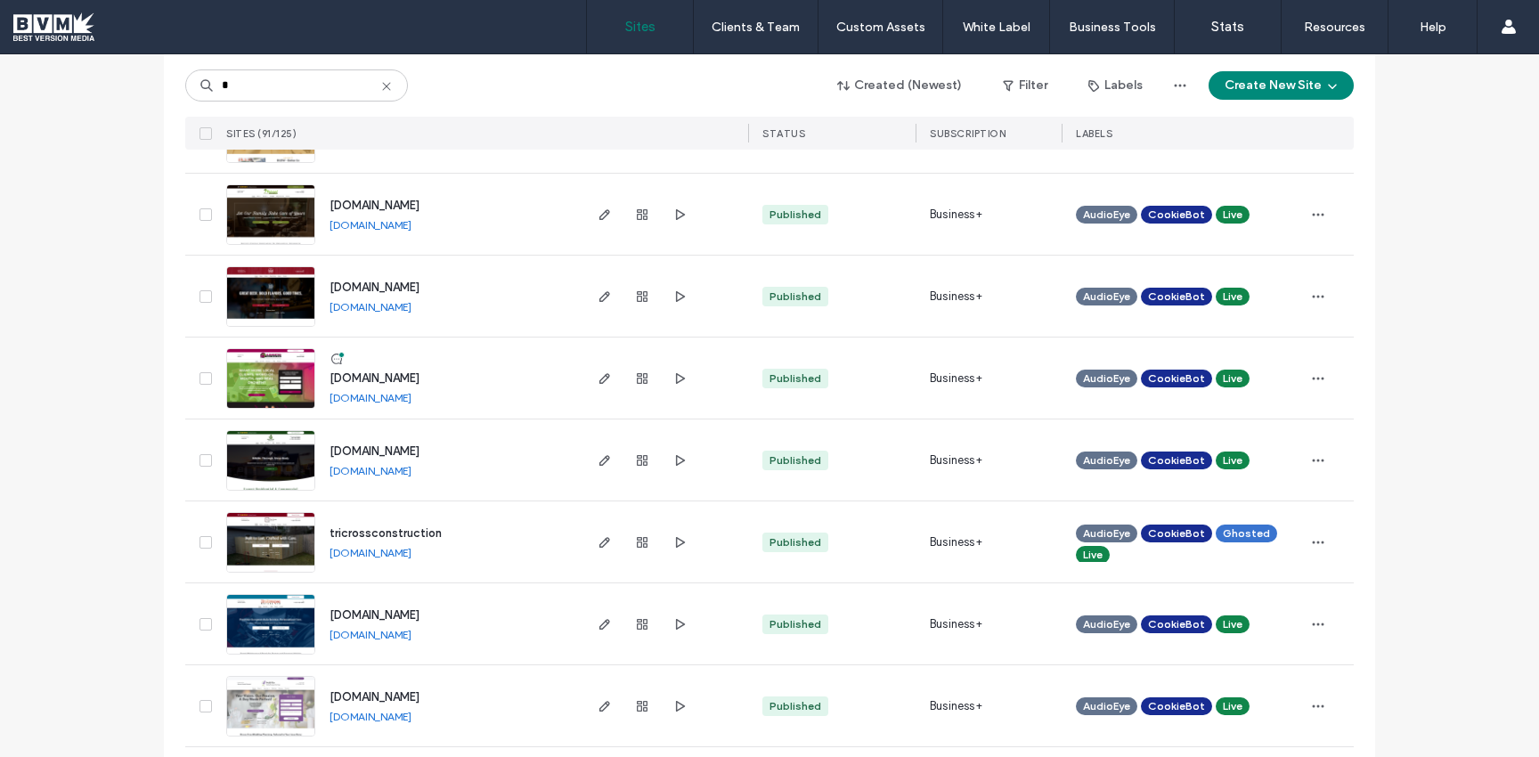
click at [383, 83] on use at bounding box center [386, 86] width 8 height 8
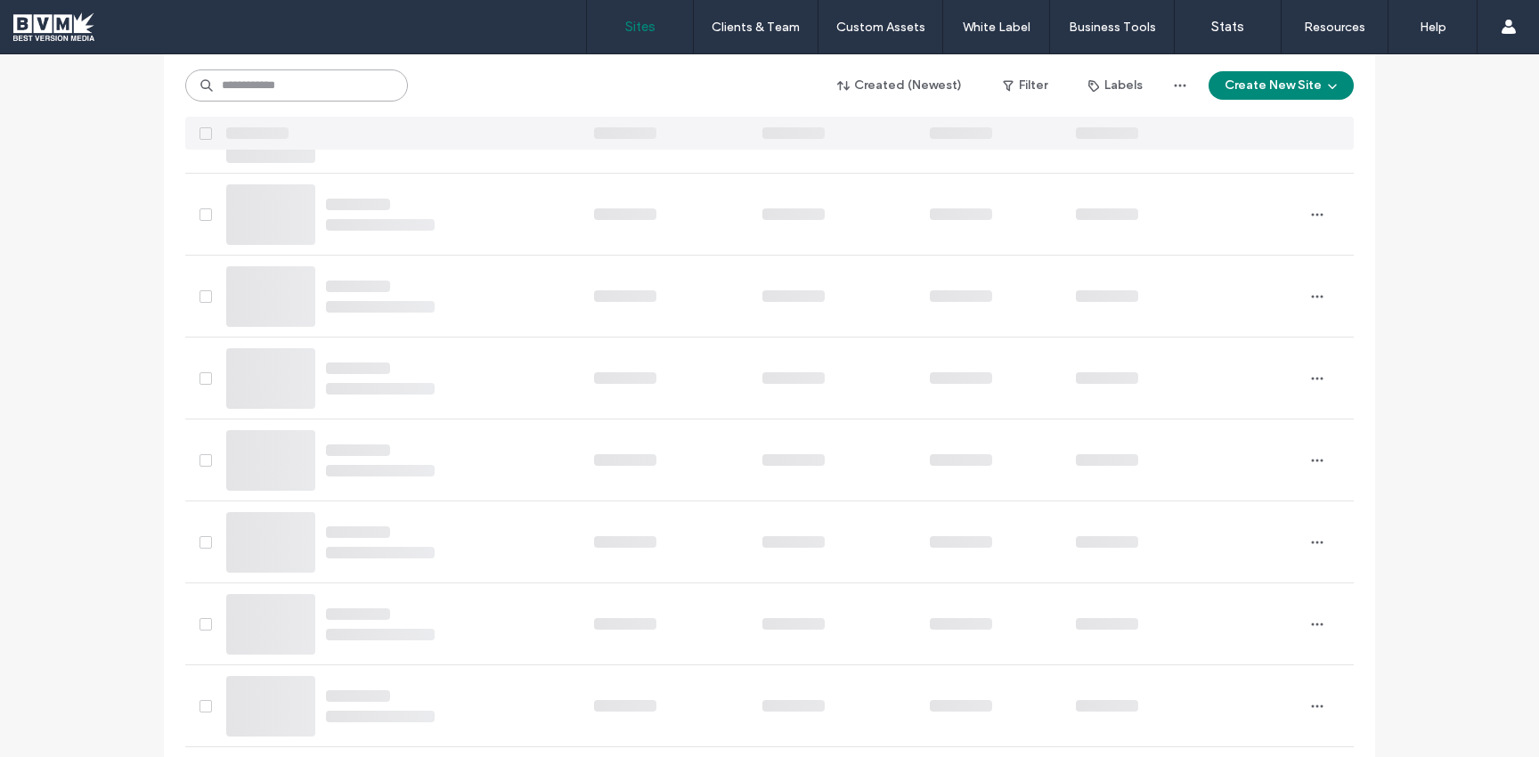
scroll to position [2895, 0]
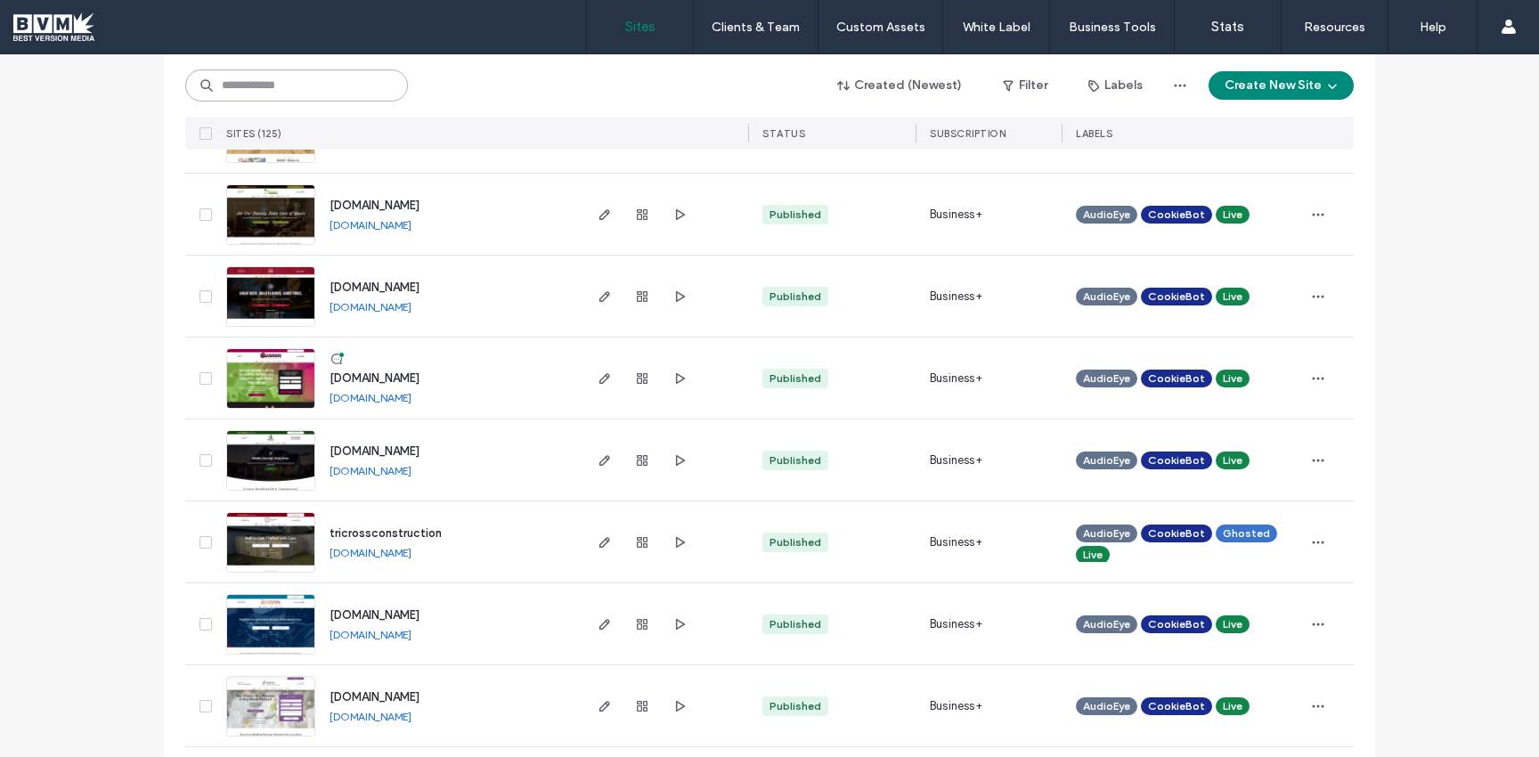
click at [271, 77] on input at bounding box center [296, 85] width 223 height 32
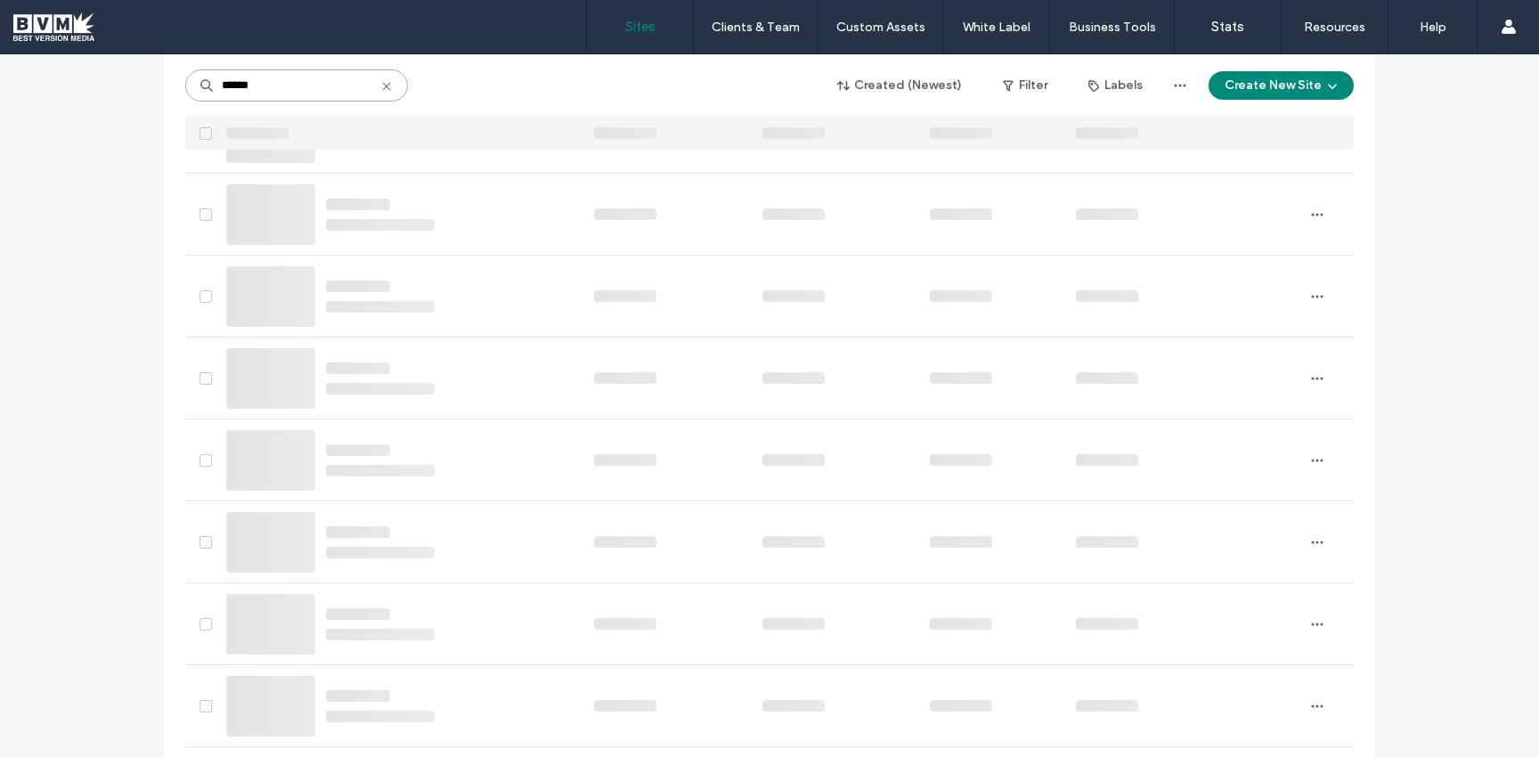
scroll to position [0, 0]
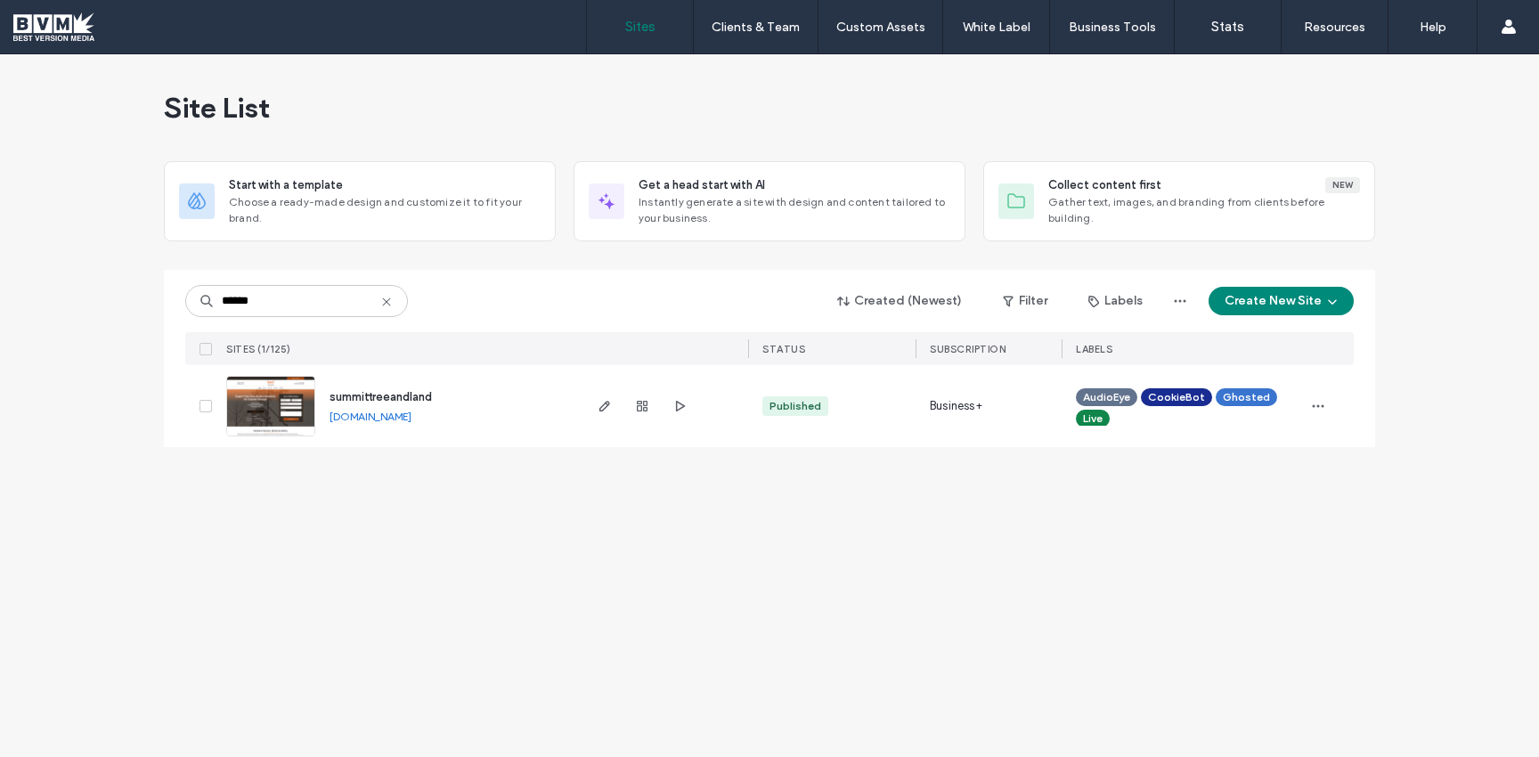
drag, startPoint x: 510, startPoint y: 412, endPoint x: 322, endPoint y: 413, distance: 187.9
click at [322, 413] on div "summittreeandland summittreeandland.bvmlocal.com" at bounding box center [447, 406] width 264 height 82
copy link "[DOMAIN_NAME]"
drag, startPoint x: 262, startPoint y: 299, endPoint x: 39, endPoint y: 244, distance: 229.3
click at [49, 246] on div "Site List Start with a template Choose a ready-made design and customize it to …" at bounding box center [769, 405] width 1539 height 703
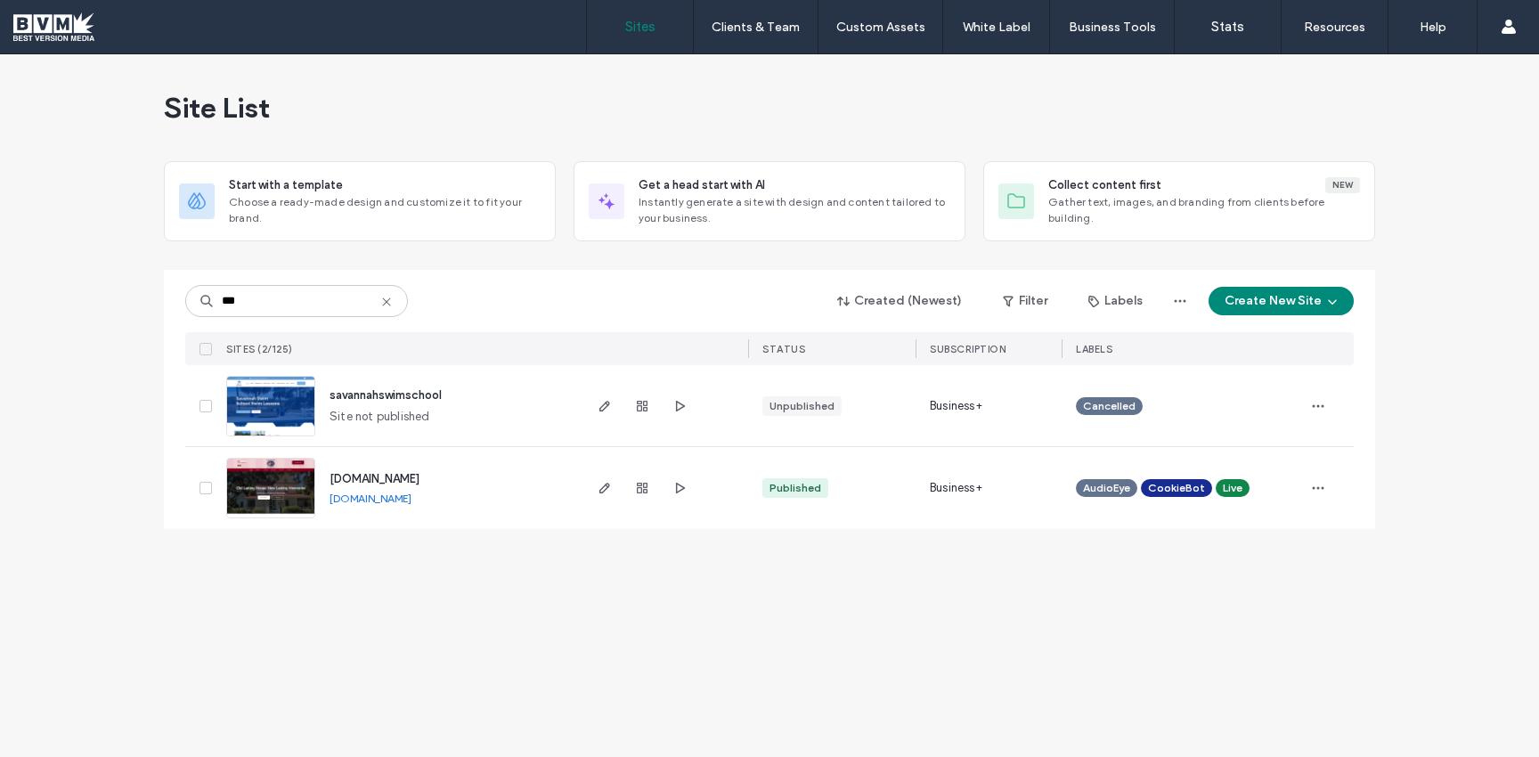
drag, startPoint x: 492, startPoint y: 504, endPoint x: 321, endPoint y: 501, distance: 170.1
click at [321, 501] on div "www.oldsavannahhouse.com www.oldsavannahhouse.com" at bounding box center [447, 488] width 264 height 82
copy link "[DOMAIN_NAME]"
drag, startPoint x: 254, startPoint y: 298, endPoint x: 0, endPoint y: 289, distance: 253.9
click at [0, 289] on div "Site List Start with a template Choose a ready-made design and customize it to …" at bounding box center [769, 405] width 1539 height 703
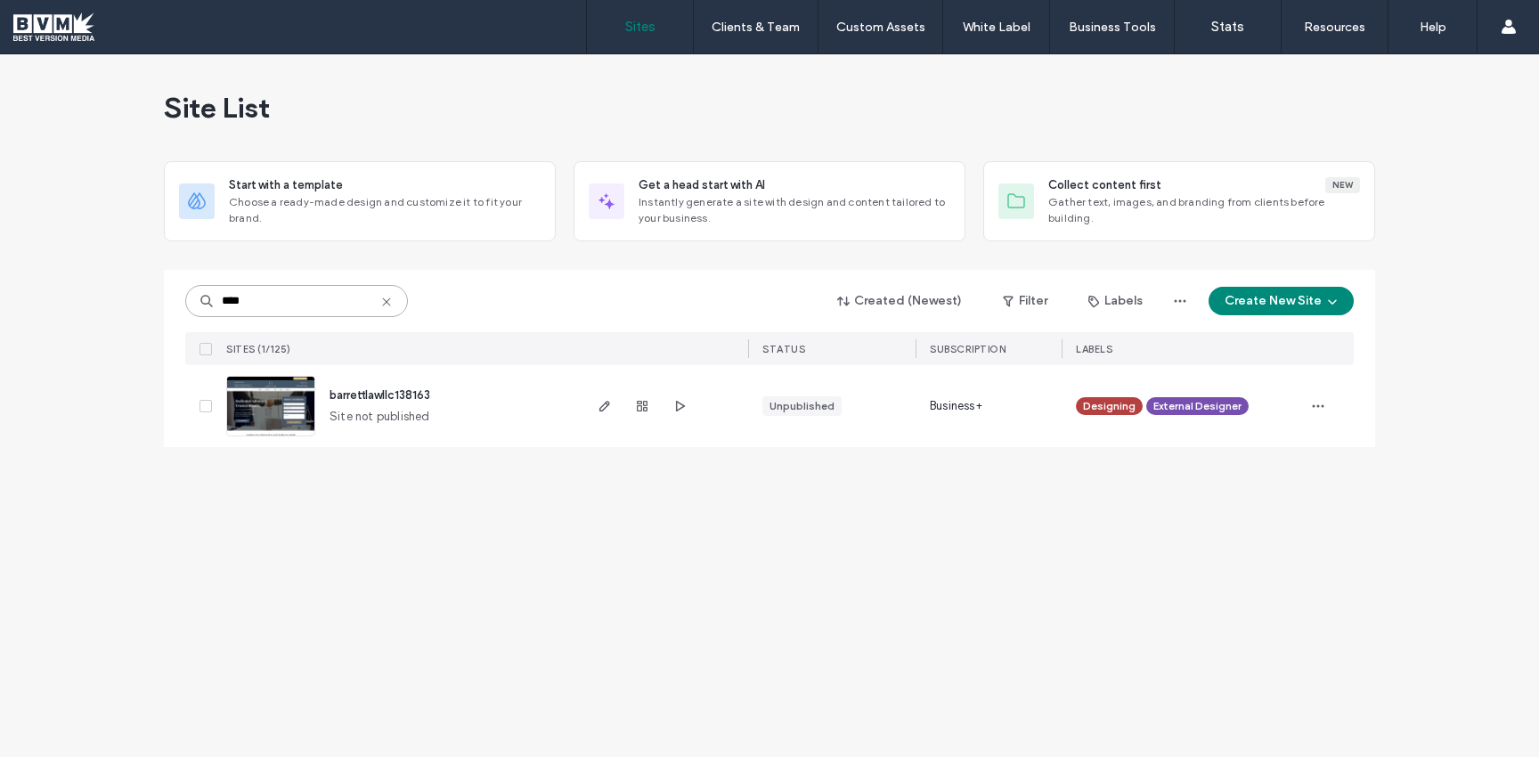
type input "****"
click at [262, 405] on img at bounding box center [270, 437] width 87 height 121
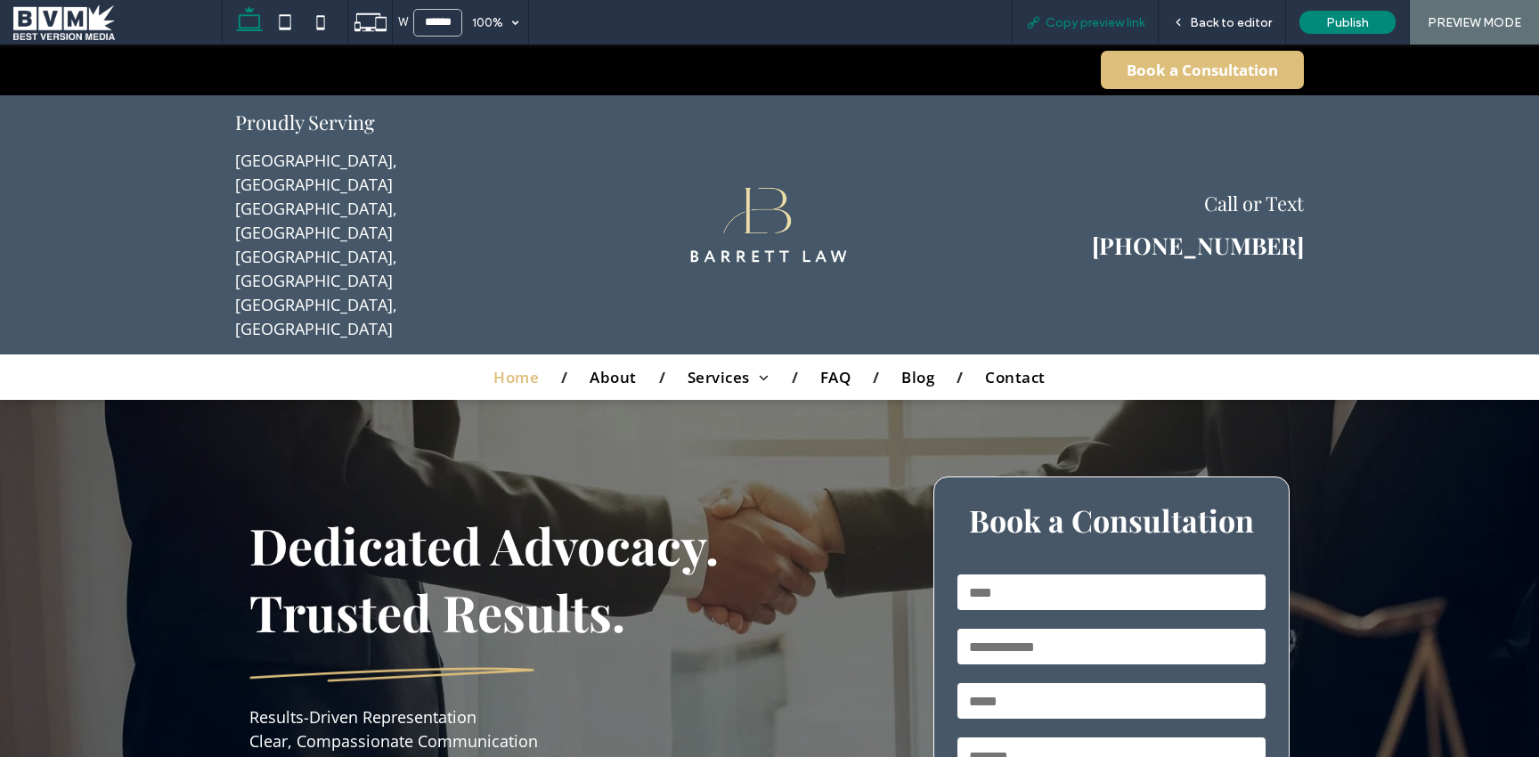
click at [1094, 29] on div "Copy preview link" at bounding box center [1085, 22] width 147 height 45
click at [1068, 18] on span "Copy preview link" at bounding box center [1094, 22] width 99 height 15
click at [65, 19] on span at bounding box center [117, 22] width 208 height 36
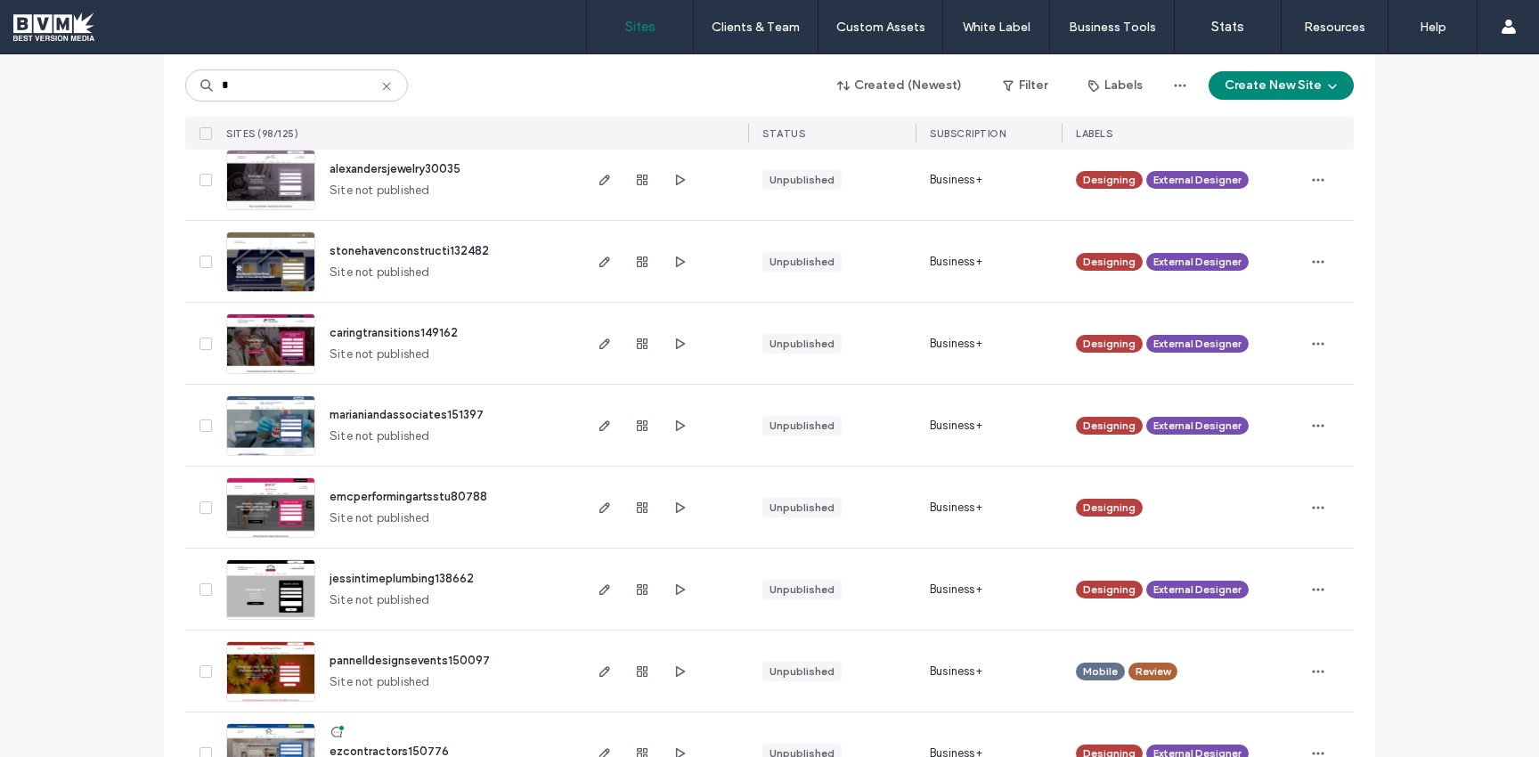
scroll to position [185, 0]
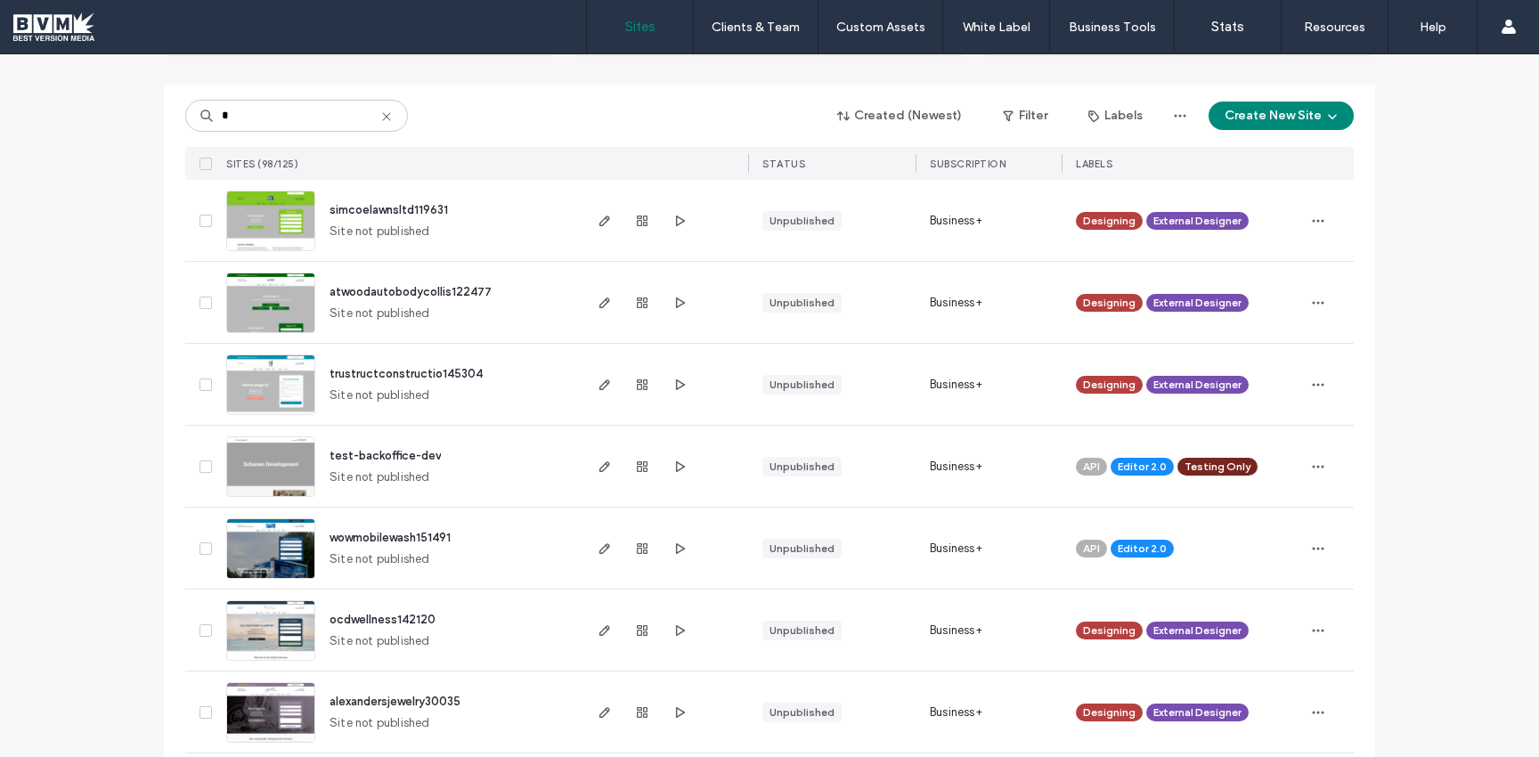
type input "*"
click at [804, 163] on div "STATUS" at bounding box center [831, 163] width 167 height 33
click at [1048, 108] on button "Filter" at bounding box center [1025, 116] width 80 height 28
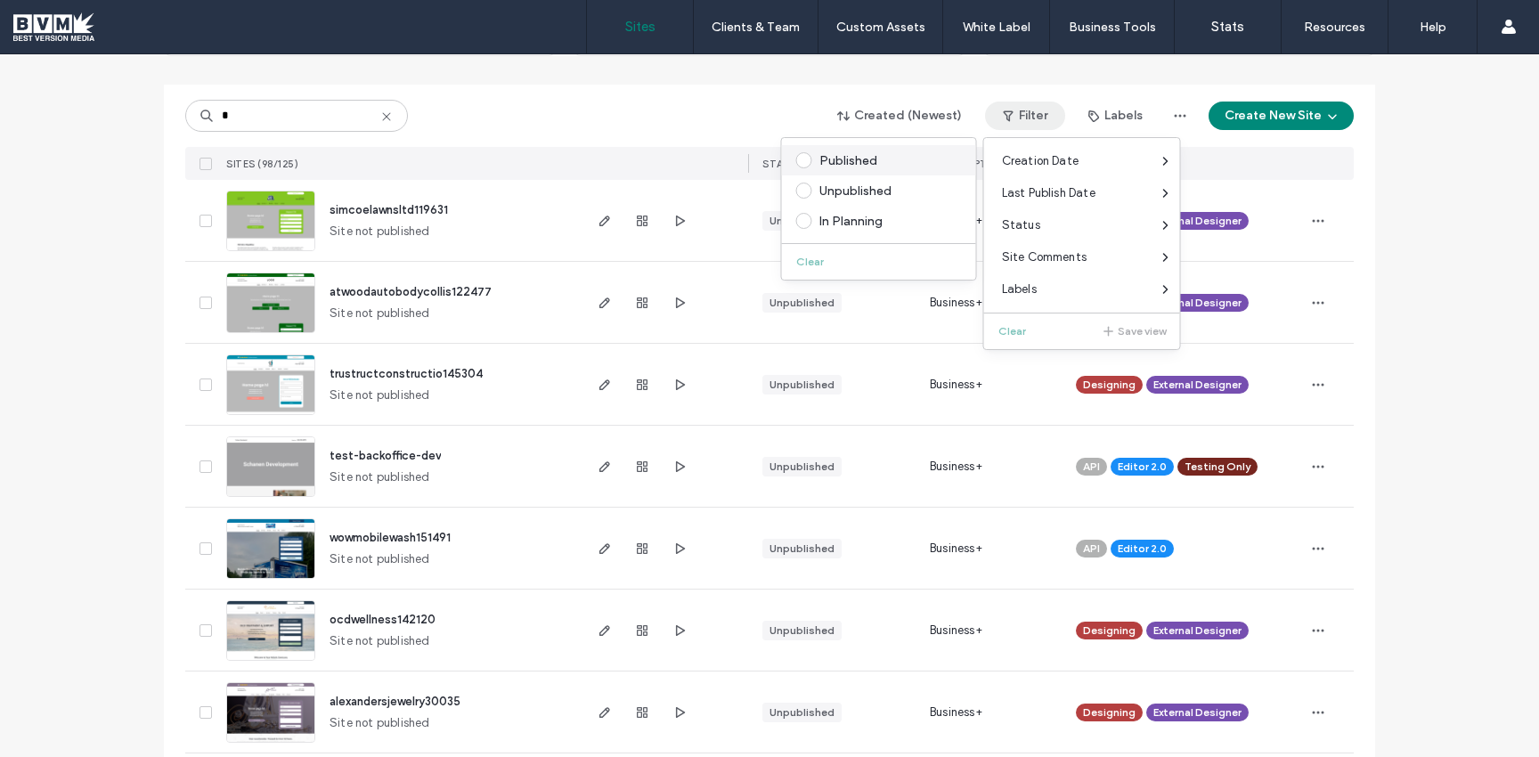
click at [819, 164] on div "Published" at bounding box center [886, 160] width 135 height 15
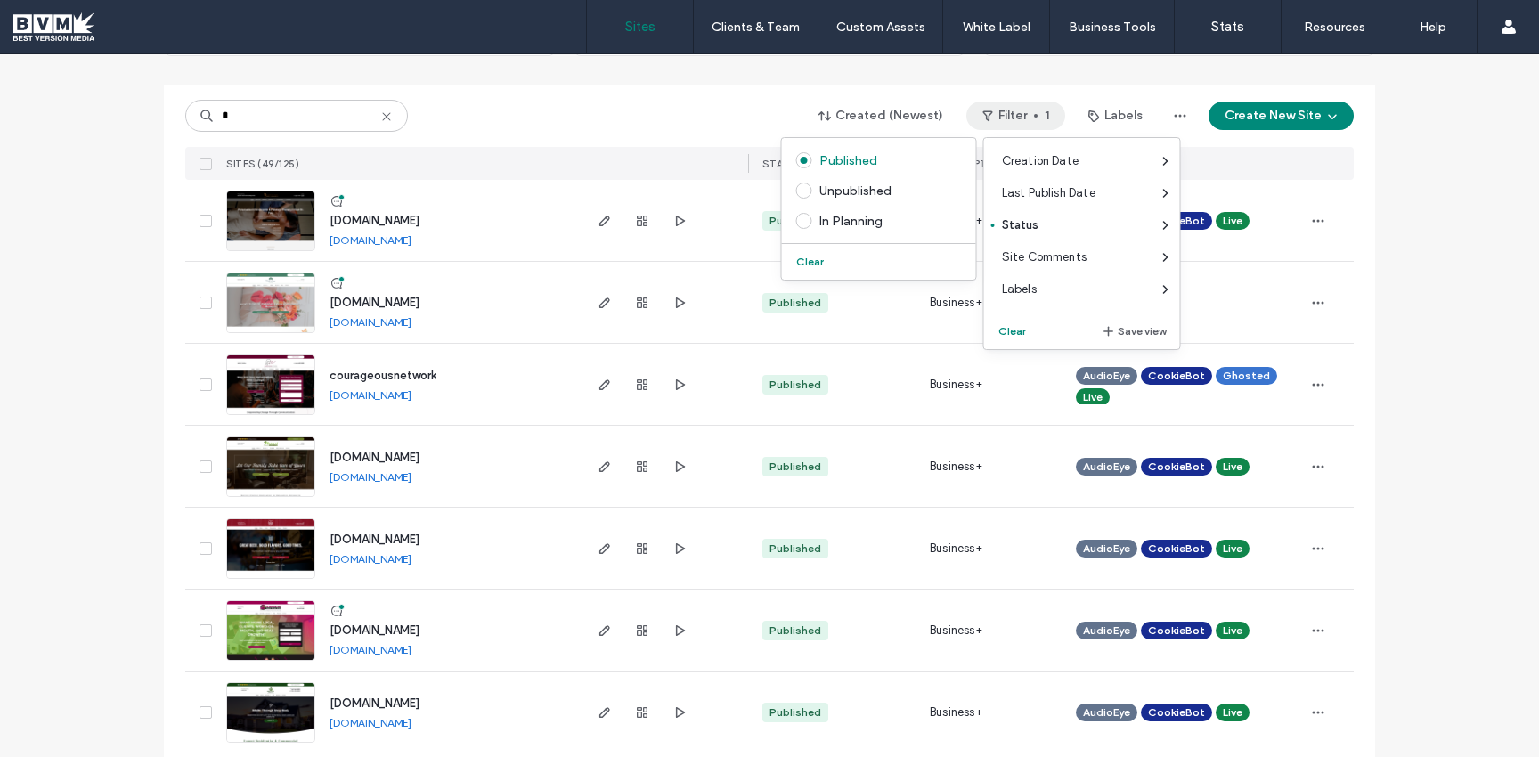
click at [634, 96] on div "* Created (Newest) Filter 1 Labels Create New Site SITES (49/125) STATUS SUBSCR…" at bounding box center [769, 132] width 1168 height 95
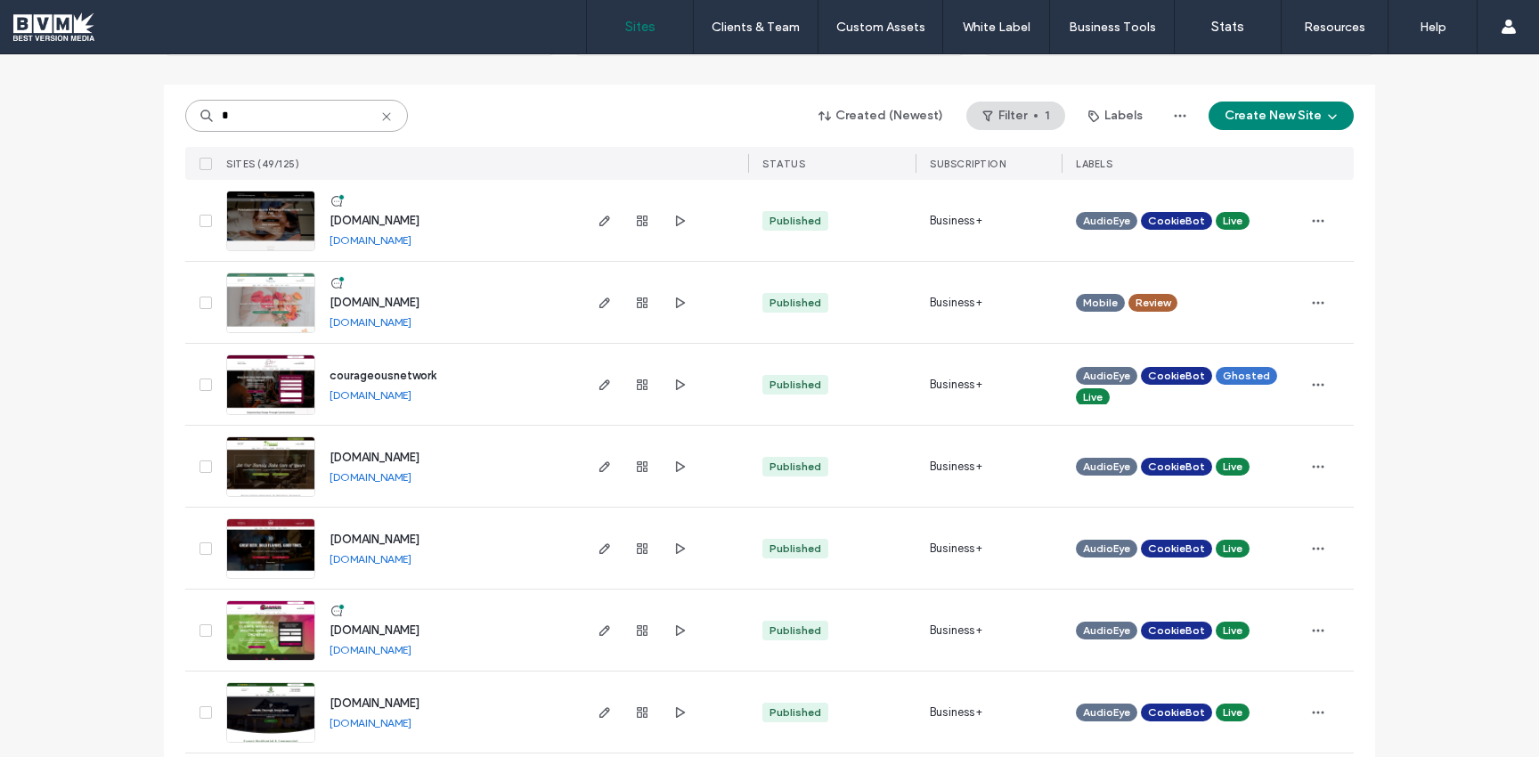
click at [270, 111] on input "*" at bounding box center [296, 116] width 223 height 32
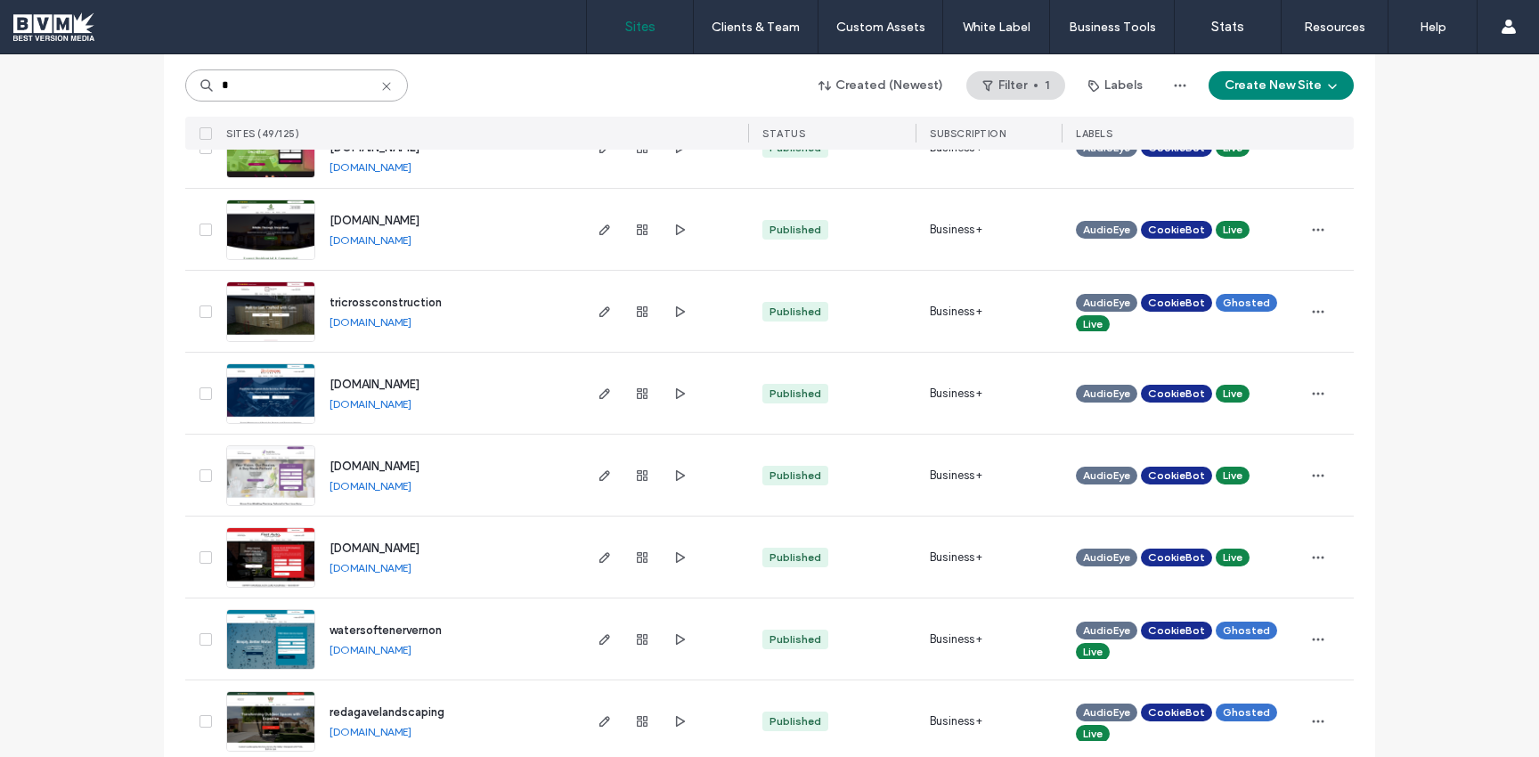
scroll to position [0, 0]
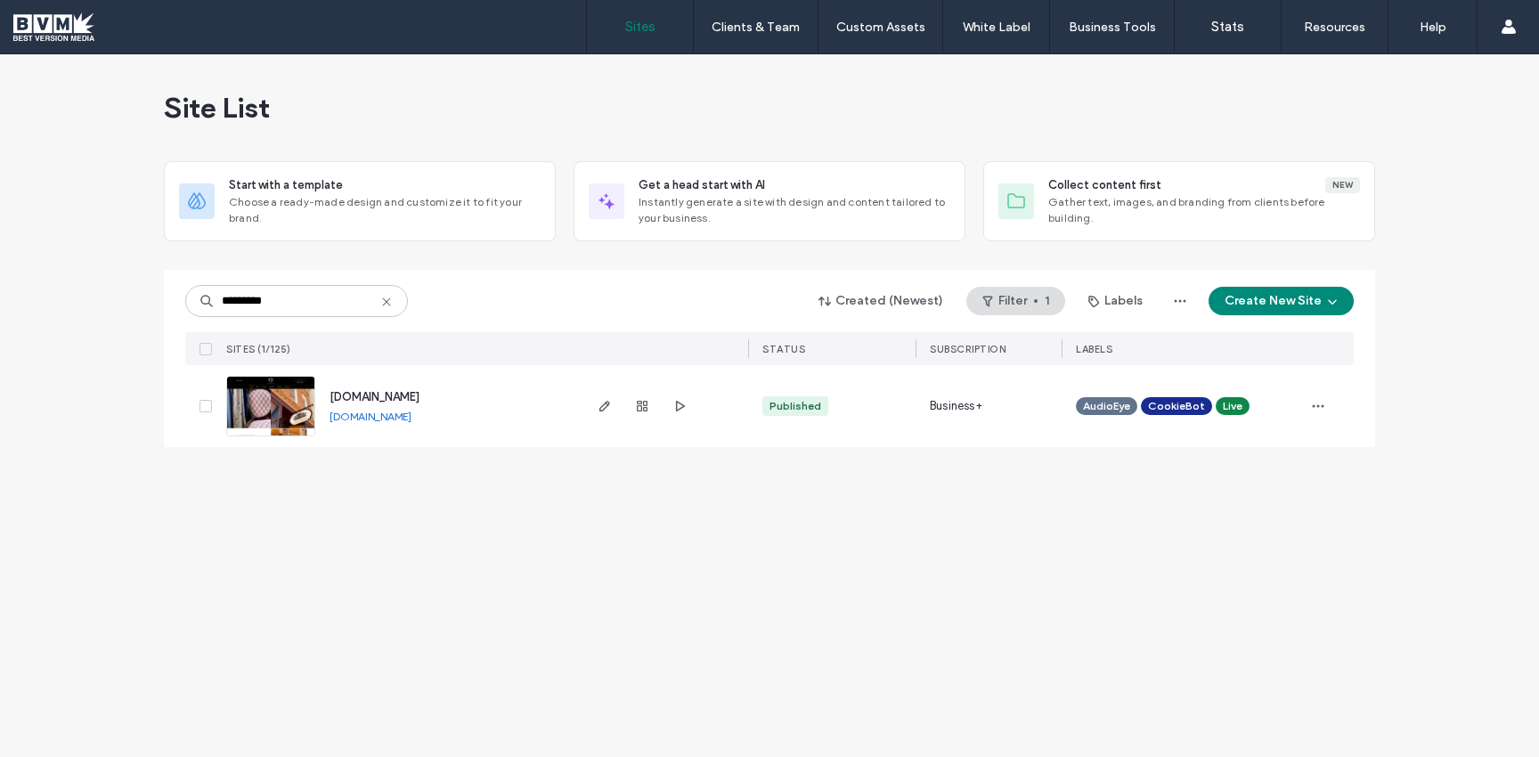
drag, startPoint x: 471, startPoint y: 425, endPoint x: 328, endPoint y: 417, distance: 143.6
click at [328, 417] on div "[DOMAIN_NAME] [DOMAIN_NAME]" at bounding box center [447, 406] width 264 height 82
copy link "[DOMAIN_NAME]"
drag, startPoint x: 294, startPoint y: 310, endPoint x: 107, endPoint y: 307, distance: 187.0
click at [107, 307] on div "Site List Start with a template Choose a ready-made design and customize it to …" at bounding box center [769, 405] width 1539 height 703
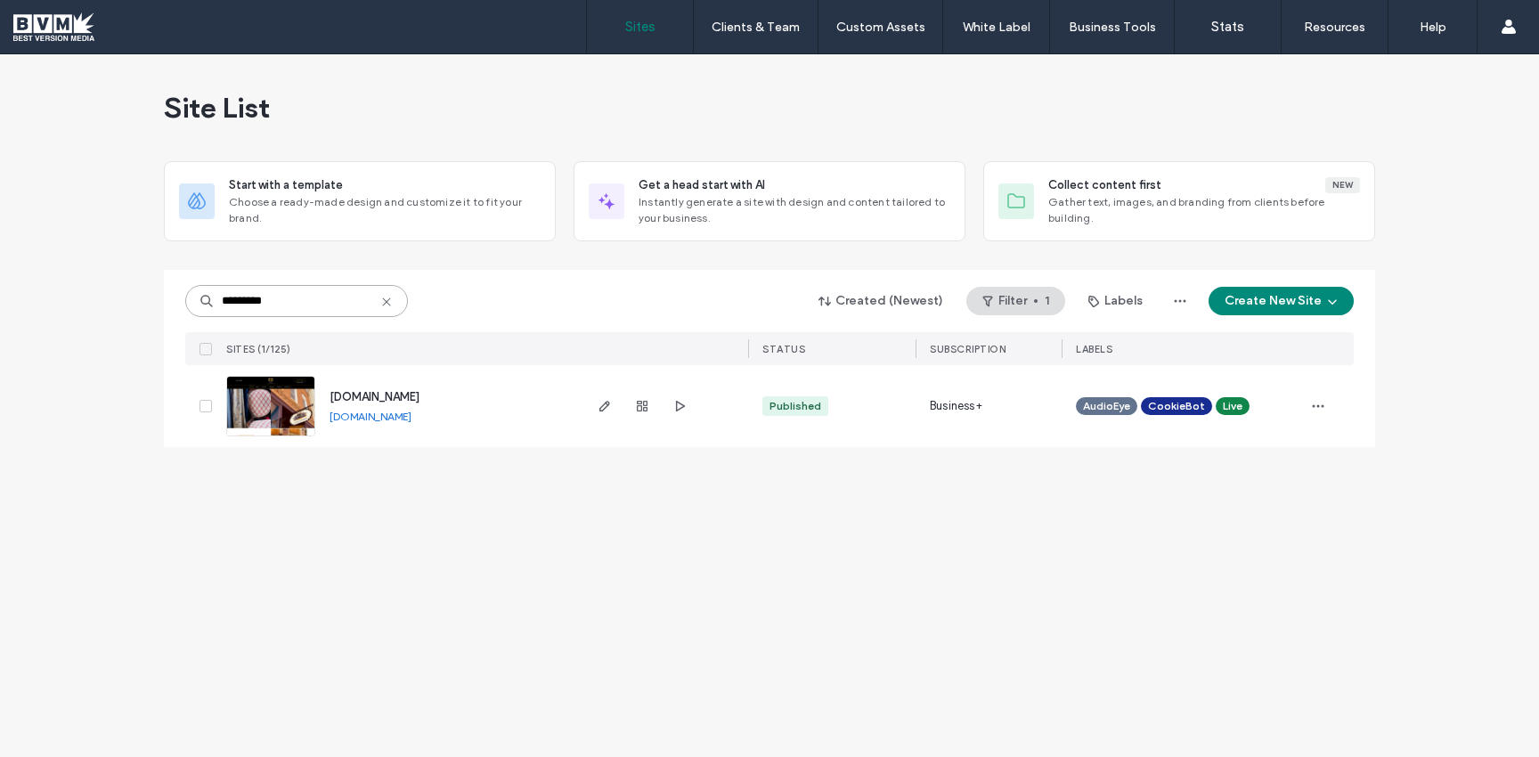
type input "*********"
drag, startPoint x: 557, startPoint y: 422, endPoint x: 329, endPoint y: 421, distance: 228.8
click at [329, 421] on div "creeksidelawnandlandscape [DOMAIN_NAME]" at bounding box center [447, 406] width 264 height 82
copy link "[DOMAIN_NAME]"
